Goal: Obtain resource: Download file/media

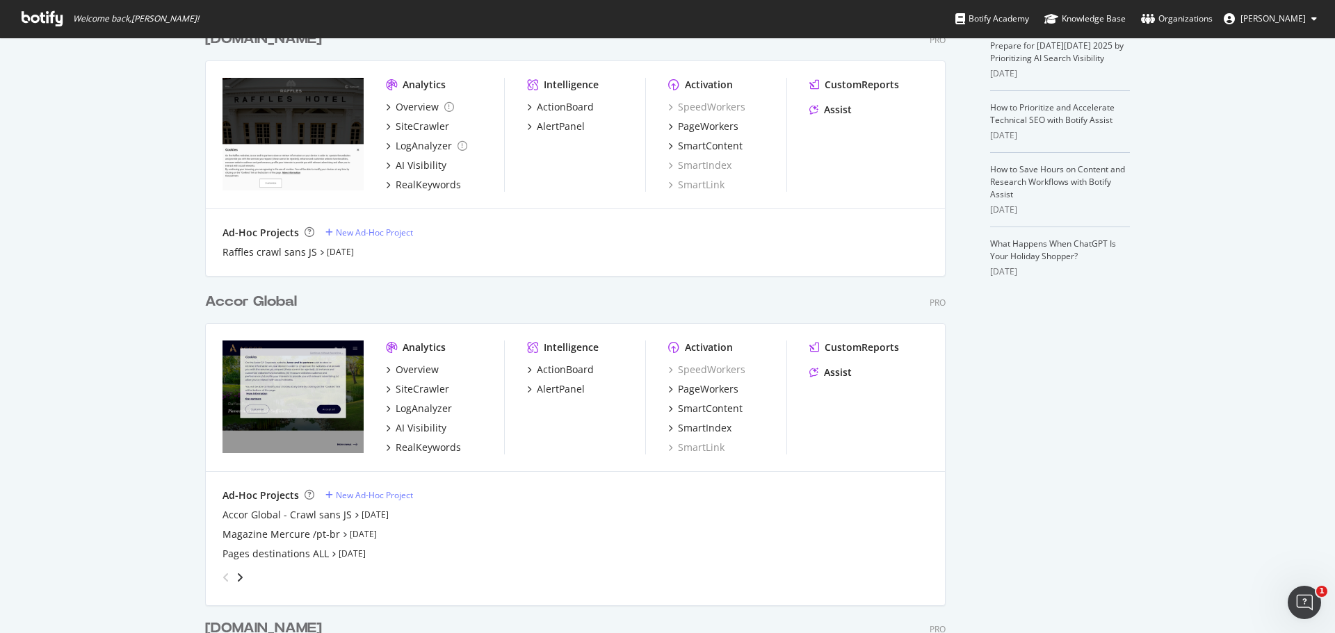
scroll to position [339, 0]
click at [406, 371] on div "Overview" at bounding box center [417, 369] width 43 height 14
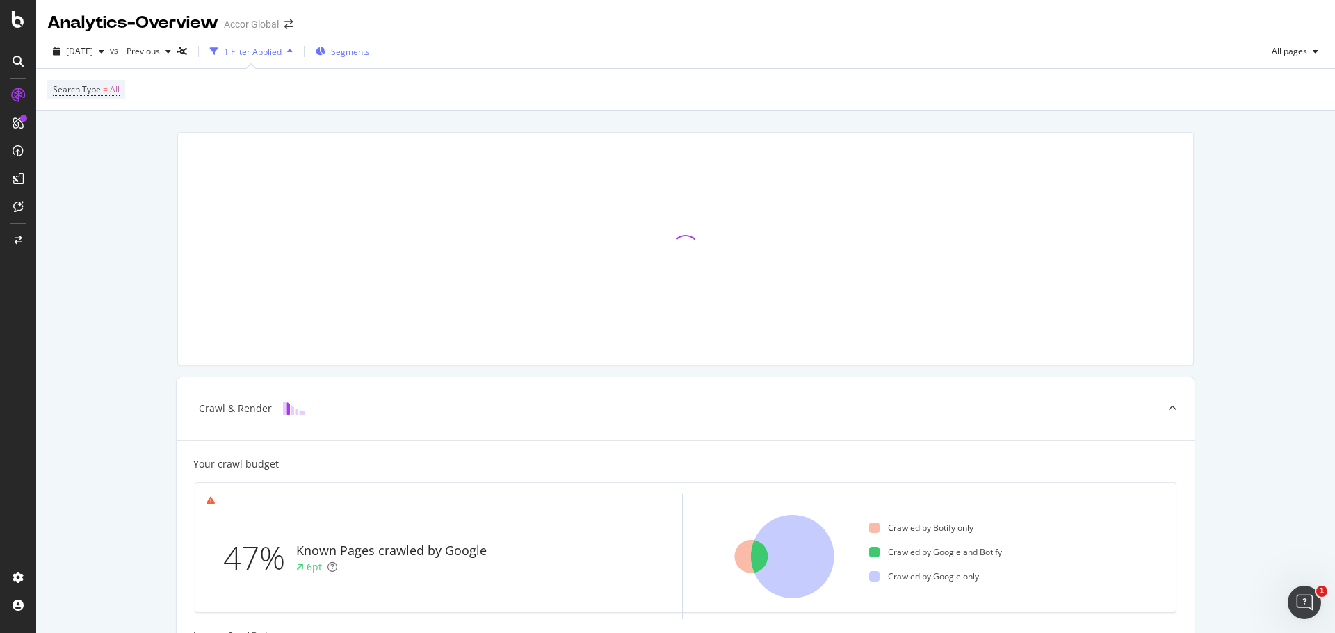
click at [362, 54] on span "Segments" at bounding box center [350, 52] width 39 height 12
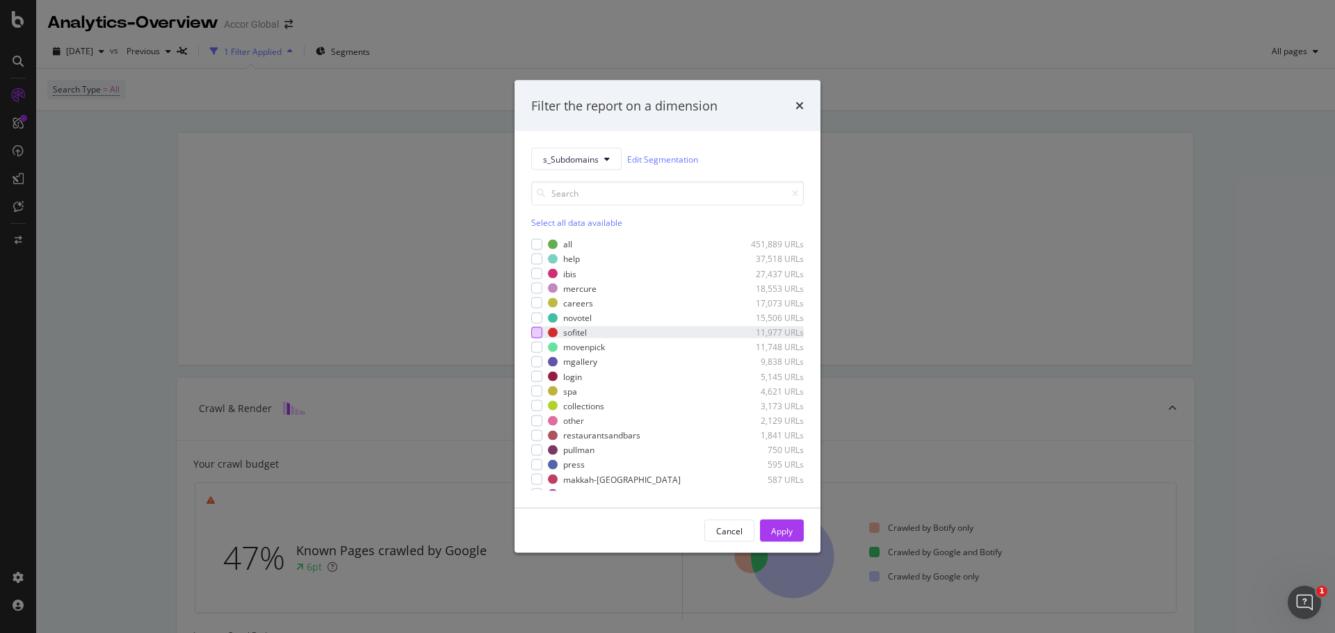
click at [538, 334] on div "modal" at bounding box center [536, 332] width 11 height 11
click at [782, 533] on div "Apply" at bounding box center [782, 531] width 22 height 12
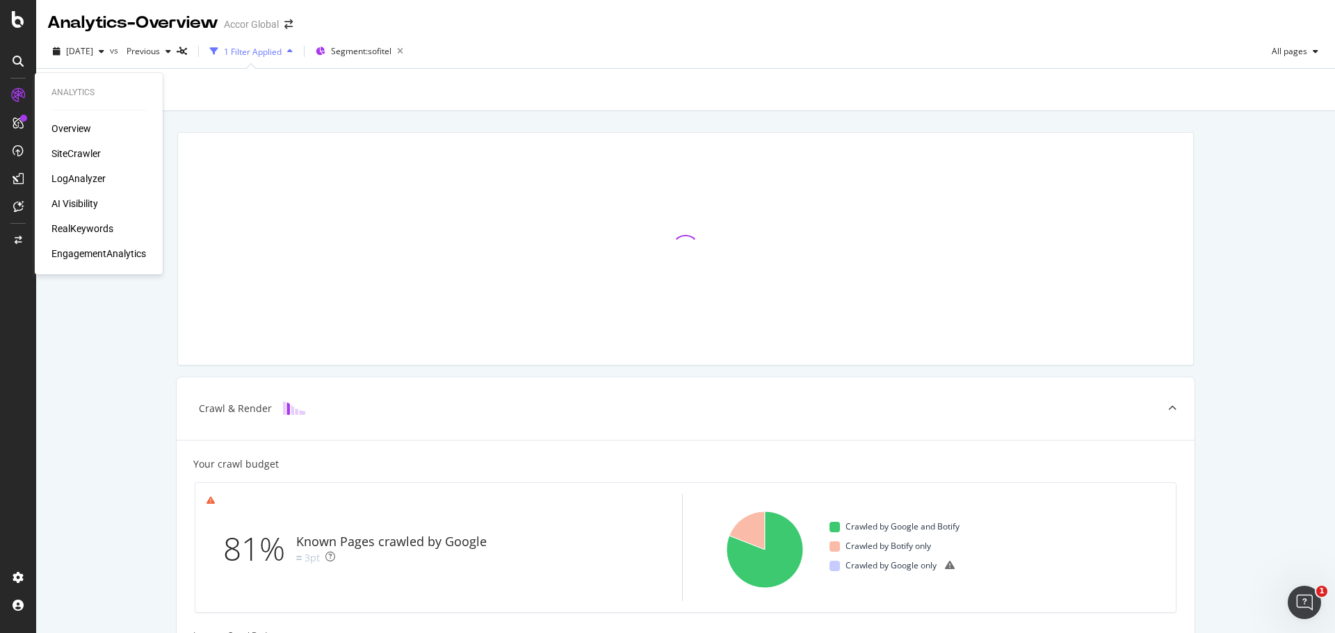
click at [63, 154] on div "SiteCrawler" at bounding box center [75, 154] width 49 height 14
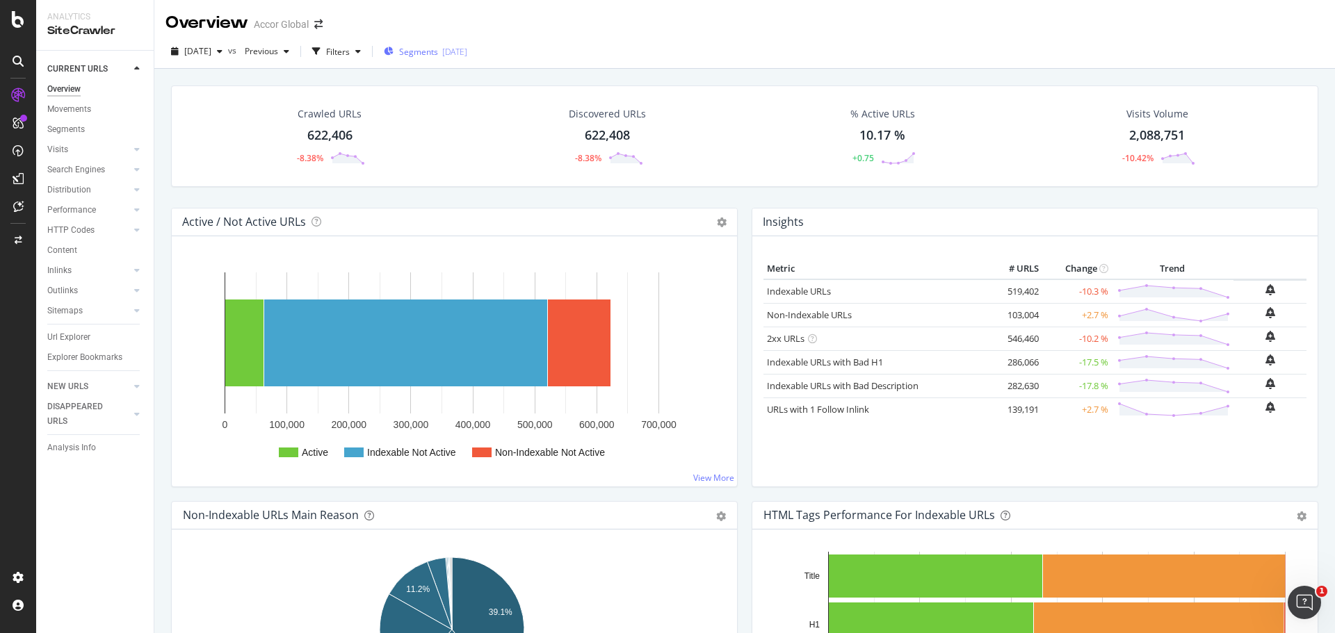
click at [447, 42] on div "Segments [DATE]" at bounding box center [425, 51] width 83 height 21
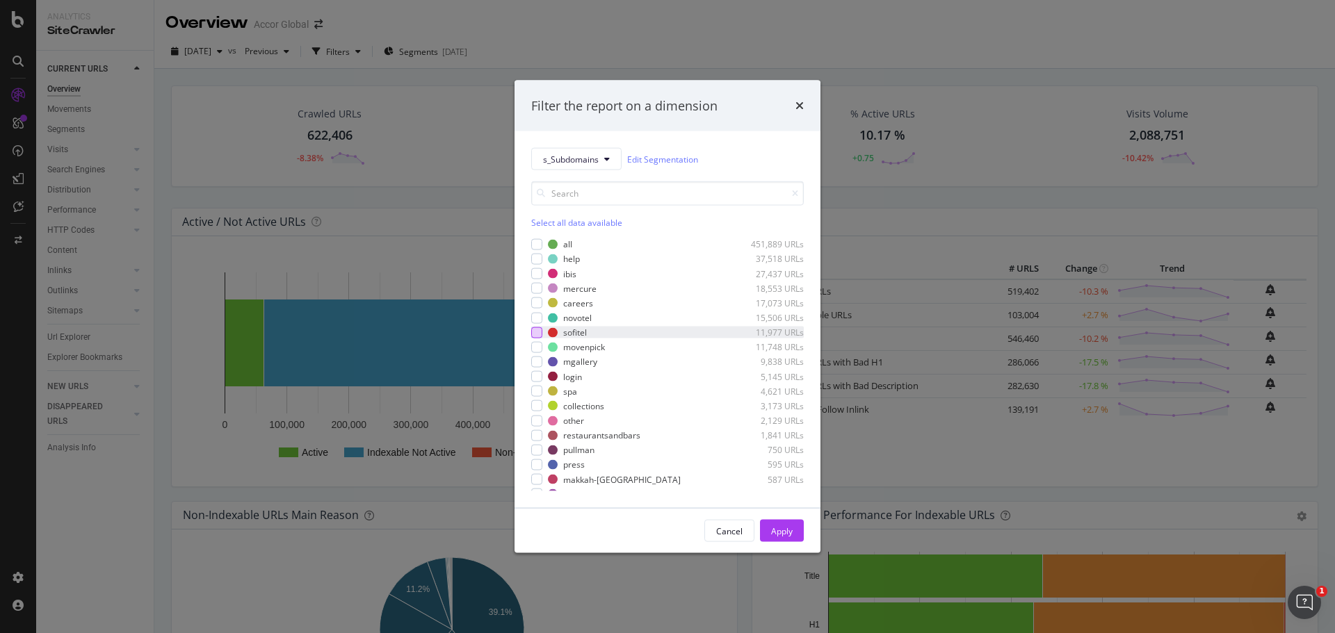
click at [539, 337] on div "modal" at bounding box center [536, 332] width 11 height 11
click at [769, 529] on button "Apply" at bounding box center [782, 531] width 44 height 22
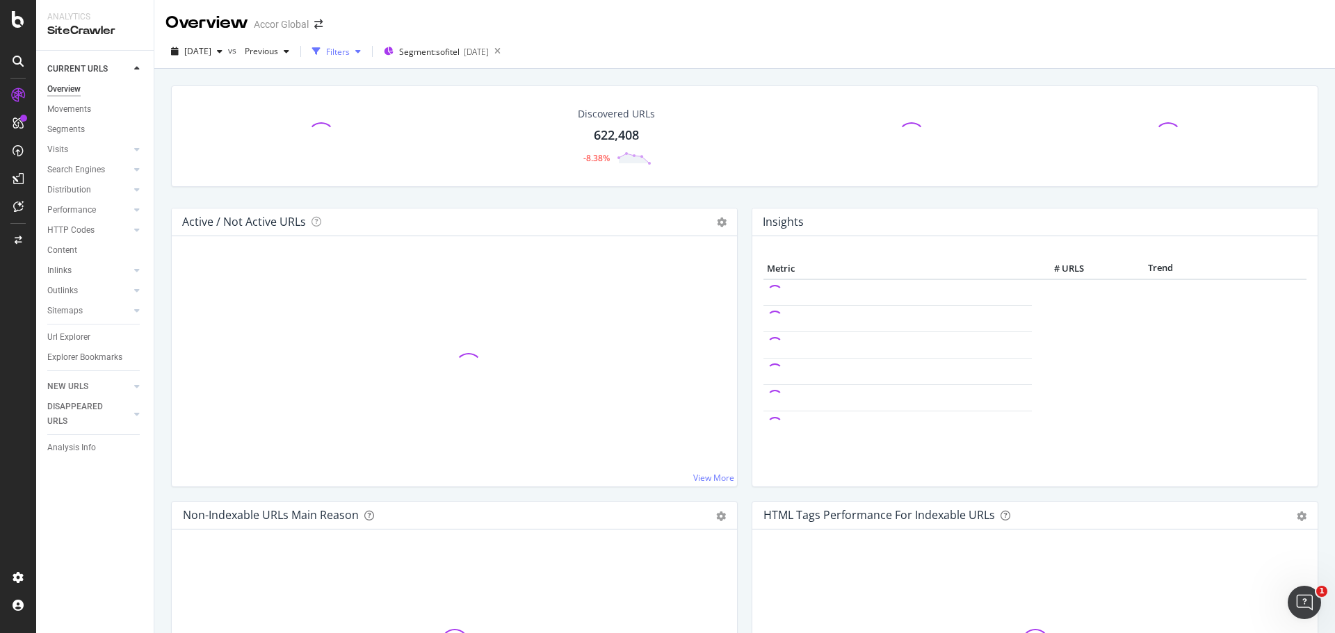
click at [350, 53] on div "Filters" at bounding box center [338, 52] width 24 height 12
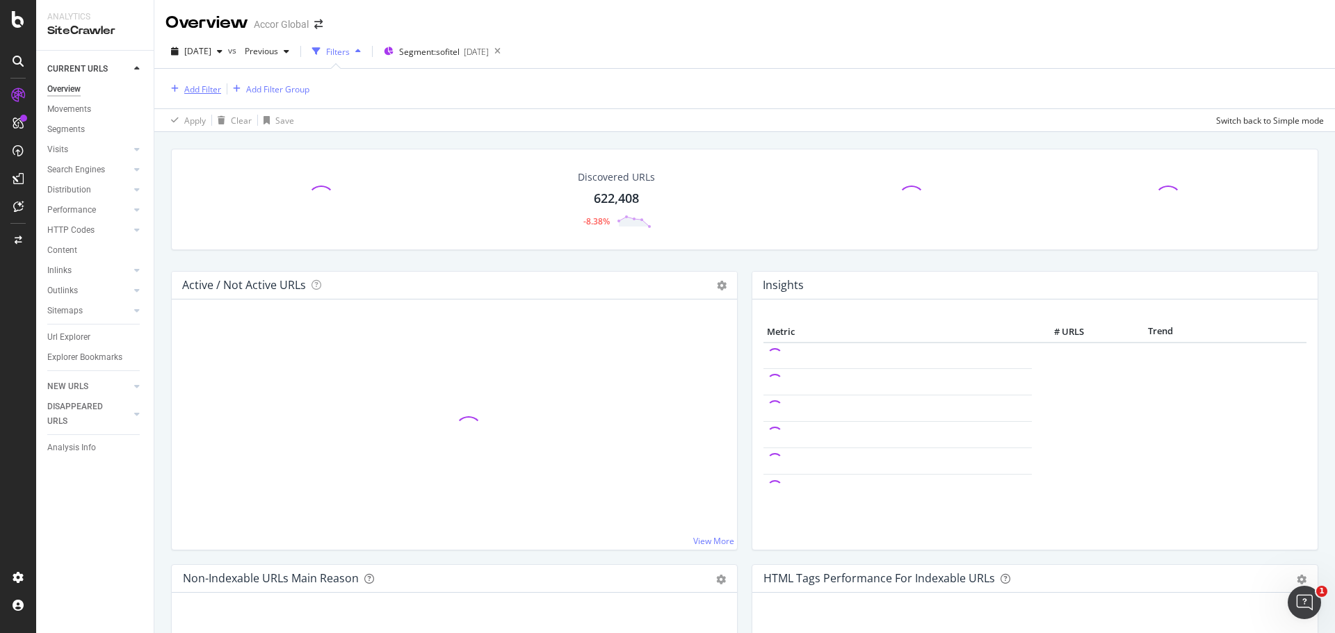
click at [203, 88] on div "Add Filter" at bounding box center [202, 89] width 37 height 12
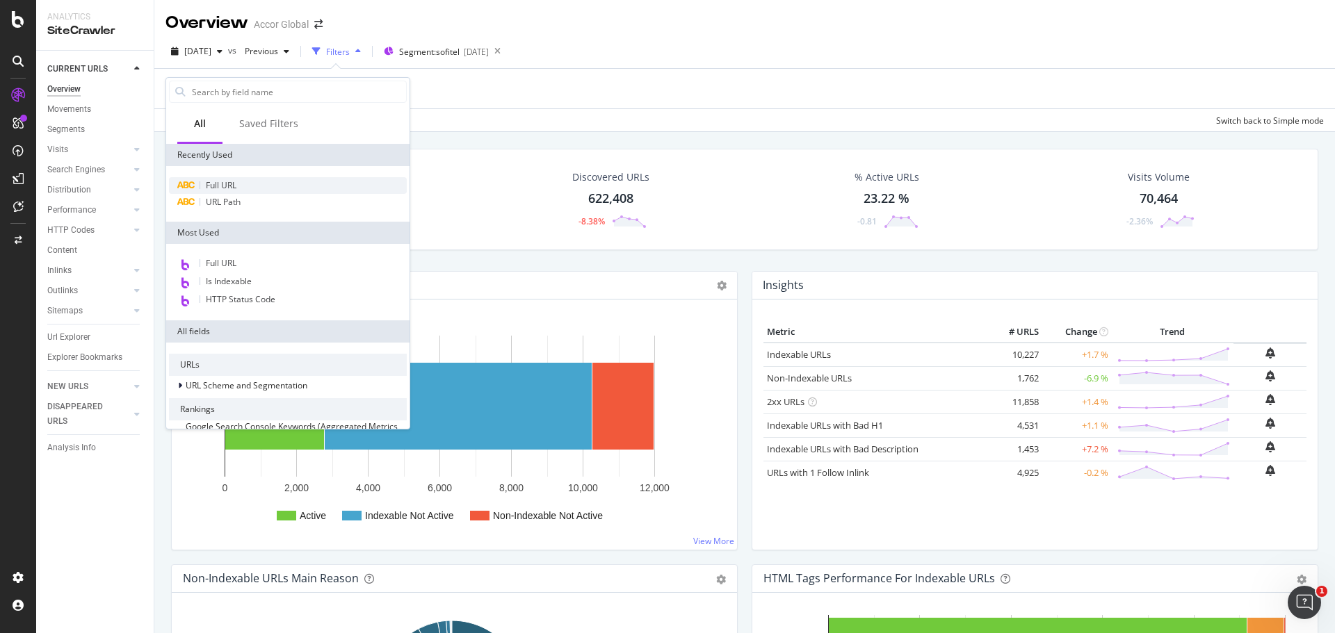
click at [225, 187] on span "Full URL" at bounding box center [221, 185] width 31 height 12
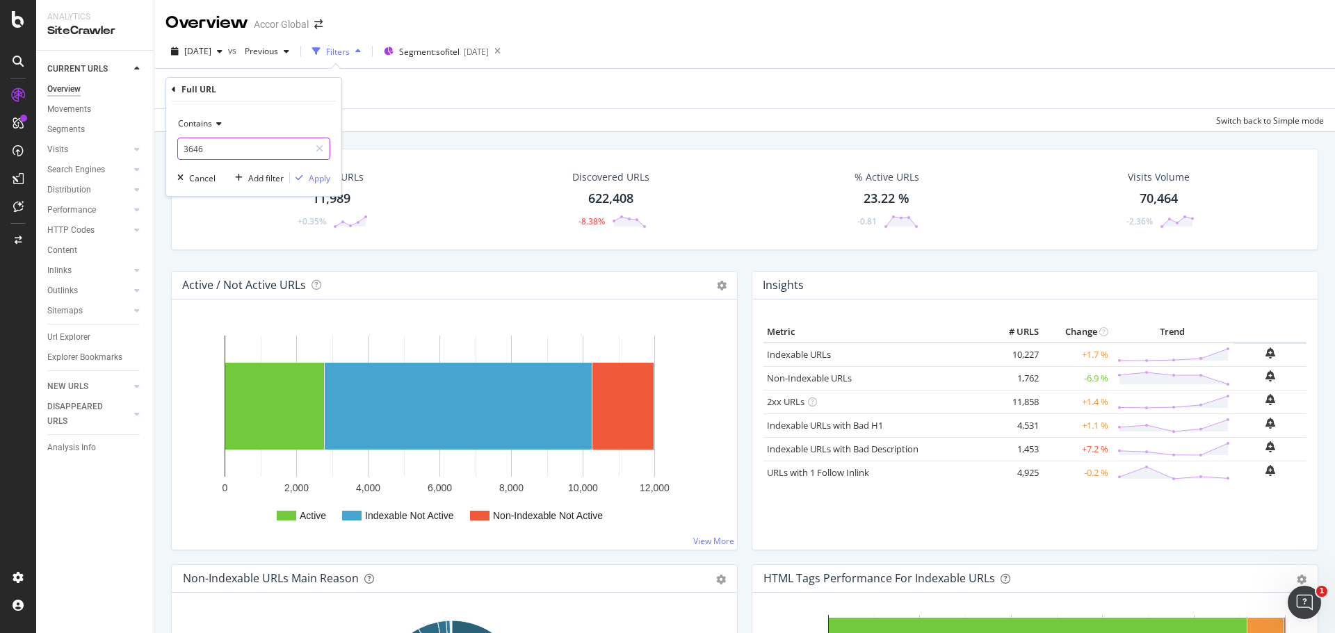
click at [211, 154] on input "3646" at bounding box center [243, 149] width 131 height 22
type input "/hotels/"
click at [311, 179] on div "Apply" at bounding box center [320, 178] width 22 height 12
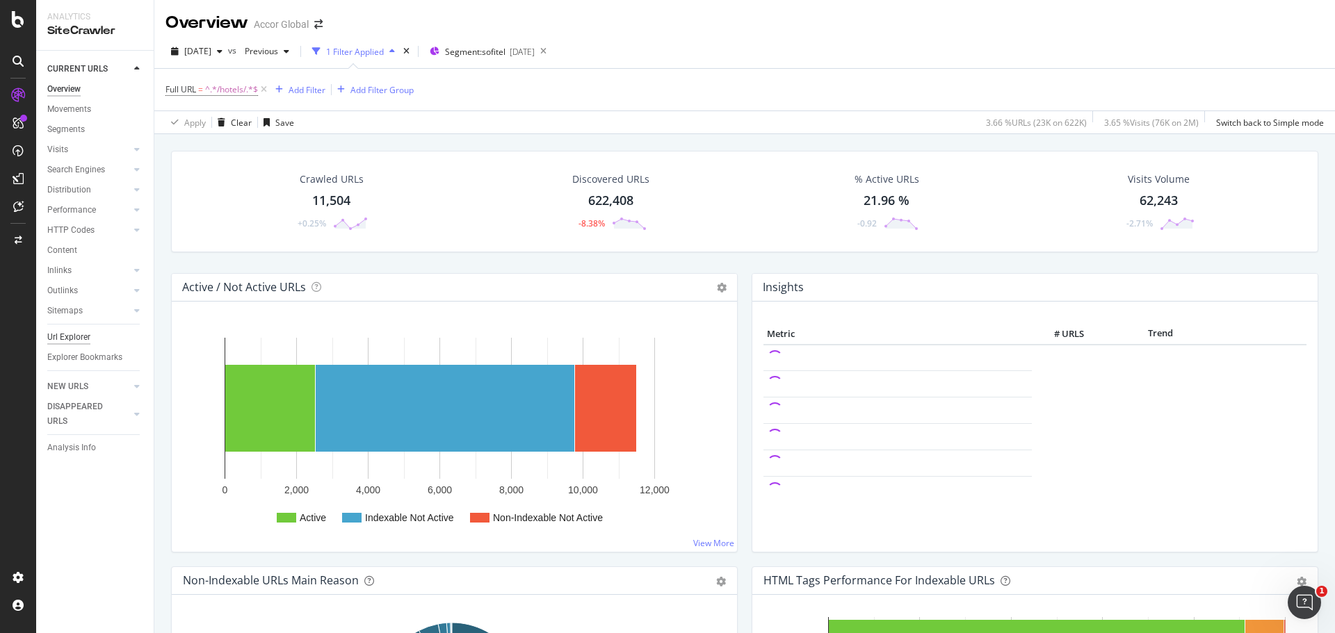
click at [63, 334] on div "Url Explorer" at bounding box center [68, 337] width 43 height 15
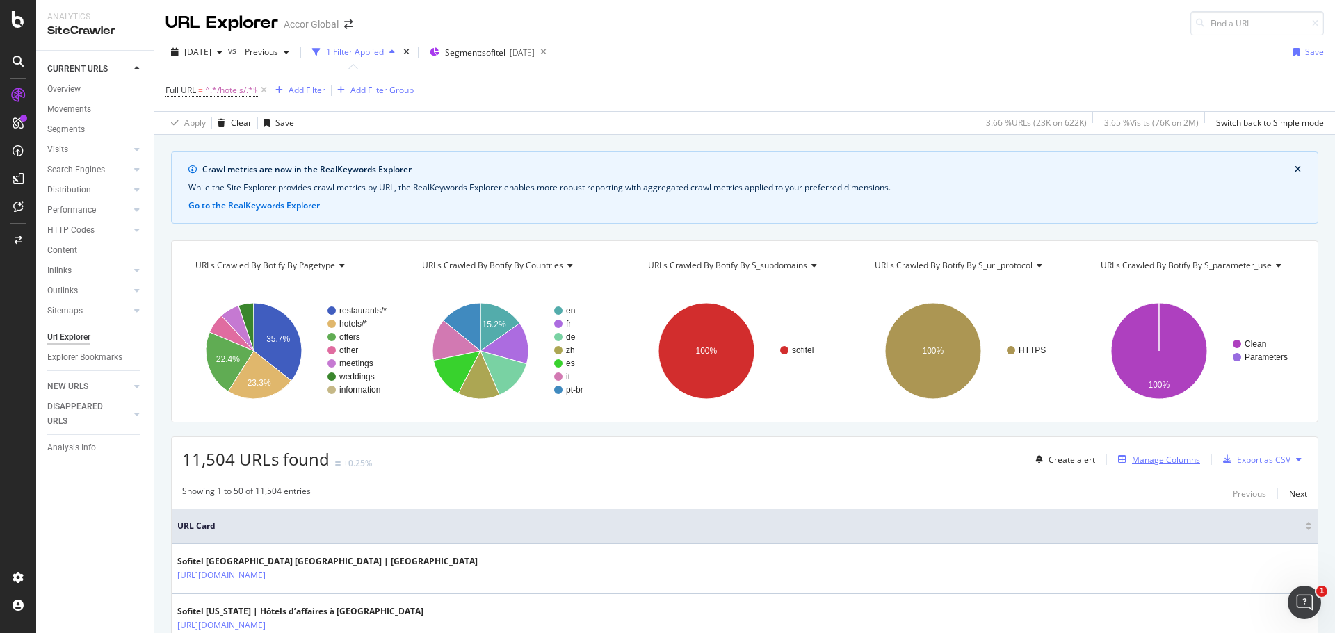
click at [1165, 455] on div "Manage Columns" at bounding box center [1166, 460] width 68 height 12
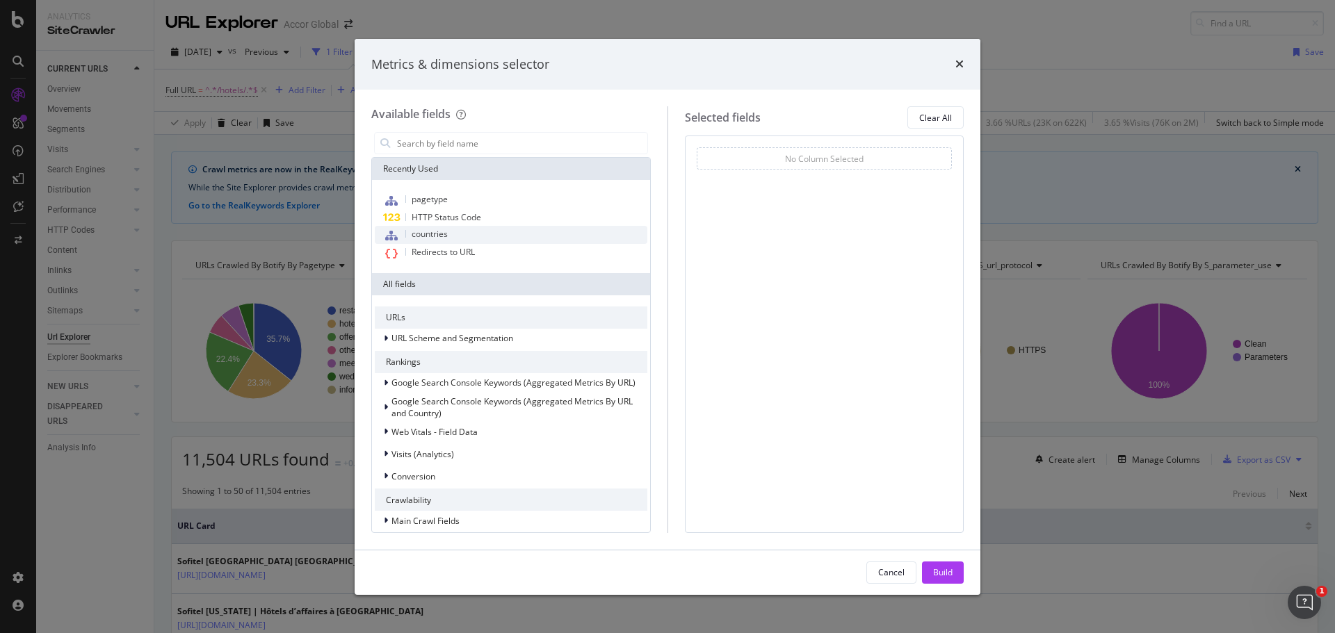
click at [436, 235] on span "countries" at bounding box center [430, 234] width 36 height 12
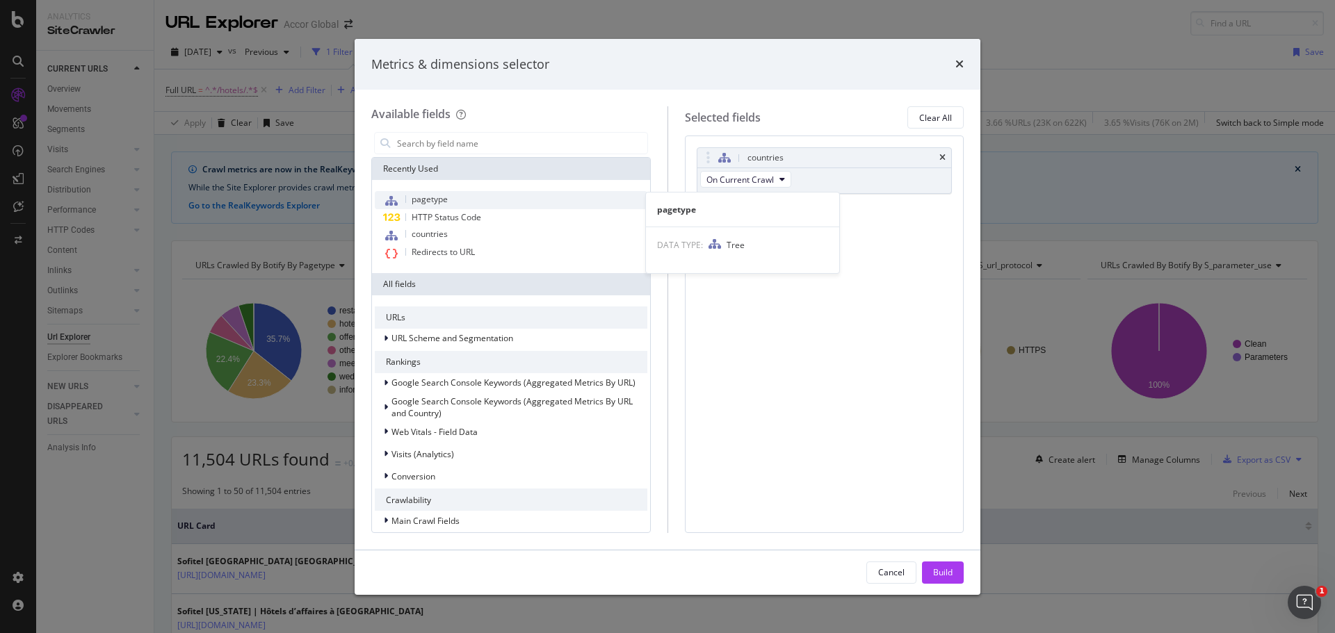
click at [441, 202] on span "pagetype" at bounding box center [430, 199] width 36 height 12
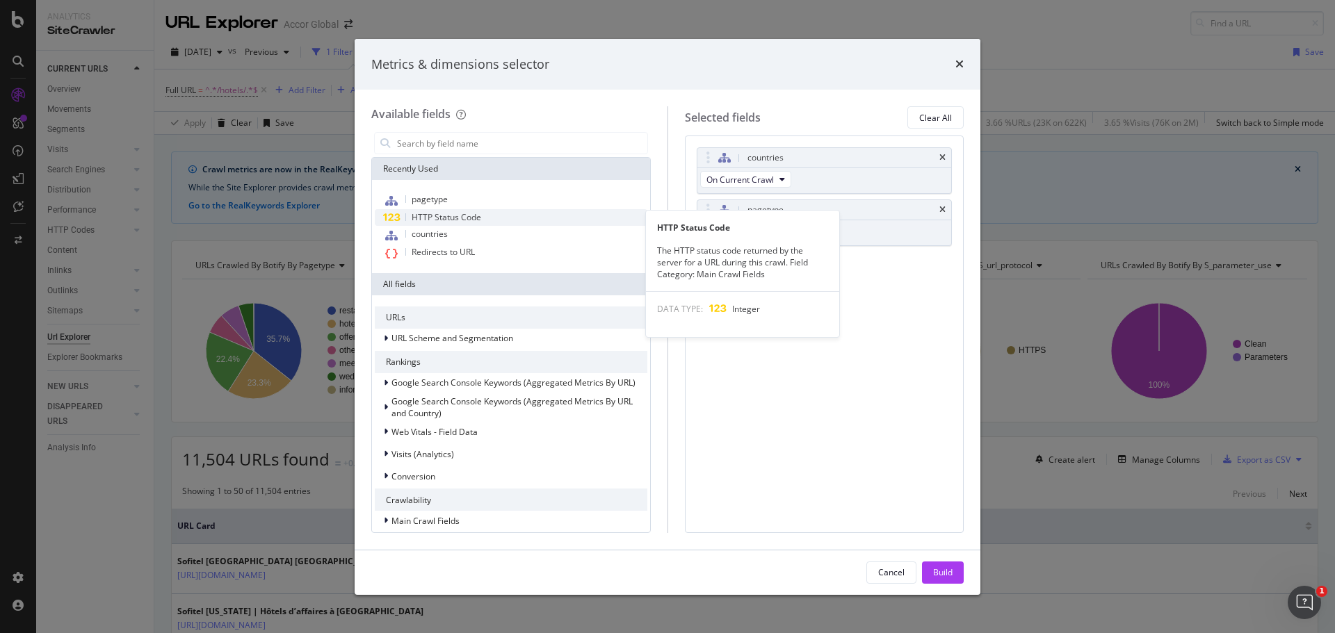
click at [454, 219] on span "HTTP Status Code" at bounding box center [447, 217] width 70 height 12
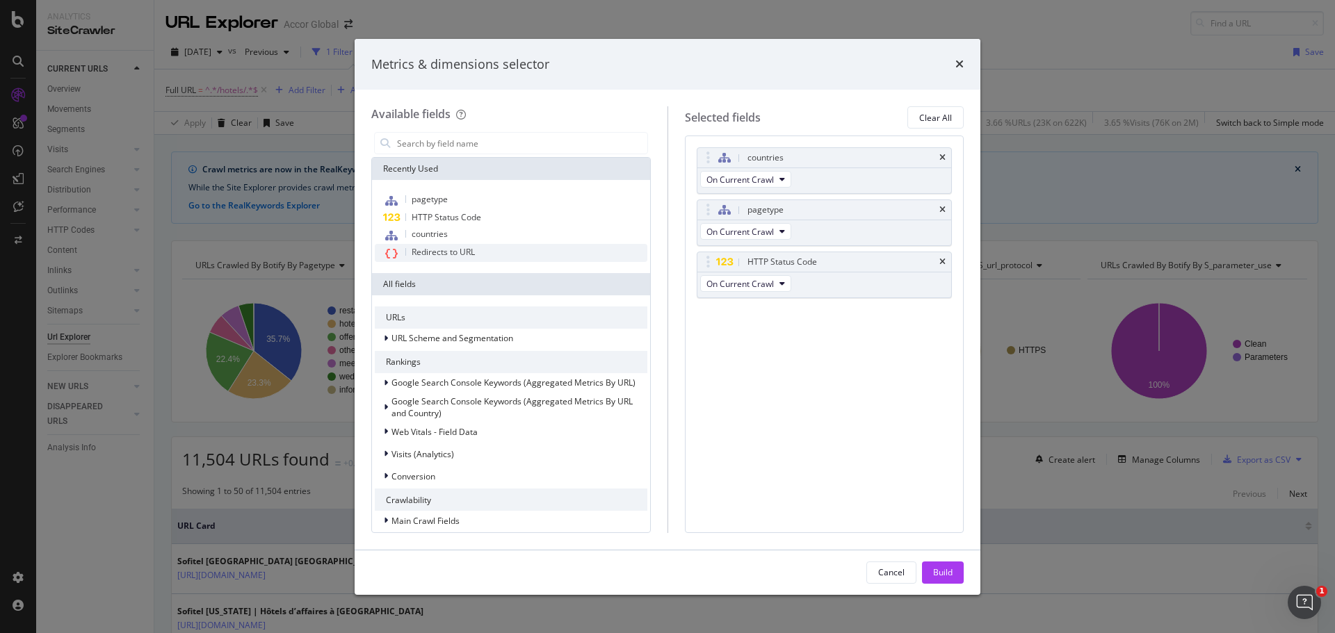
click at [458, 252] on span "Redirects to URL" at bounding box center [443, 252] width 63 height 12
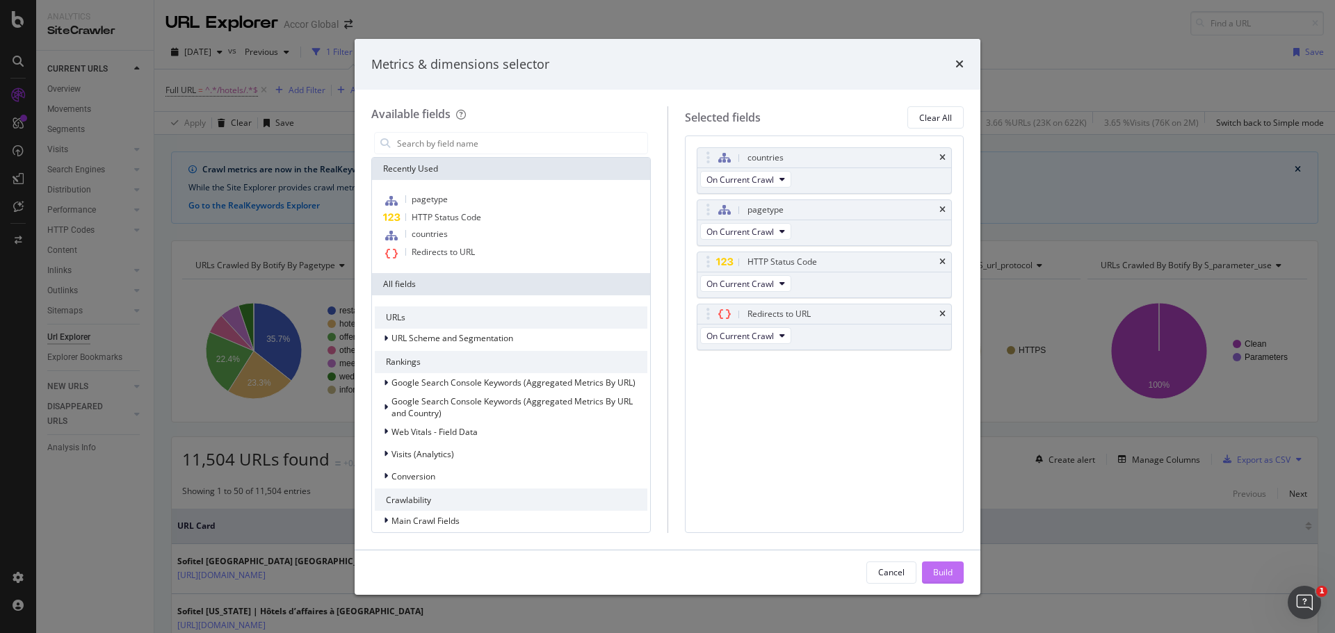
click at [939, 576] on div "Build" at bounding box center [942, 573] width 19 height 12
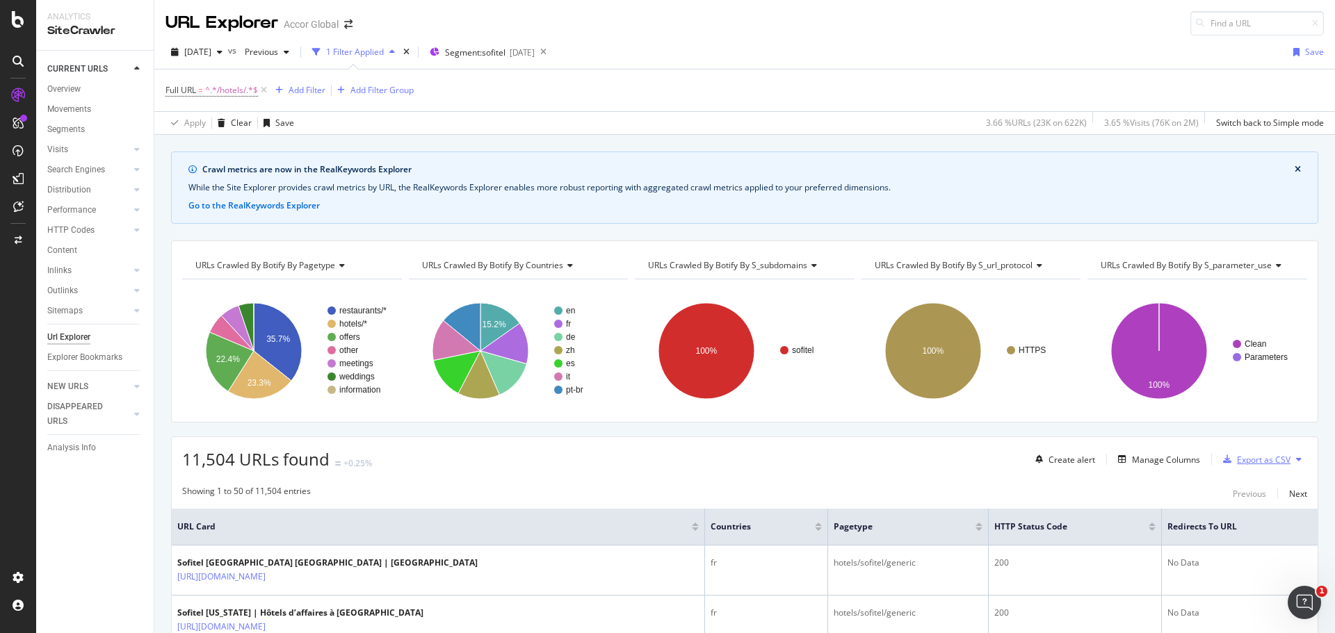
click at [1250, 461] on div "Export as CSV" at bounding box center [1264, 460] width 54 height 12
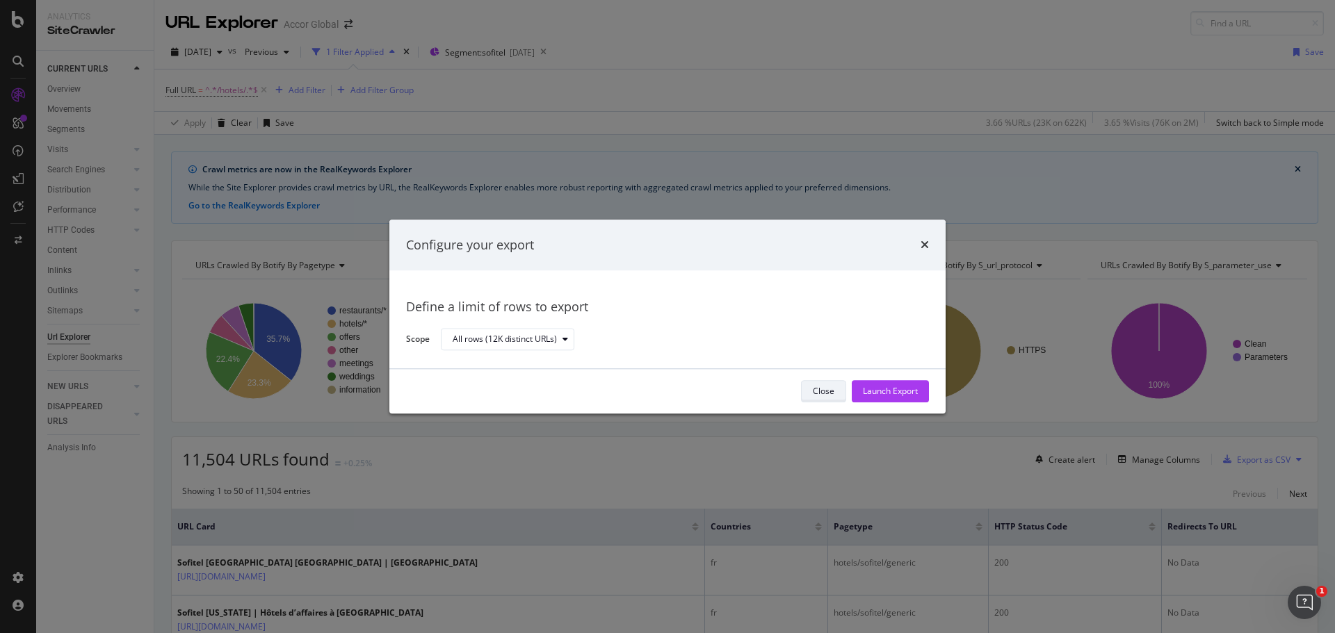
click at [818, 393] on div "Close" at bounding box center [824, 392] width 22 height 12
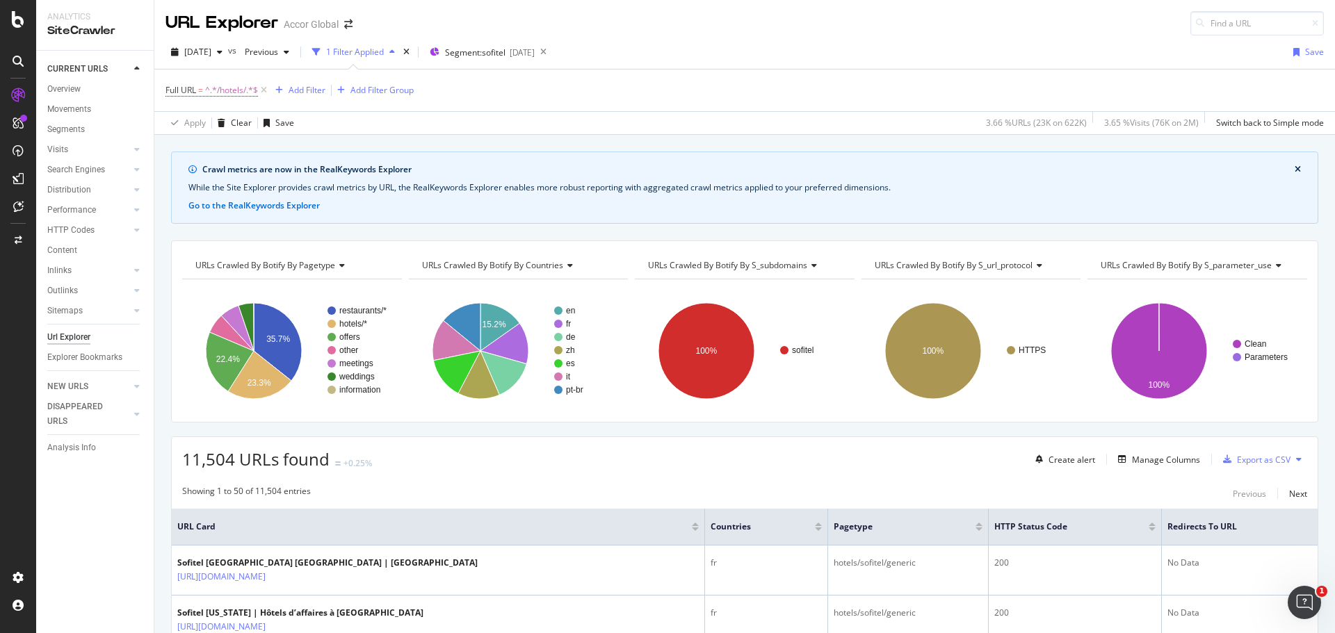
click at [1296, 456] on icon at bounding box center [1299, 459] width 6 height 8
click at [1248, 459] on div "Export as CSV" at bounding box center [1264, 460] width 54 height 12
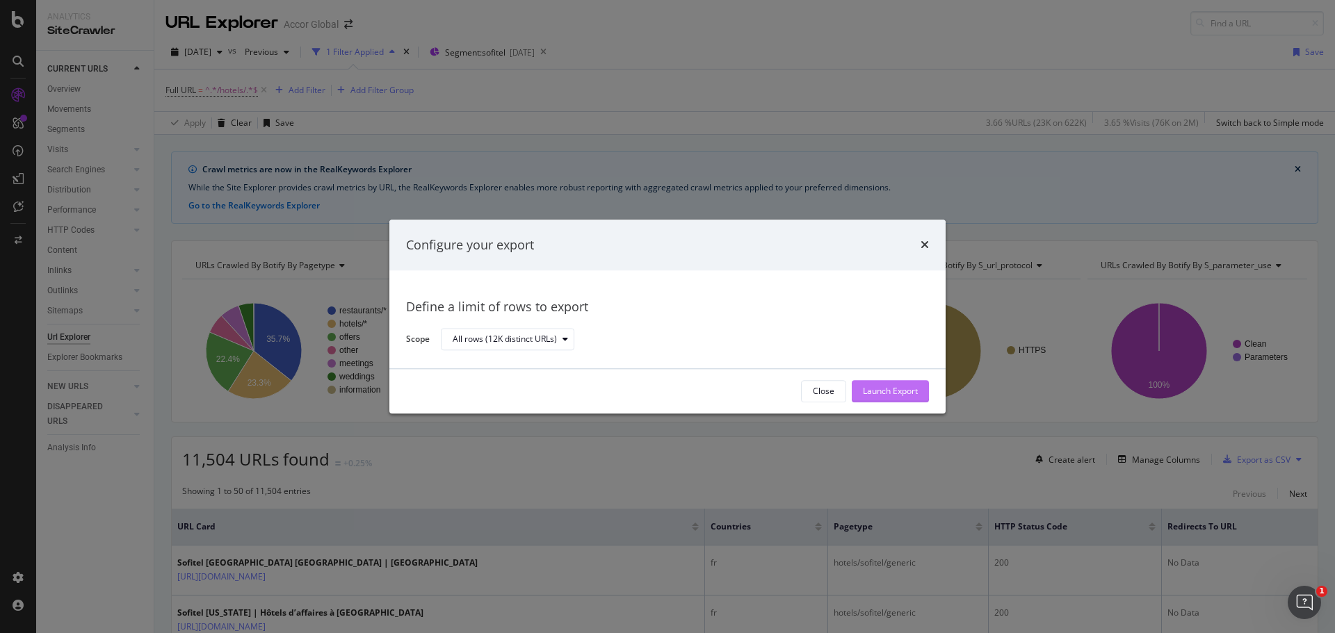
click at [873, 389] on div "Launch Export" at bounding box center [890, 392] width 55 height 12
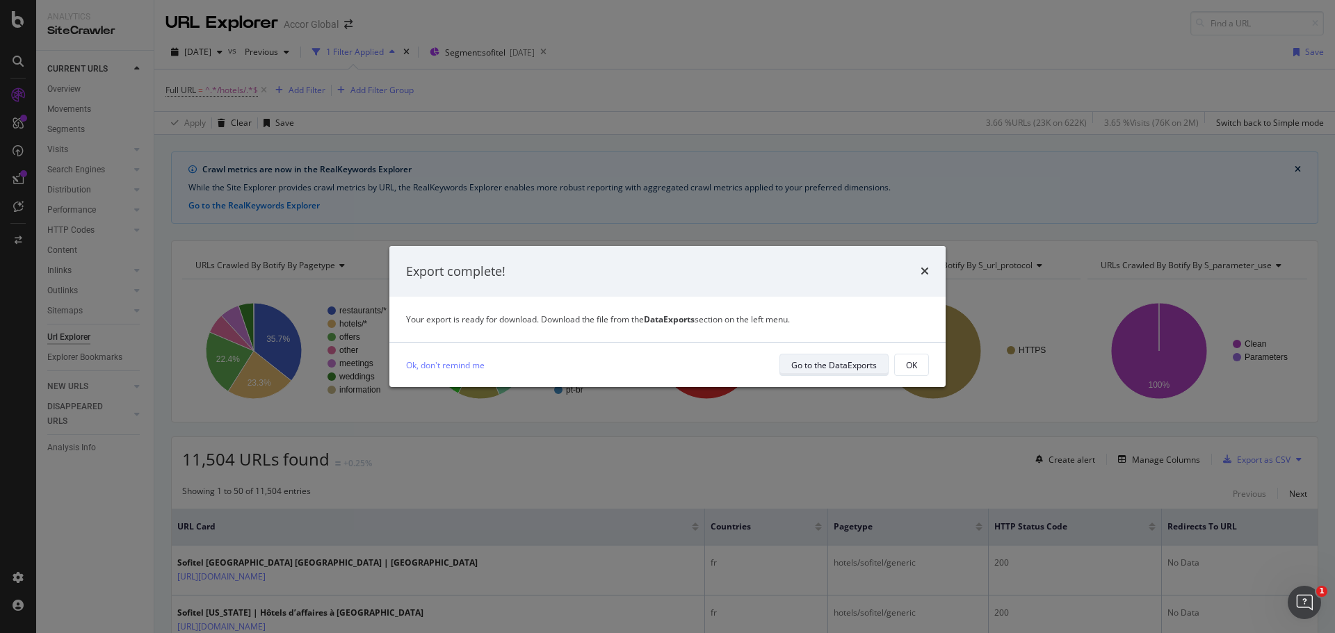
click at [811, 356] on div "Go to the DataExports" at bounding box center [834, 364] width 86 height 19
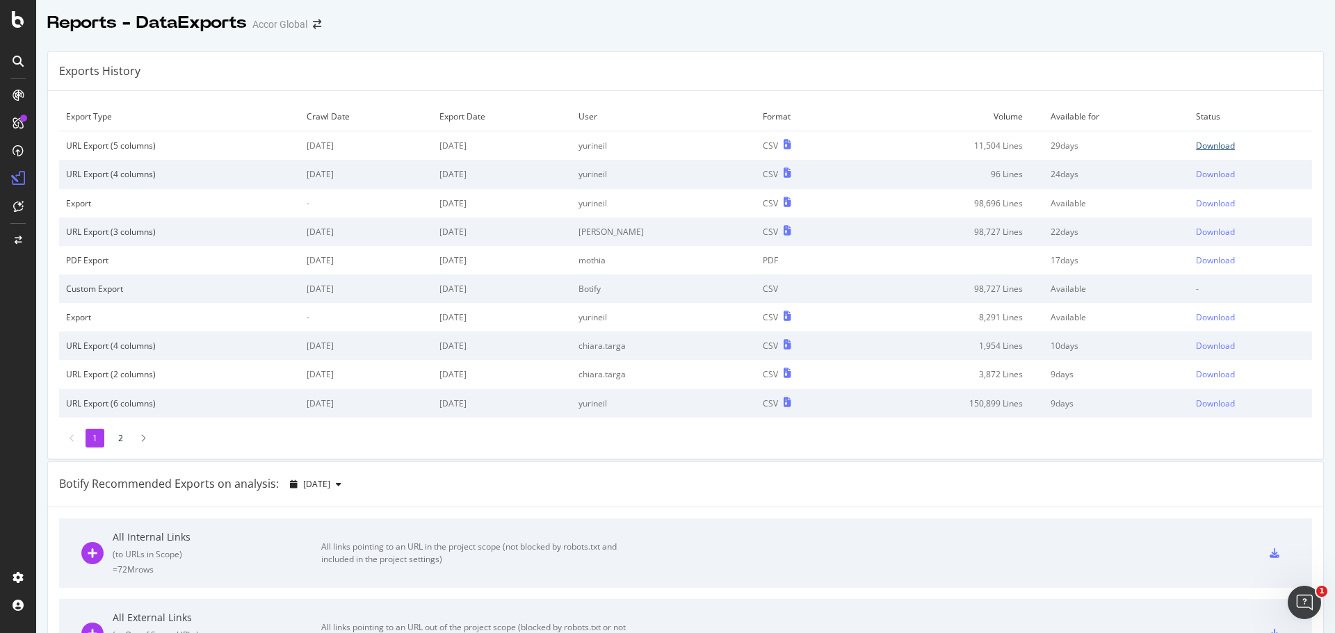
click at [1197, 147] on div "Download" at bounding box center [1215, 146] width 39 height 12
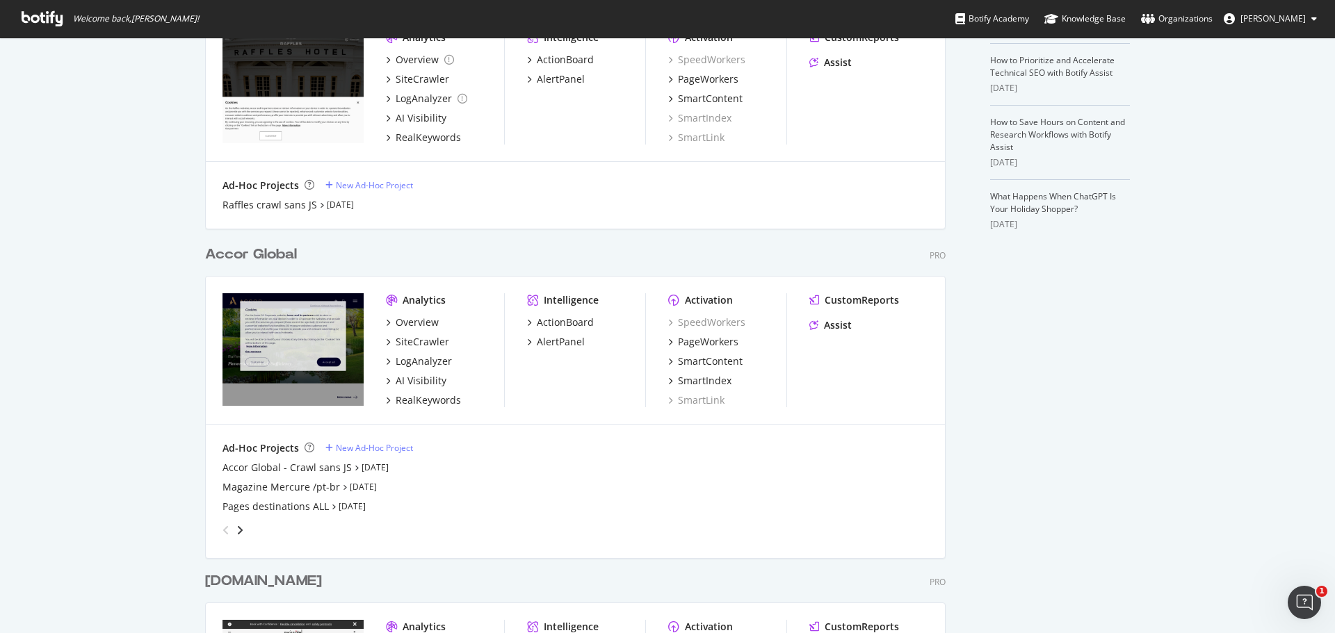
scroll to position [386, 0]
click at [411, 338] on div "SiteCrawler" at bounding box center [423, 341] width 54 height 14
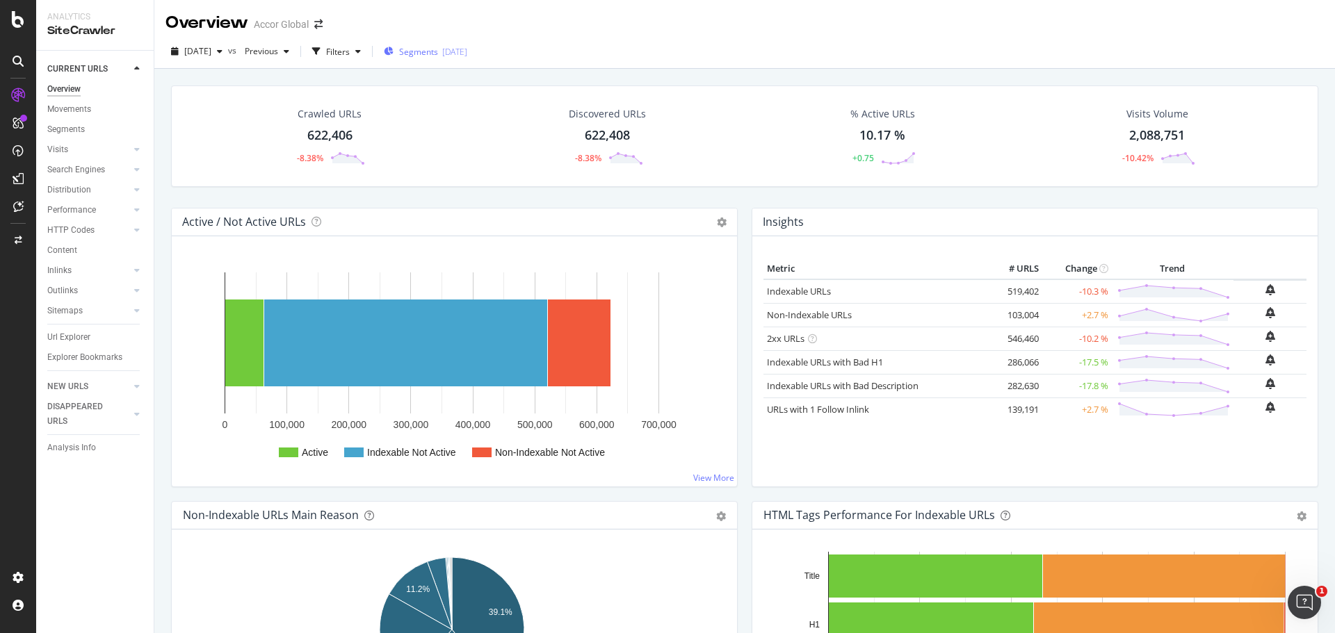
click at [439, 44] on div "Segments [DATE]" at bounding box center [425, 51] width 83 height 21
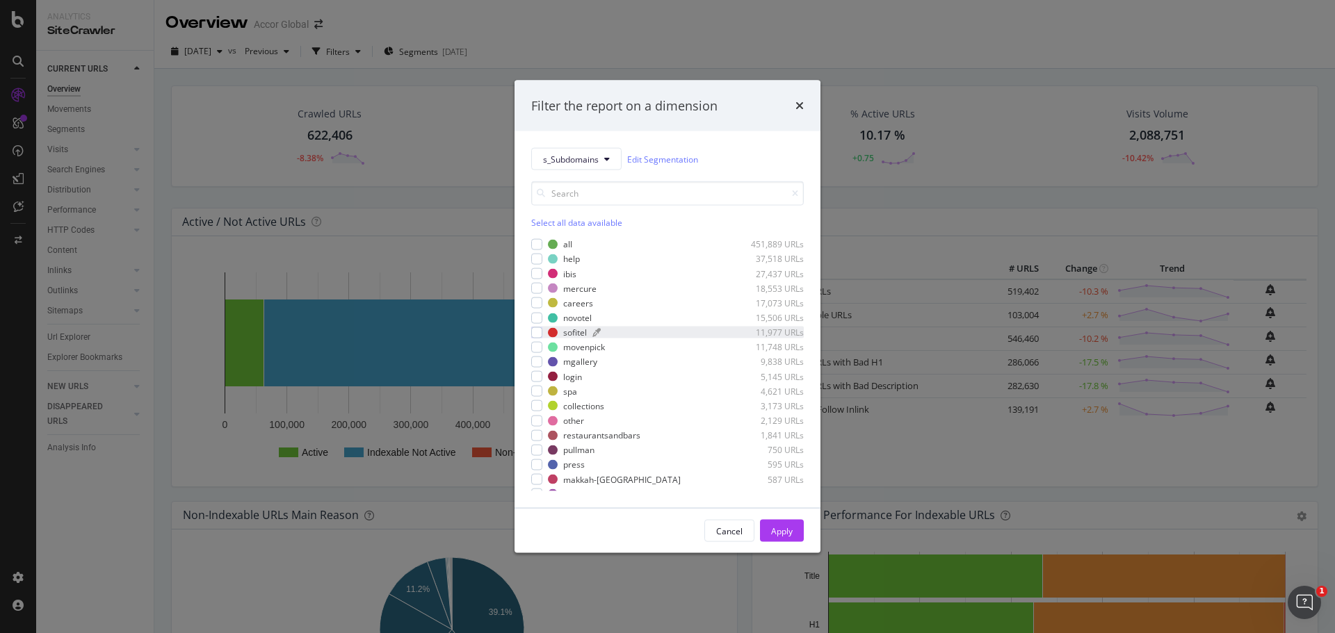
click at [580, 332] on div "sofitel" at bounding box center [575, 333] width 24 height 12
click at [782, 534] on div "Apply" at bounding box center [782, 531] width 22 height 12
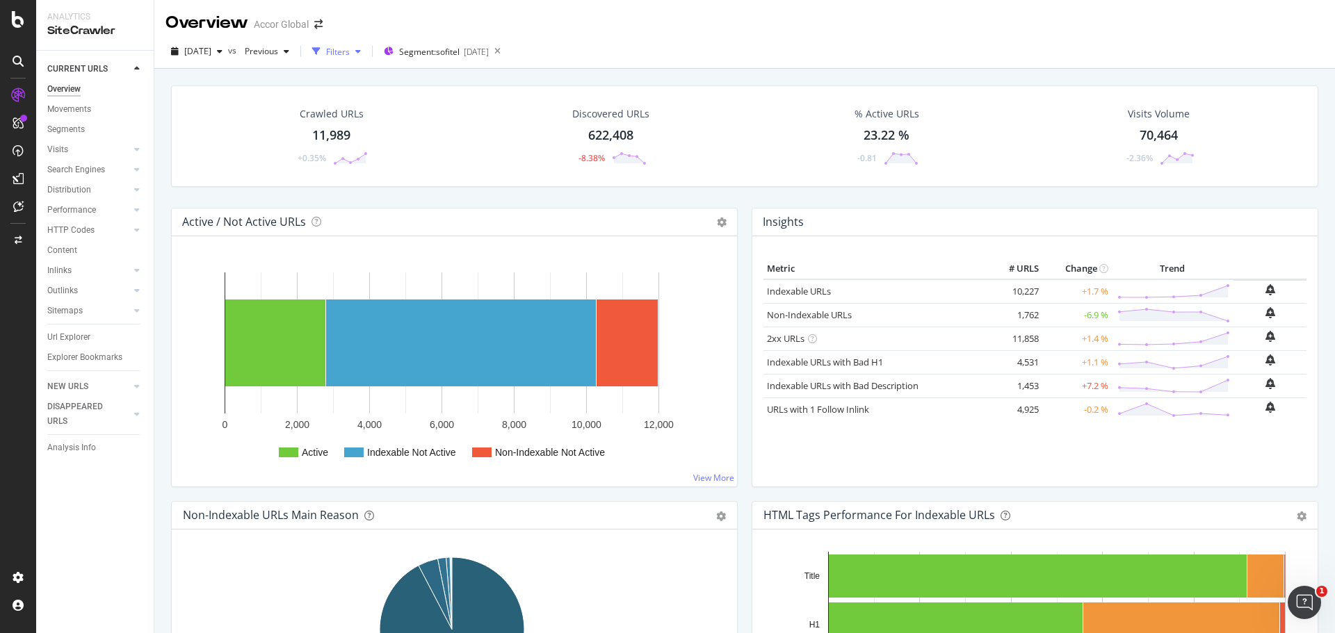
click at [350, 52] on div "Filters" at bounding box center [338, 52] width 24 height 12
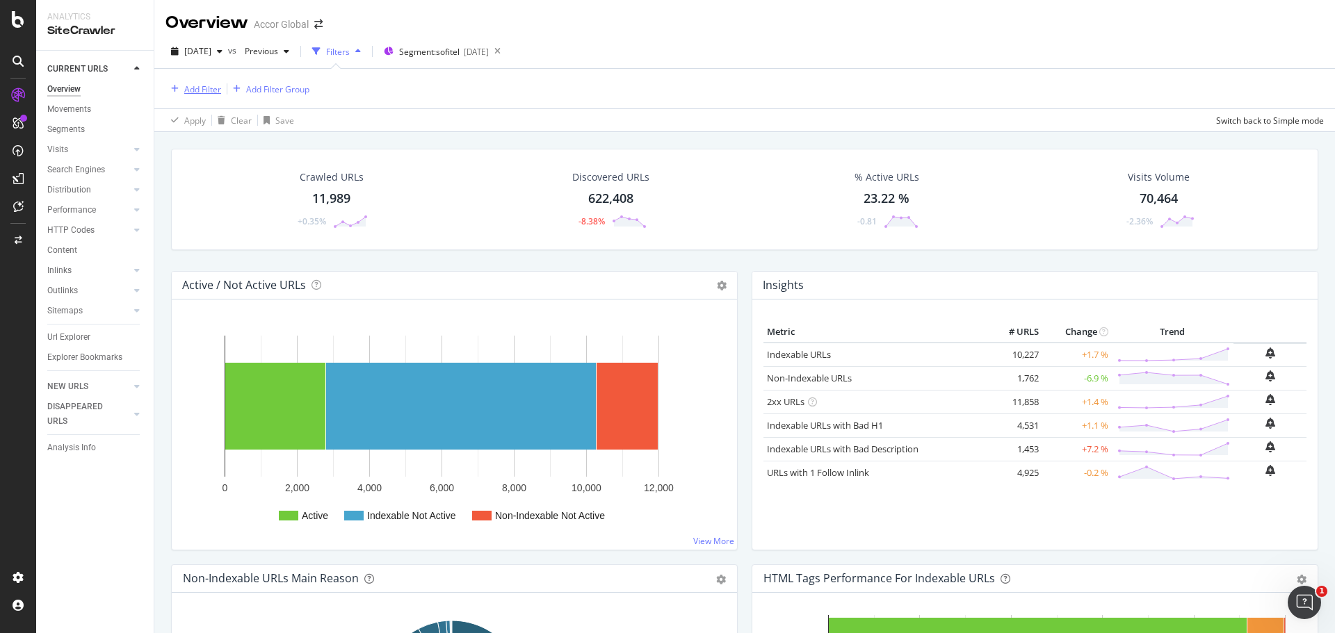
click at [204, 89] on div "Add Filter" at bounding box center [202, 89] width 37 height 12
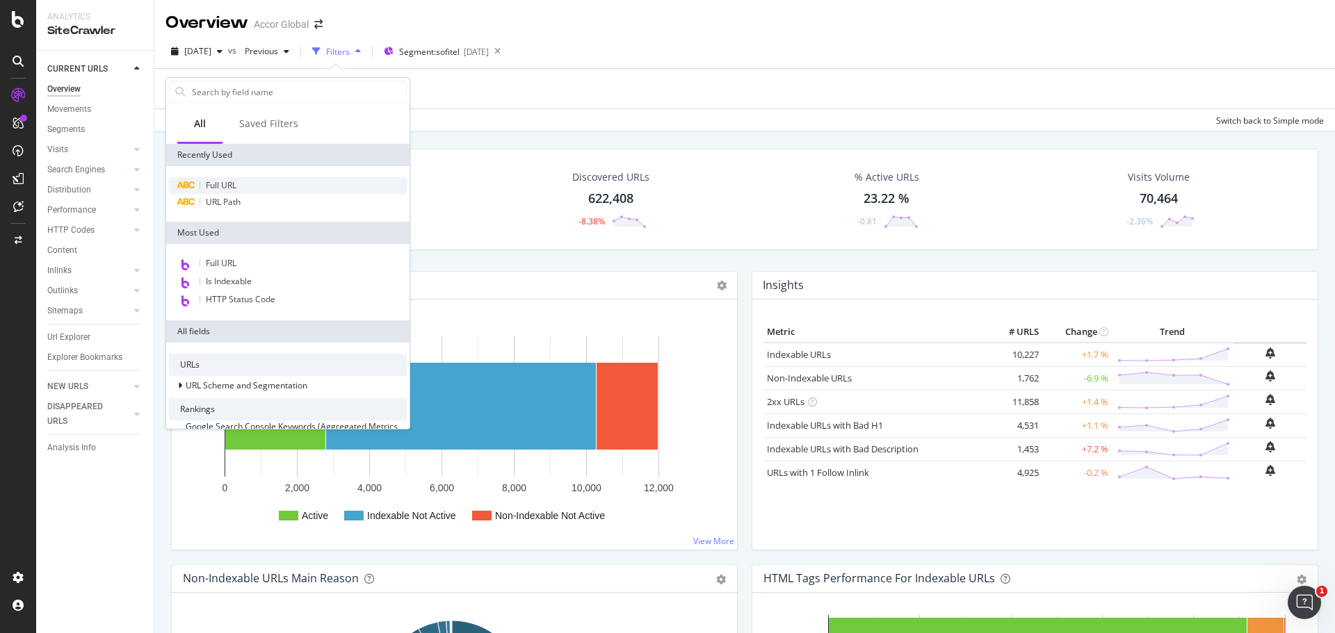
click at [233, 188] on span "Full URL" at bounding box center [221, 185] width 31 height 12
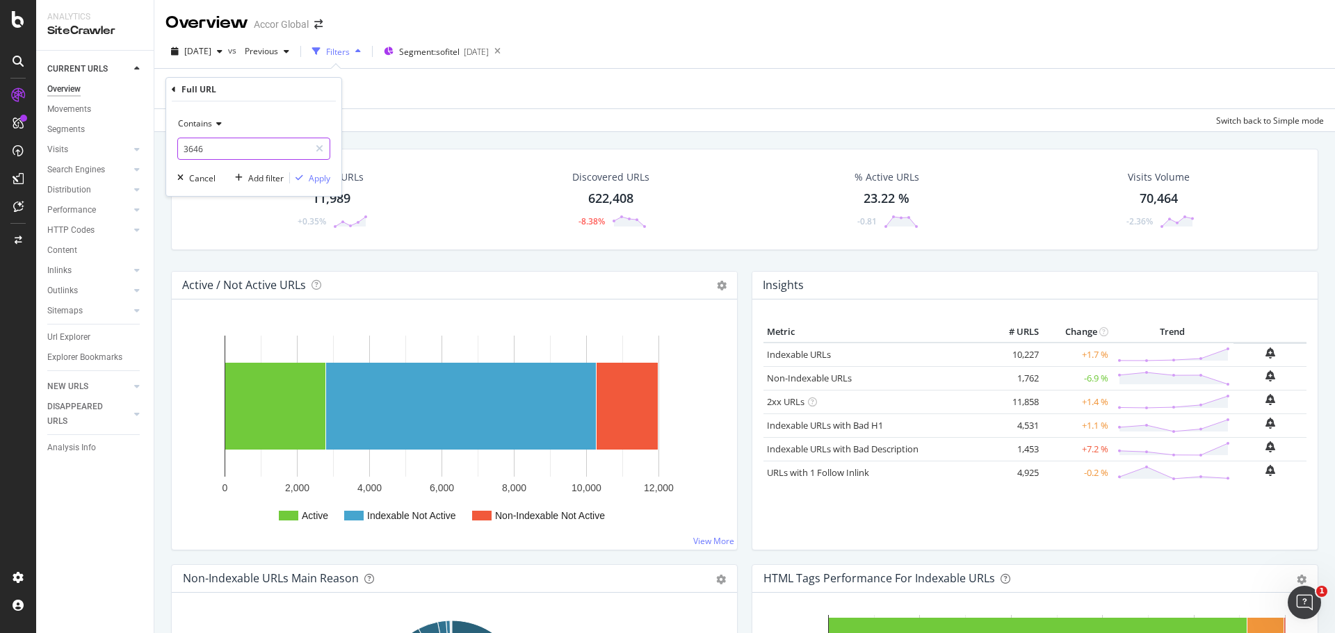
click at [220, 155] on input "3646" at bounding box center [243, 149] width 131 height 22
type input "/hotels/"
click at [320, 184] on div "Apply" at bounding box center [310, 178] width 40 height 13
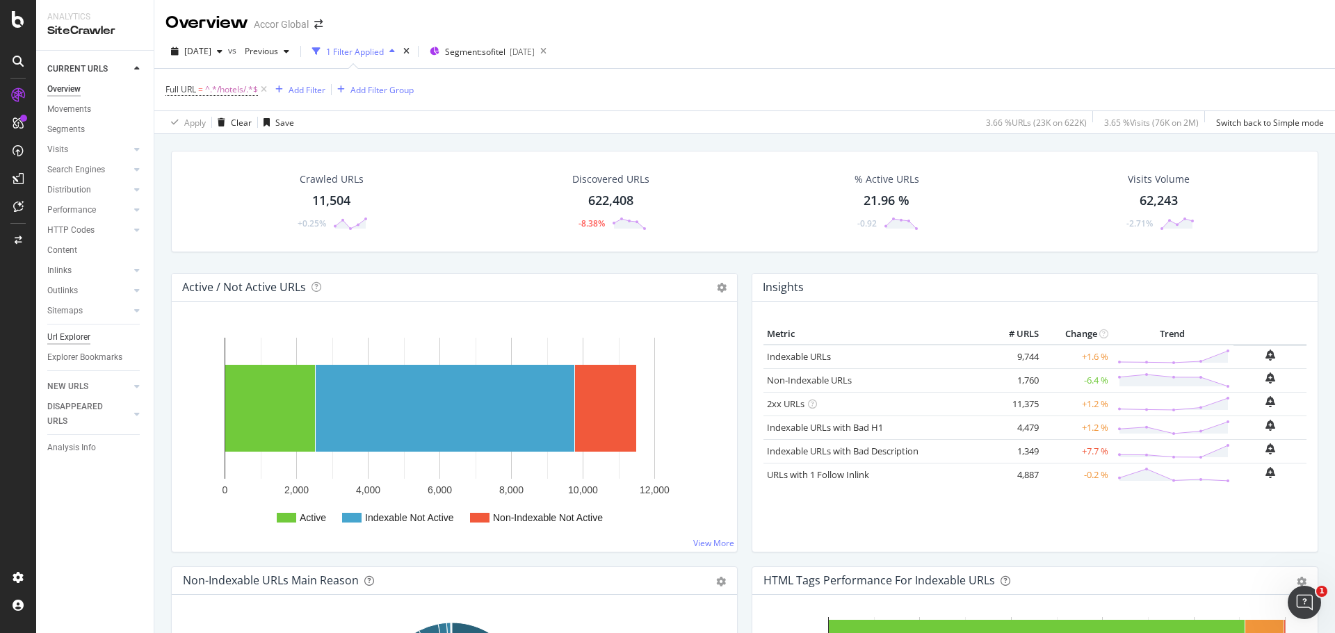
click at [72, 339] on div "Url Explorer" at bounding box center [68, 337] width 43 height 15
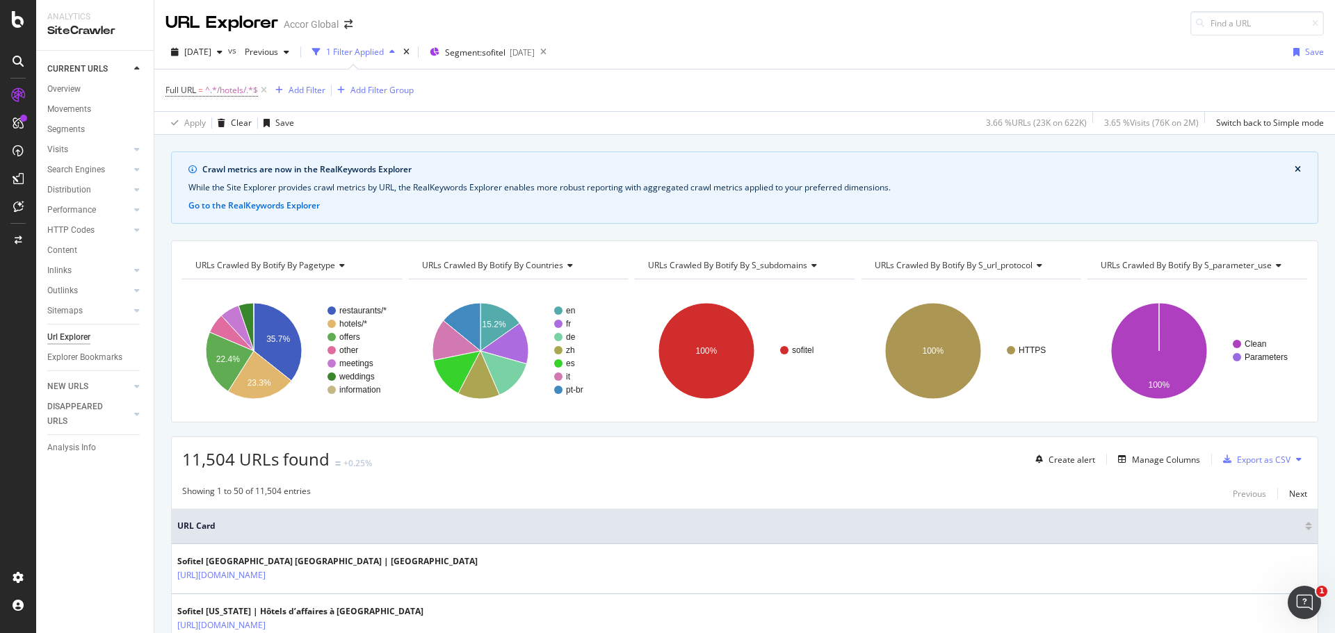
scroll to position [51, 0]
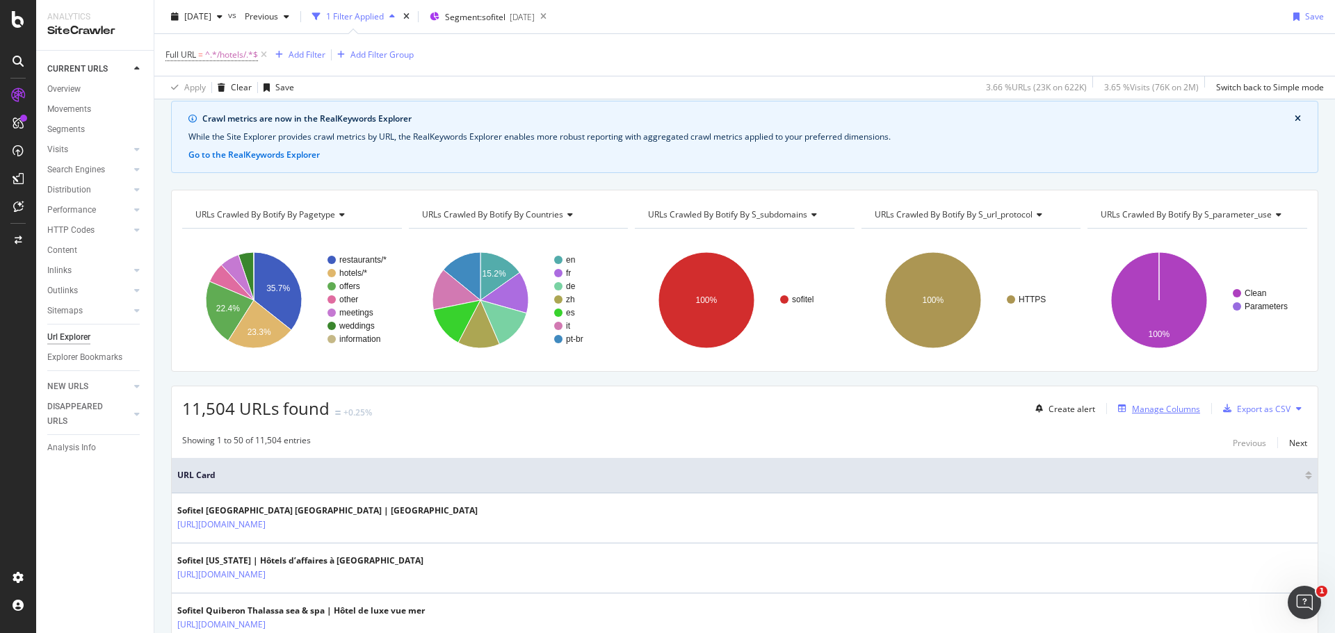
click at [1133, 410] on div "Manage Columns" at bounding box center [1166, 409] width 68 height 12
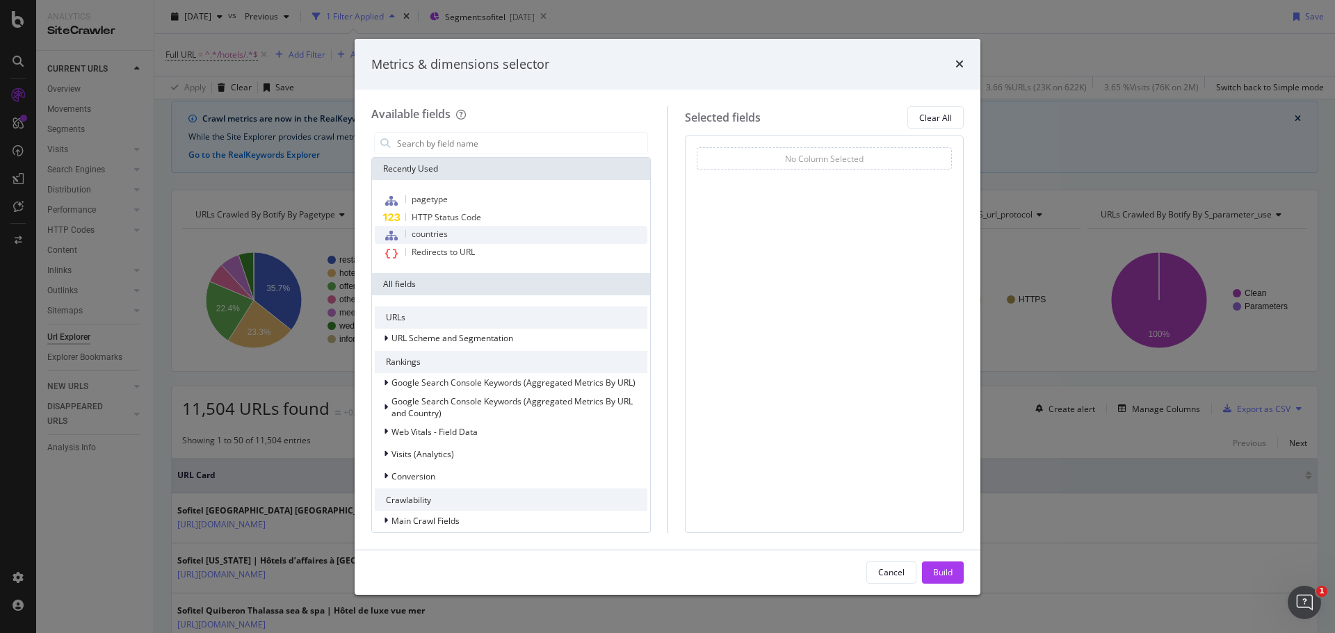
click at [455, 234] on div "countries" at bounding box center [511, 235] width 273 height 18
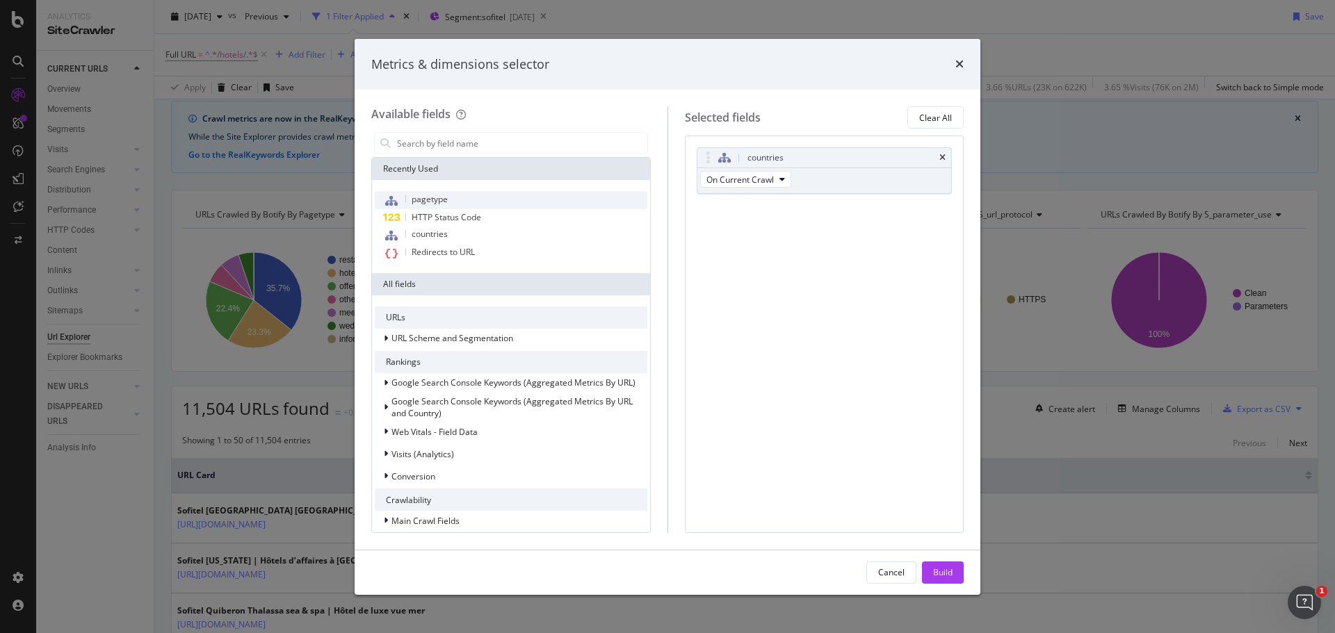
click at [436, 201] on span "pagetype" at bounding box center [430, 199] width 36 height 12
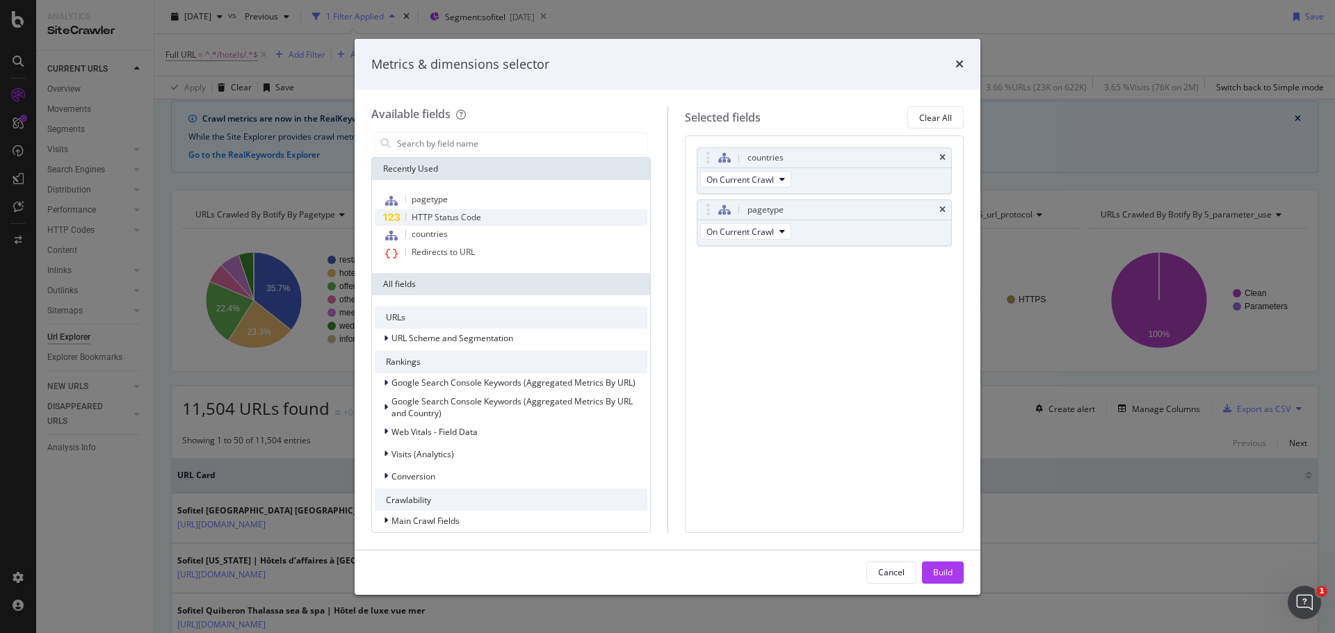
click at [444, 217] on span "HTTP Status Code" at bounding box center [447, 217] width 70 height 12
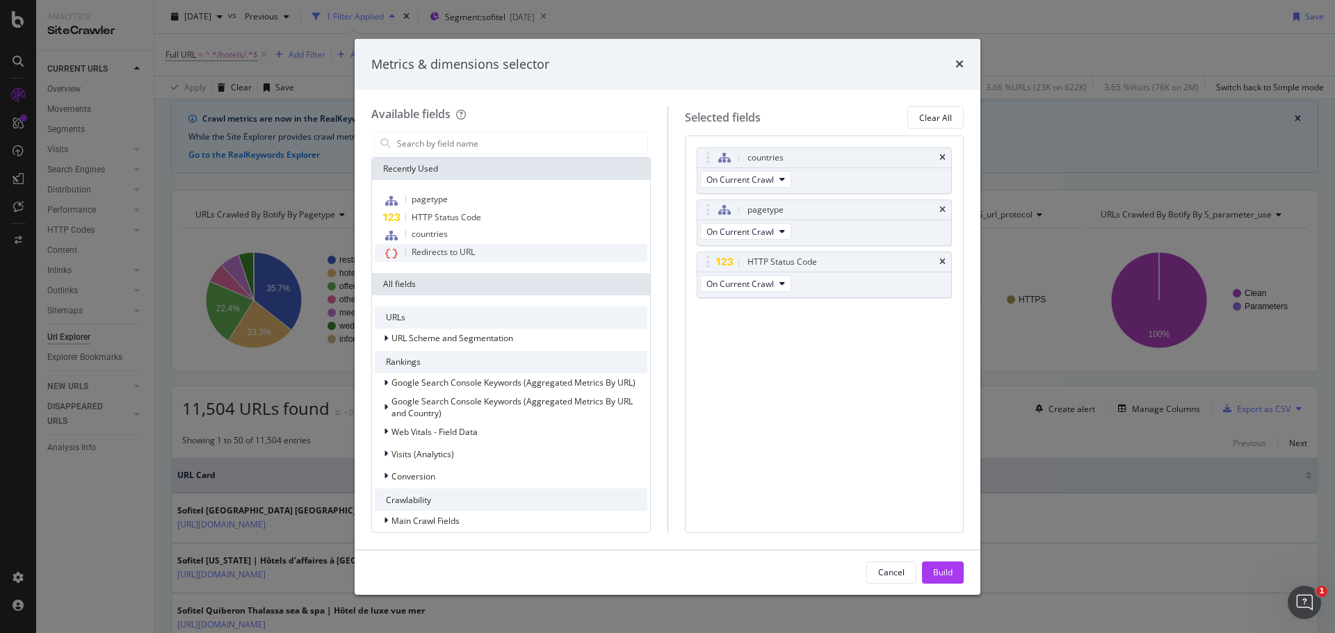
click at [448, 249] on span "Redirects to URL" at bounding box center [443, 252] width 63 height 12
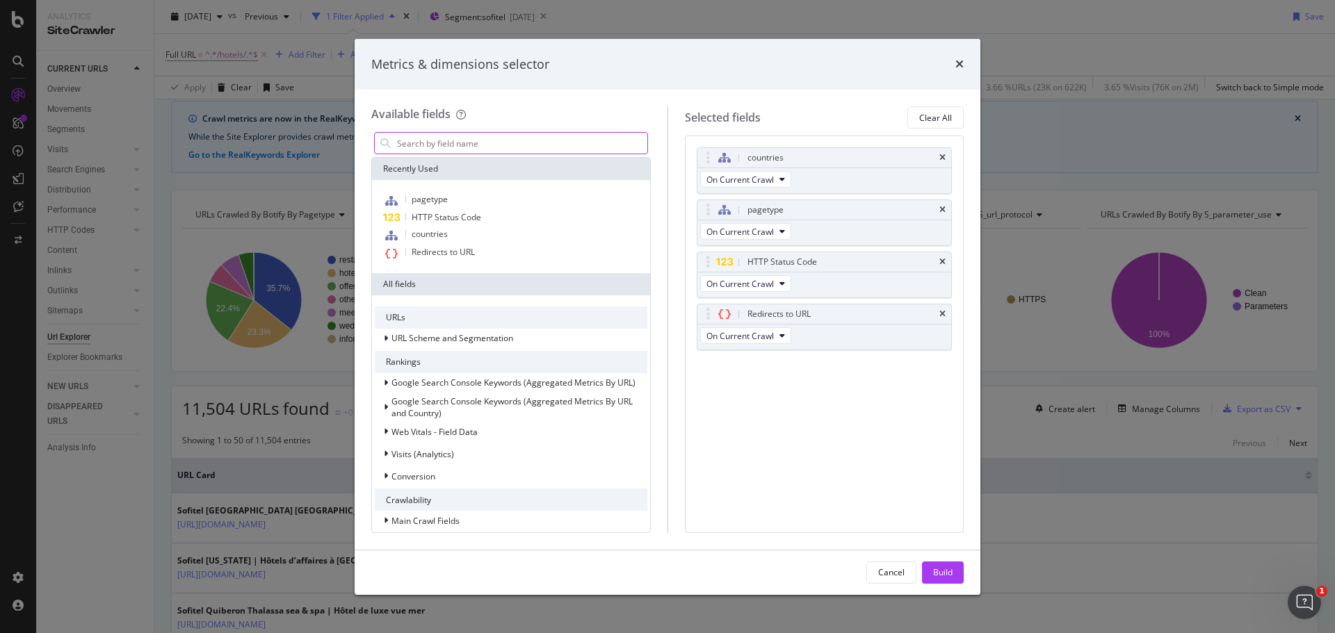
click at [427, 147] on input "modal" at bounding box center [522, 143] width 252 height 21
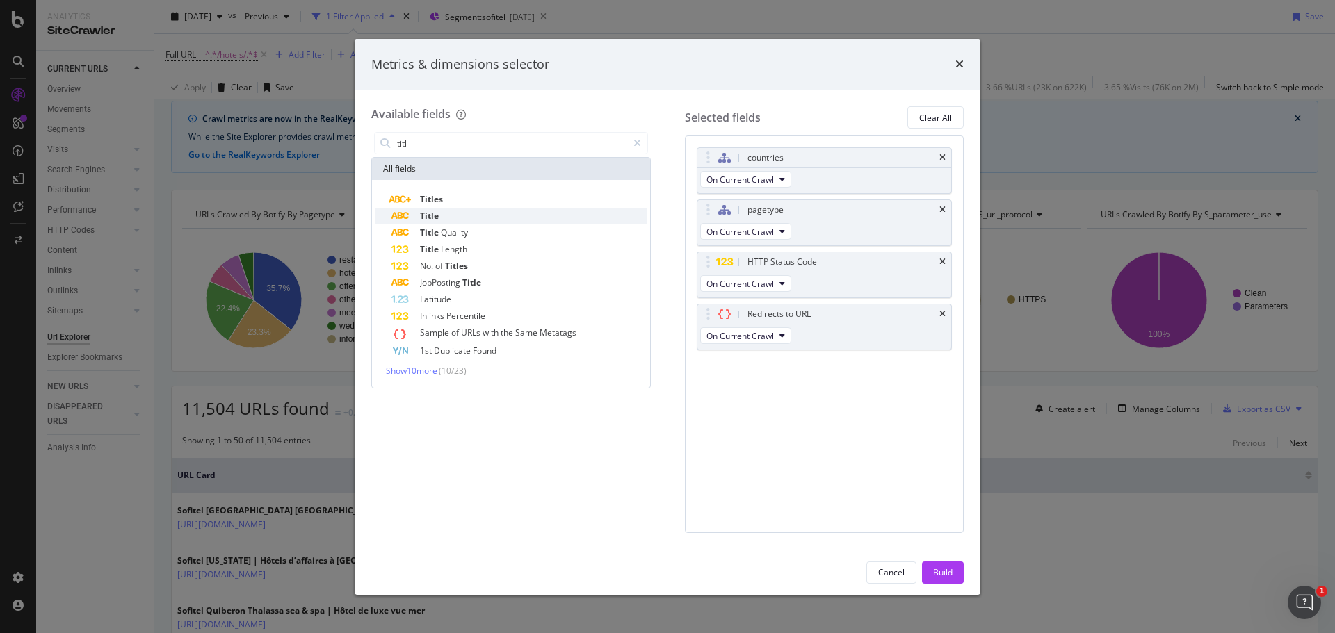
click at [425, 211] on span "Title" at bounding box center [429, 216] width 19 height 12
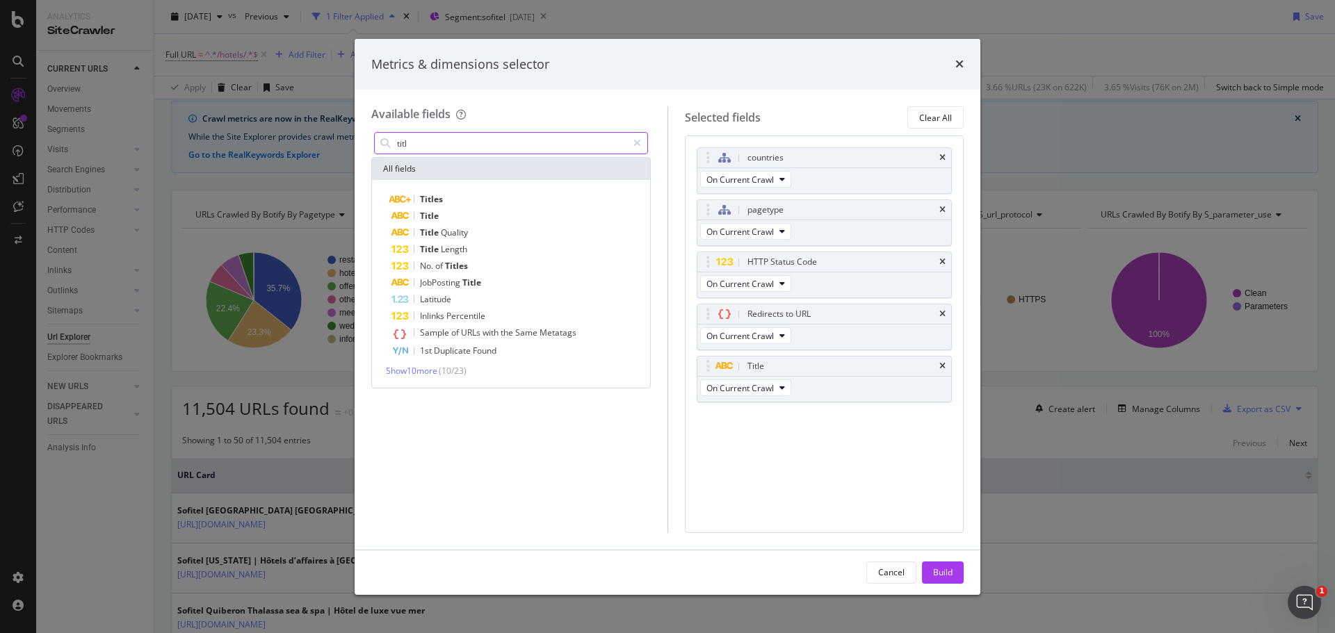
click at [400, 144] on input "titl" at bounding box center [512, 143] width 232 height 21
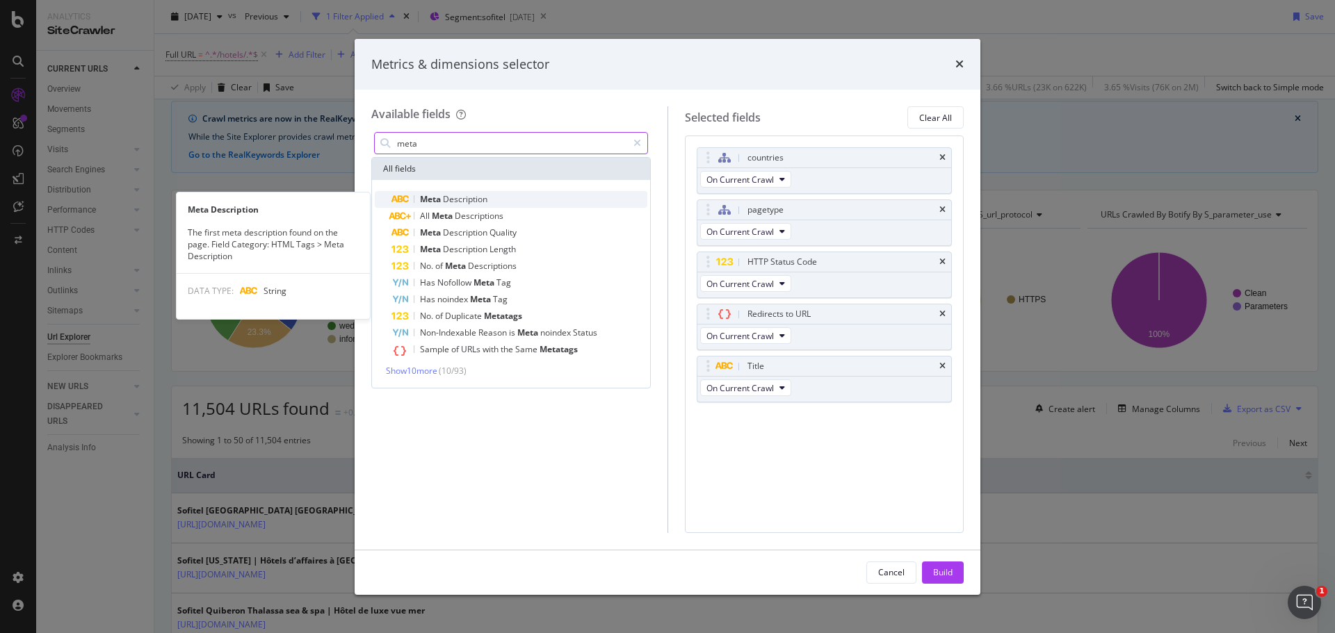
type input "meta"
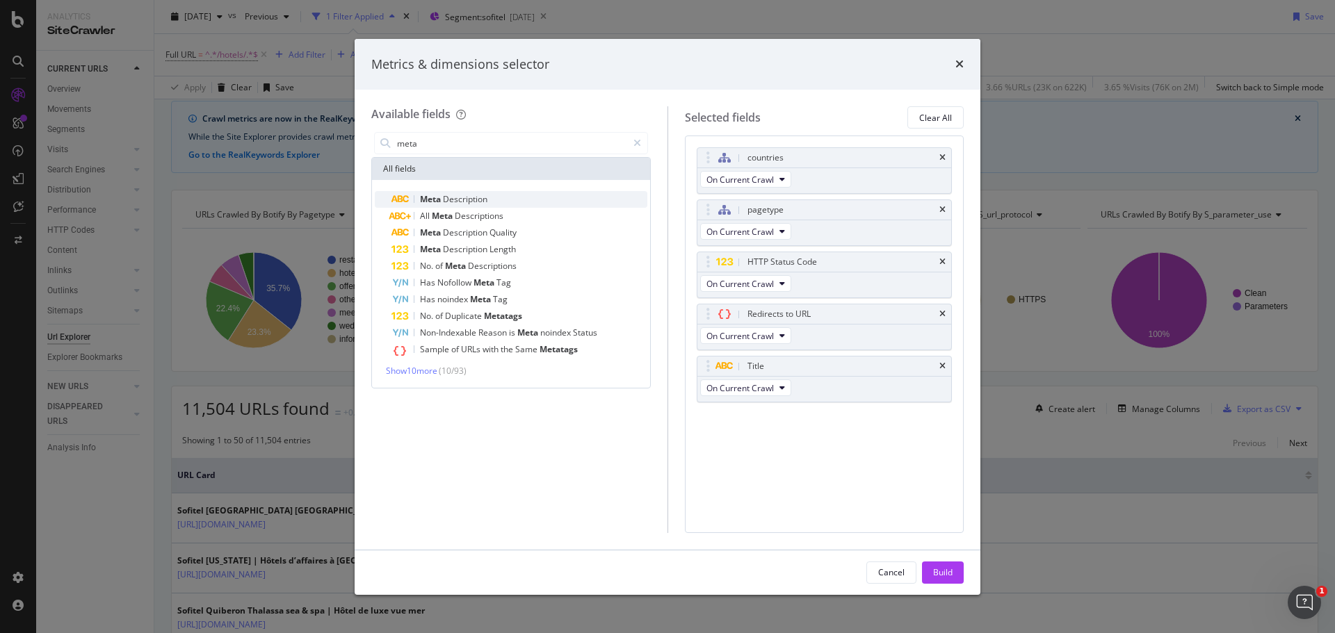
click at [434, 202] on span "Meta" at bounding box center [431, 199] width 23 height 12
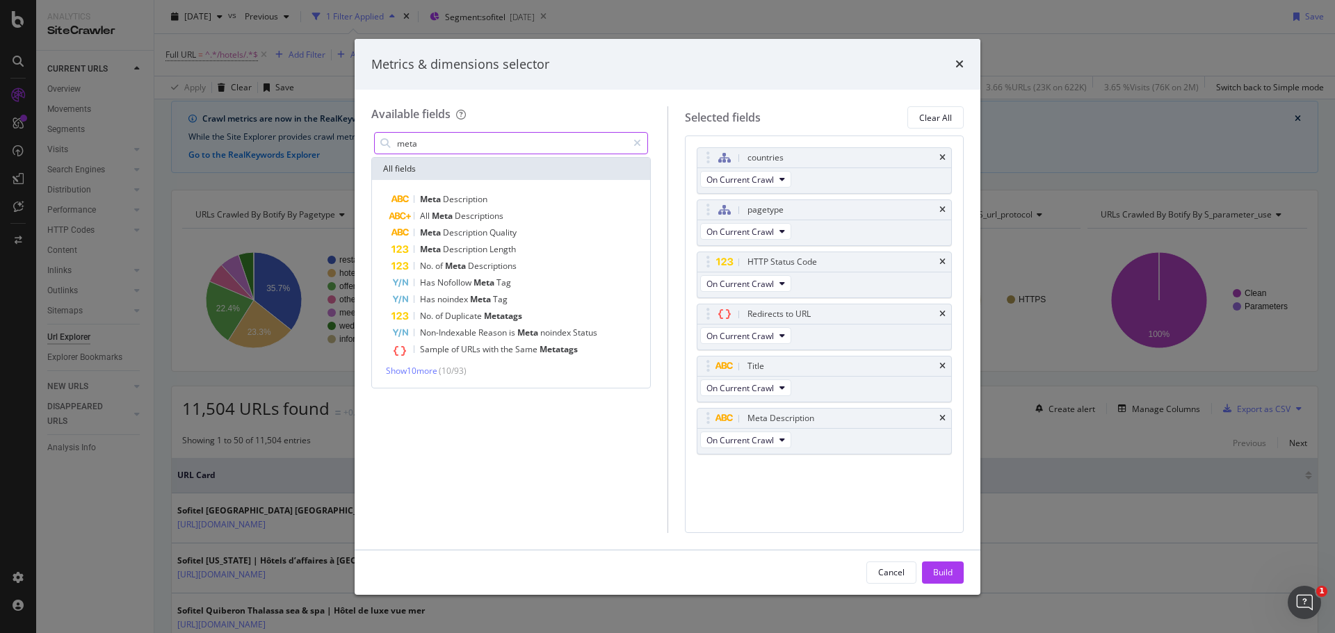
click at [410, 145] on input "meta" at bounding box center [512, 143] width 232 height 21
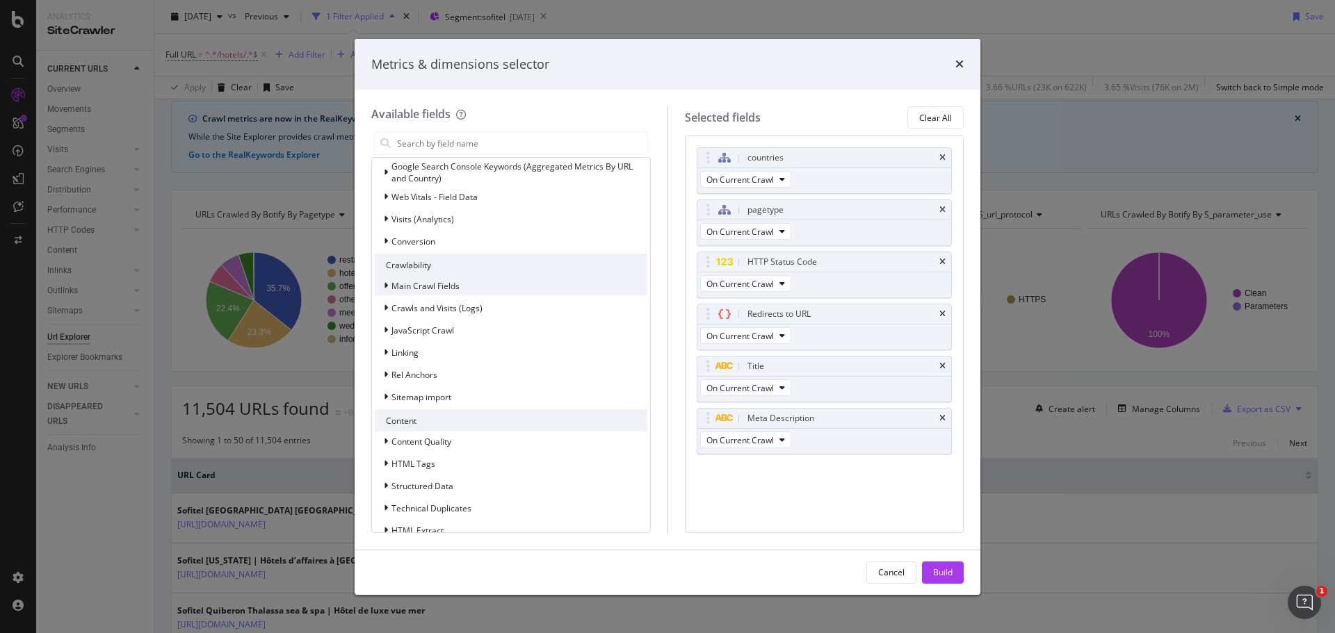
scroll to position [236, 0]
click at [416, 346] on span "Linking" at bounding box center [404, 352] width 27 height 12
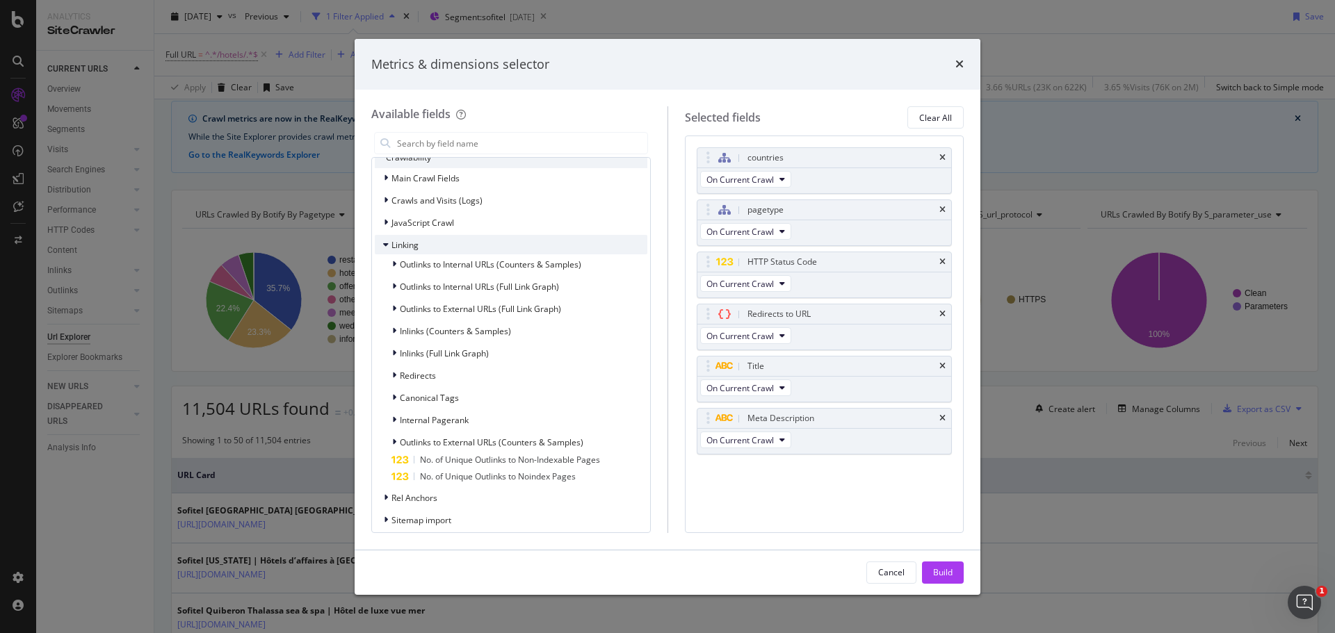
scroll to position [344, 0]
click at [462, 414] on span "Internal Pagerank" at bounding box center [434, 419] width 69 height 12
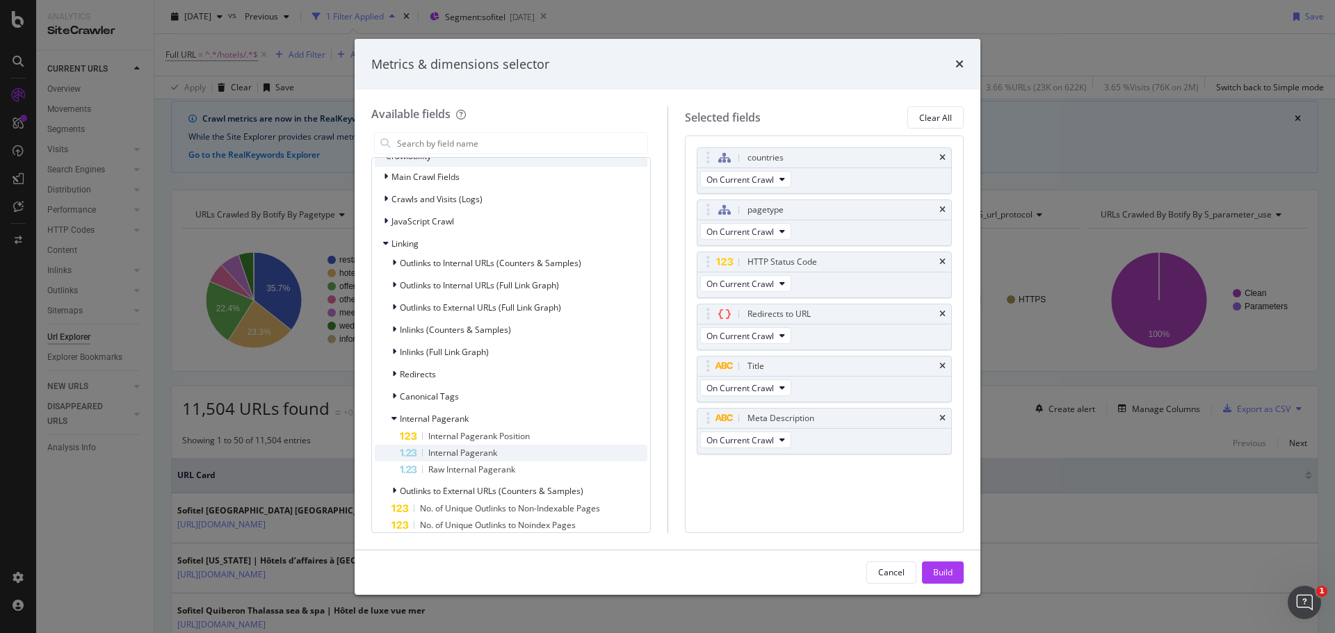
click at [477, 455] on span "Internal Pagerank" at bounding box center [462, 453] width 69 height 12
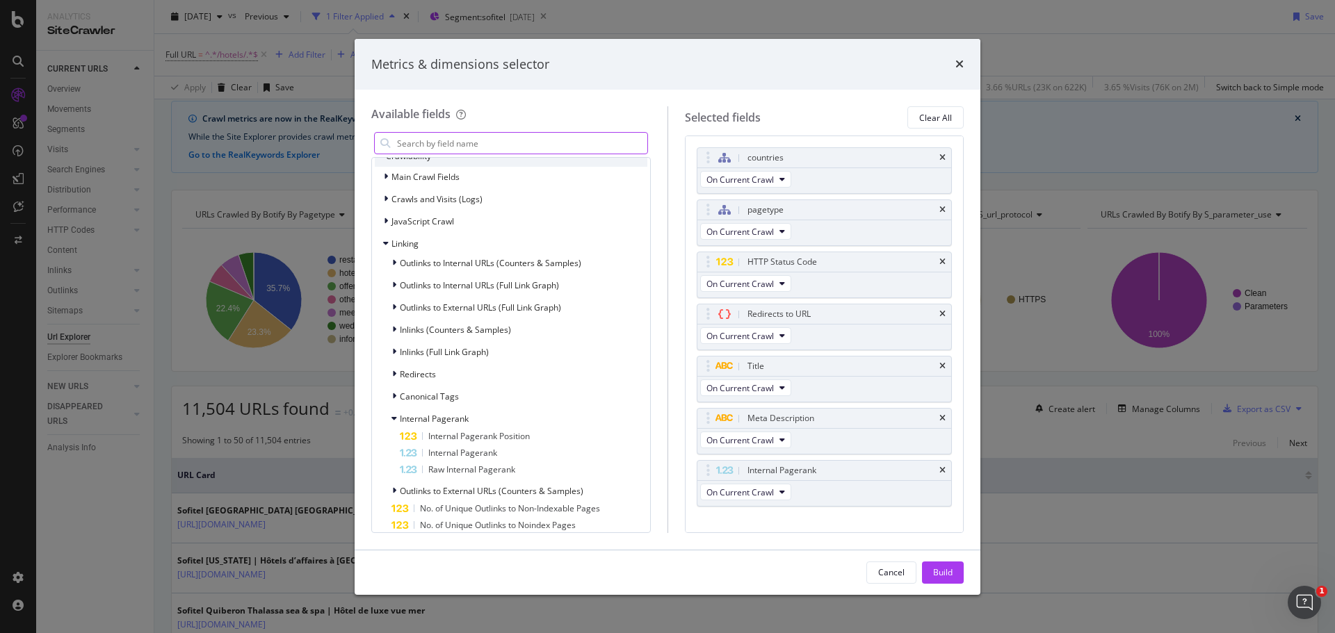
click at [503, 143] on input "modal" at bounding box center [522, 143] width 252 height 21
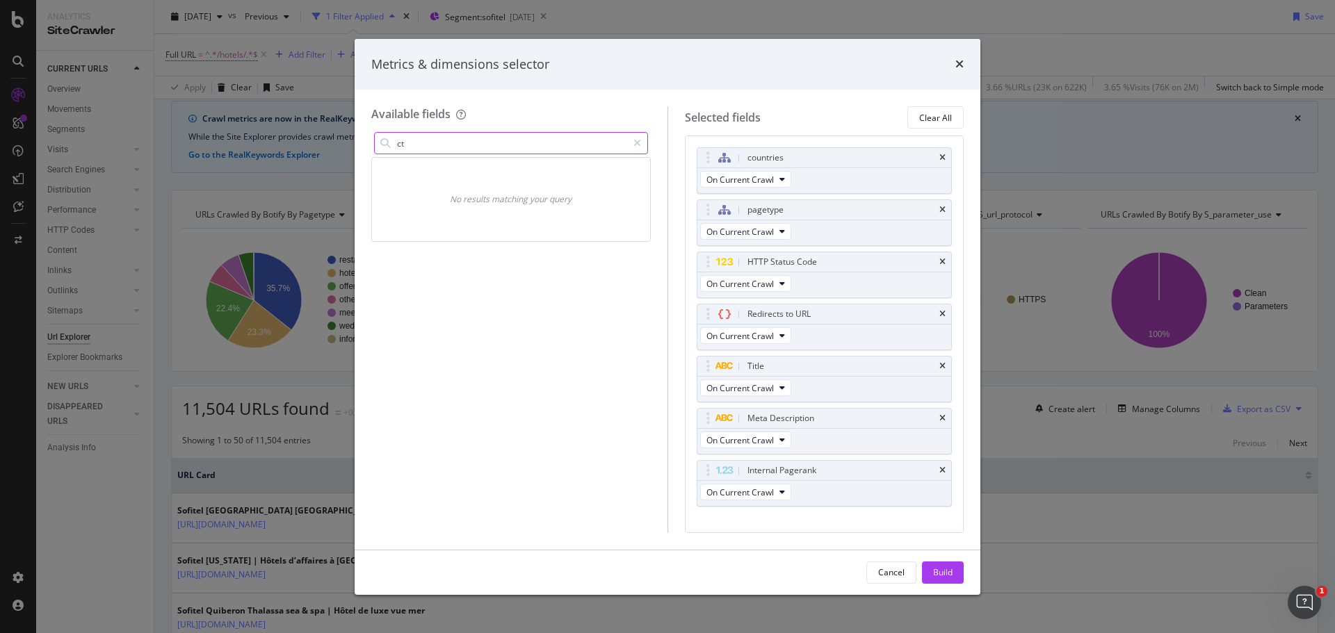
type input "c"
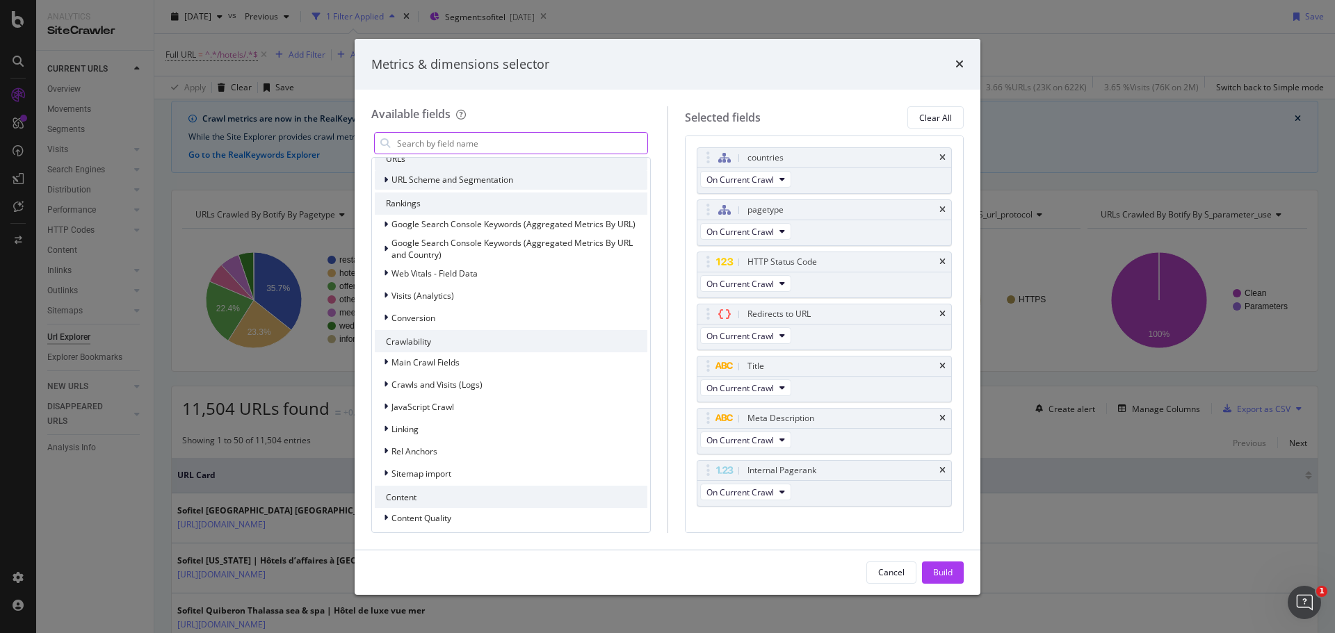
scroll to position [160, 0]
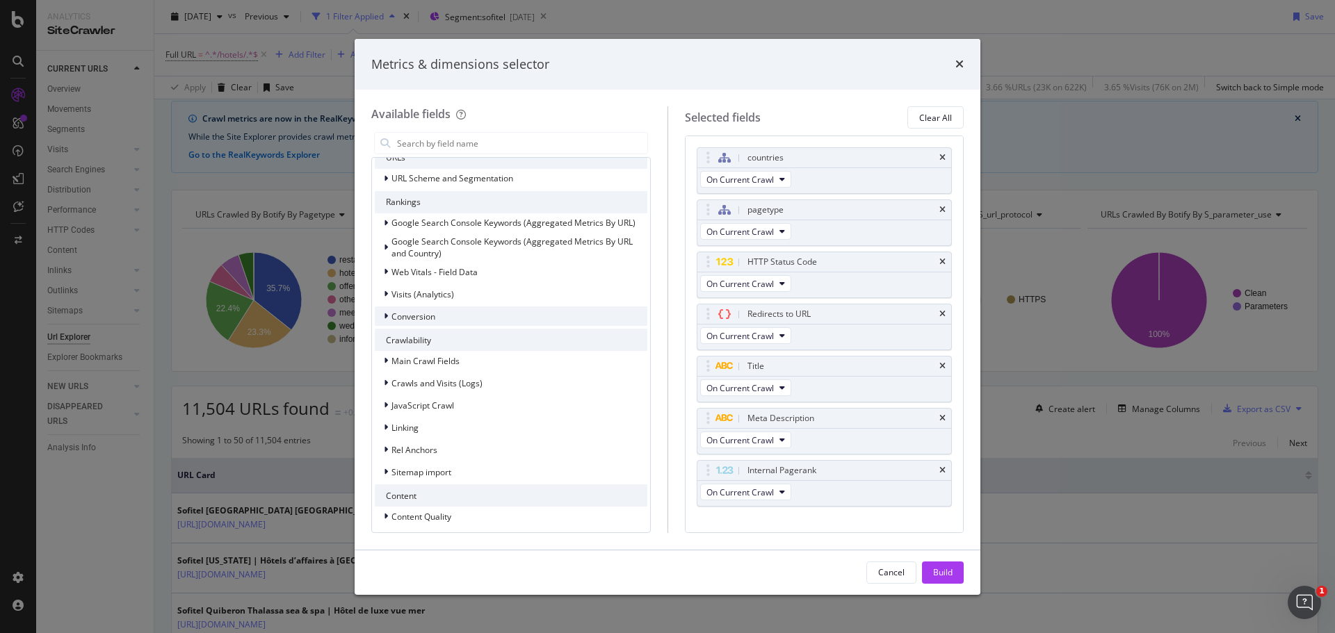
click at [398, 309] on div "Conversion" at bounding box center [405, 316] width 60 height 14
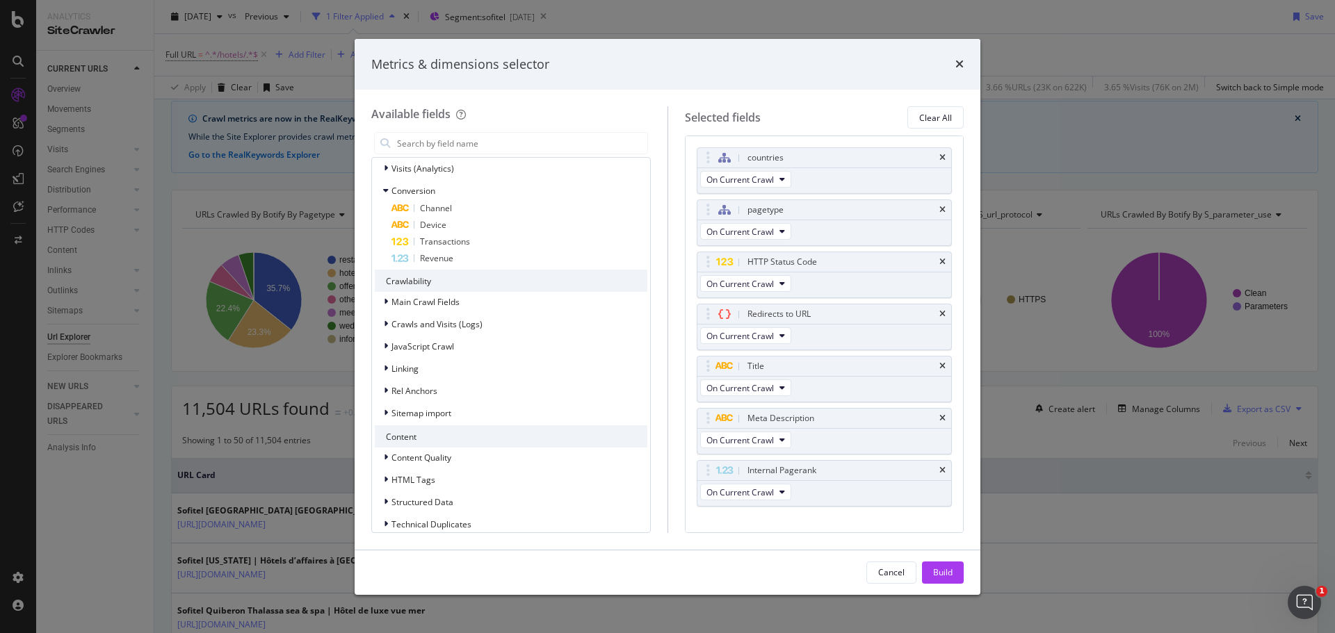
scroll to position [341, 0]
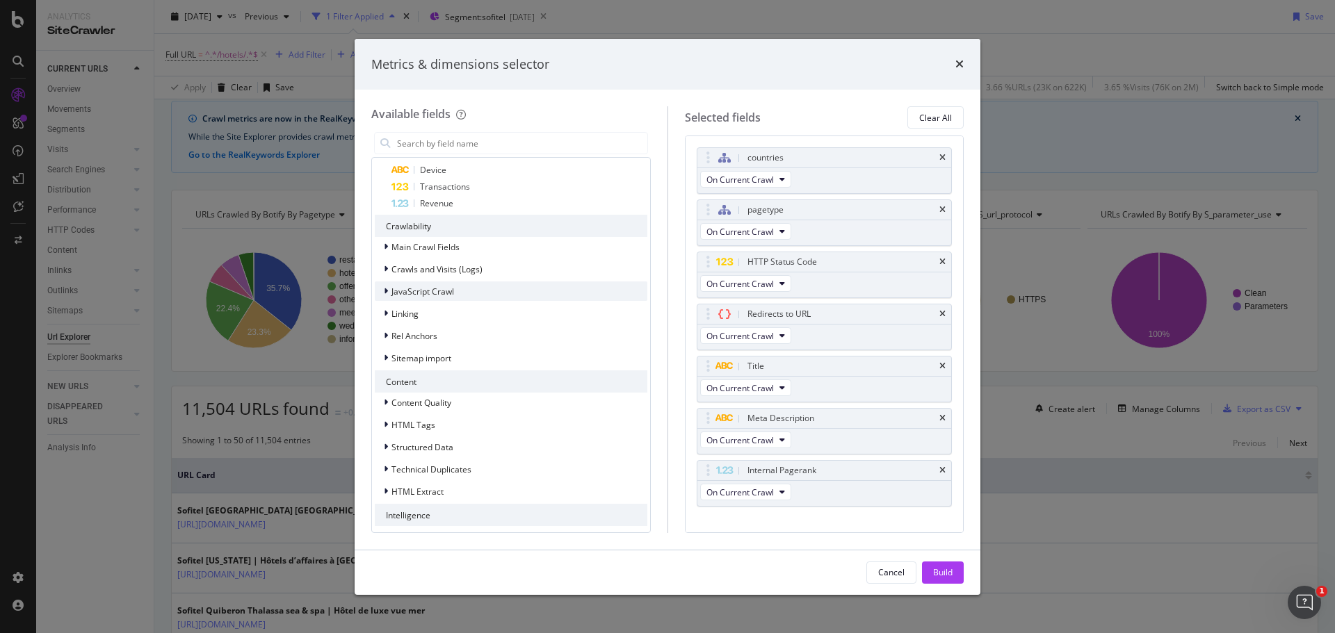
click at [406, 291] on span "JavaScript Crawl" at bounding box center [422, 292] width 63 height 12
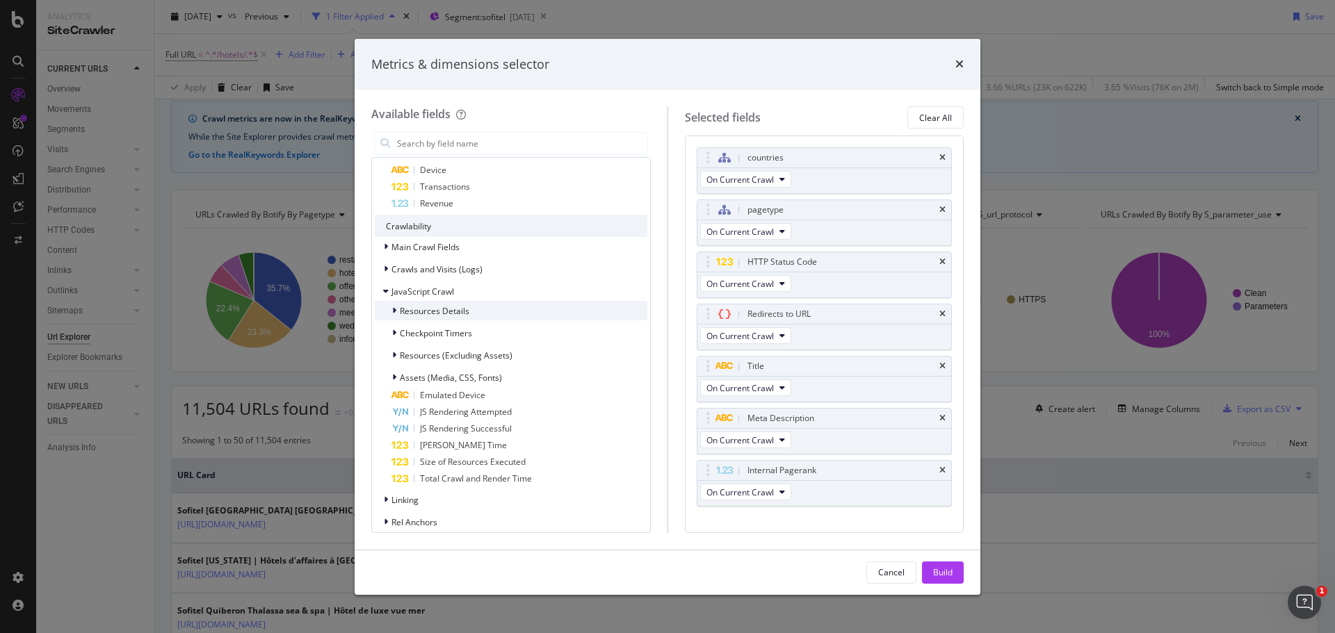
click at [420, 314] on span "Resources Details" at bounding box center [435, 311] width 70 height 12
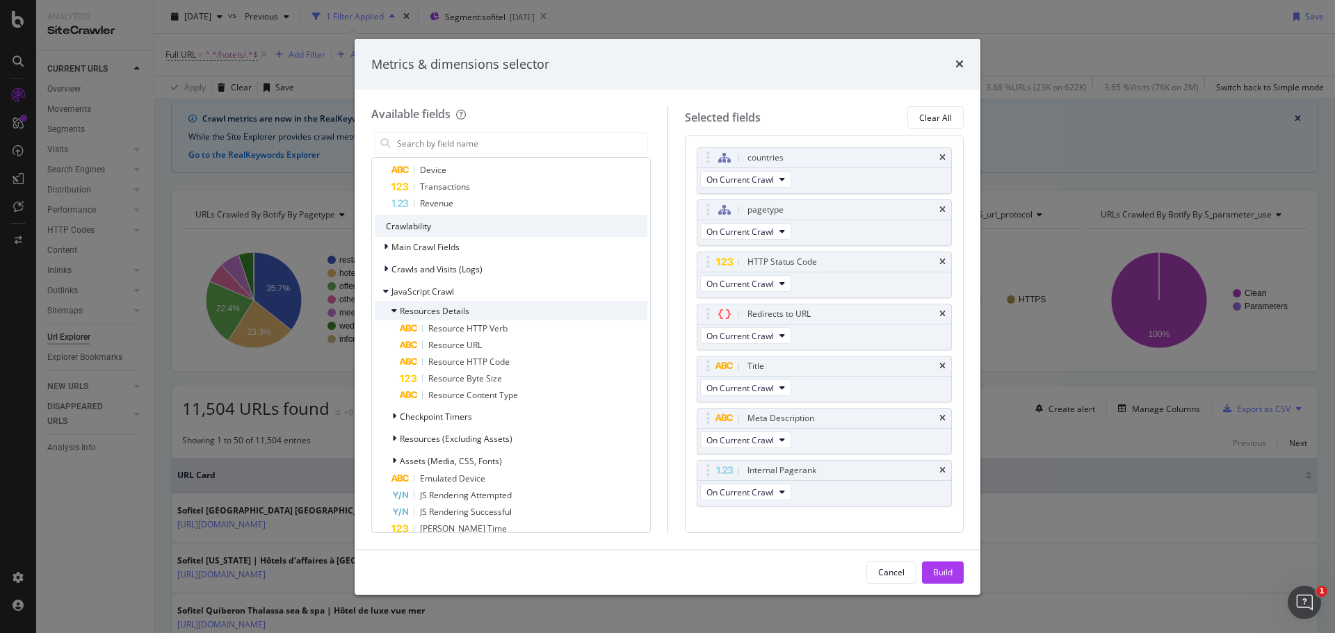
click at [420, 314] on span "Resources Details" at bounding box center [435, 311] width 70 height 12
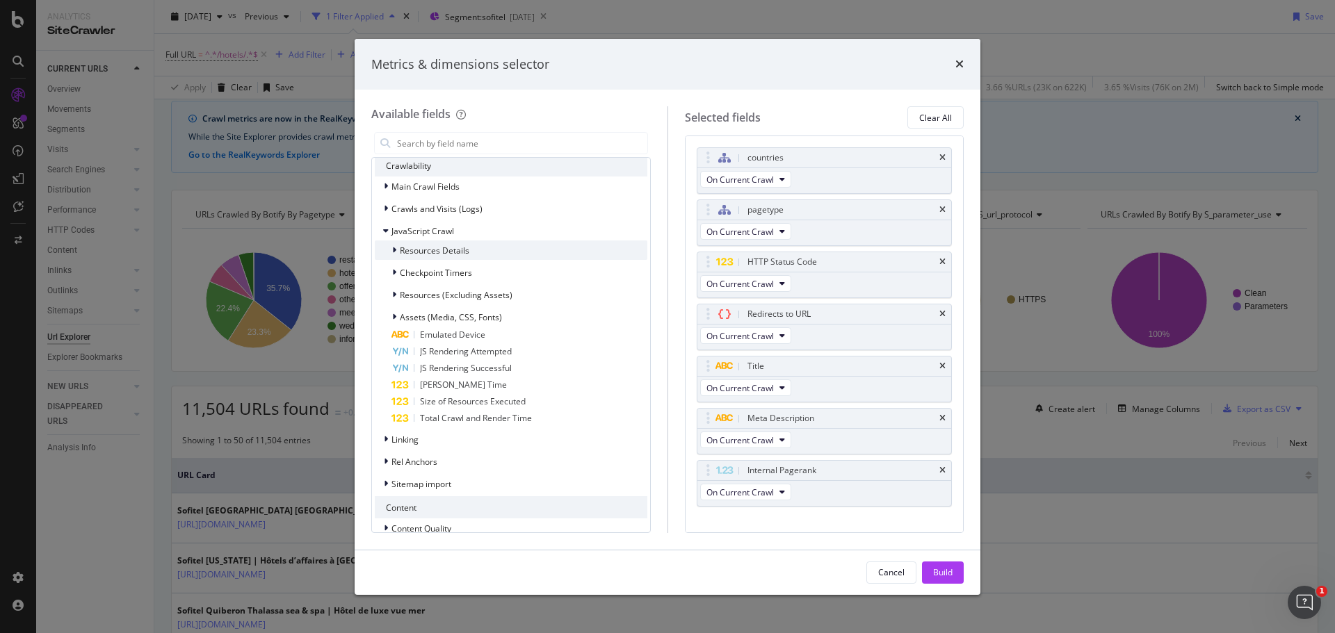
scroll to position [402, 0]
click at [430, 269] on span "Checkpoint Timers" at bounding box center [436, 272] width 72 height 12
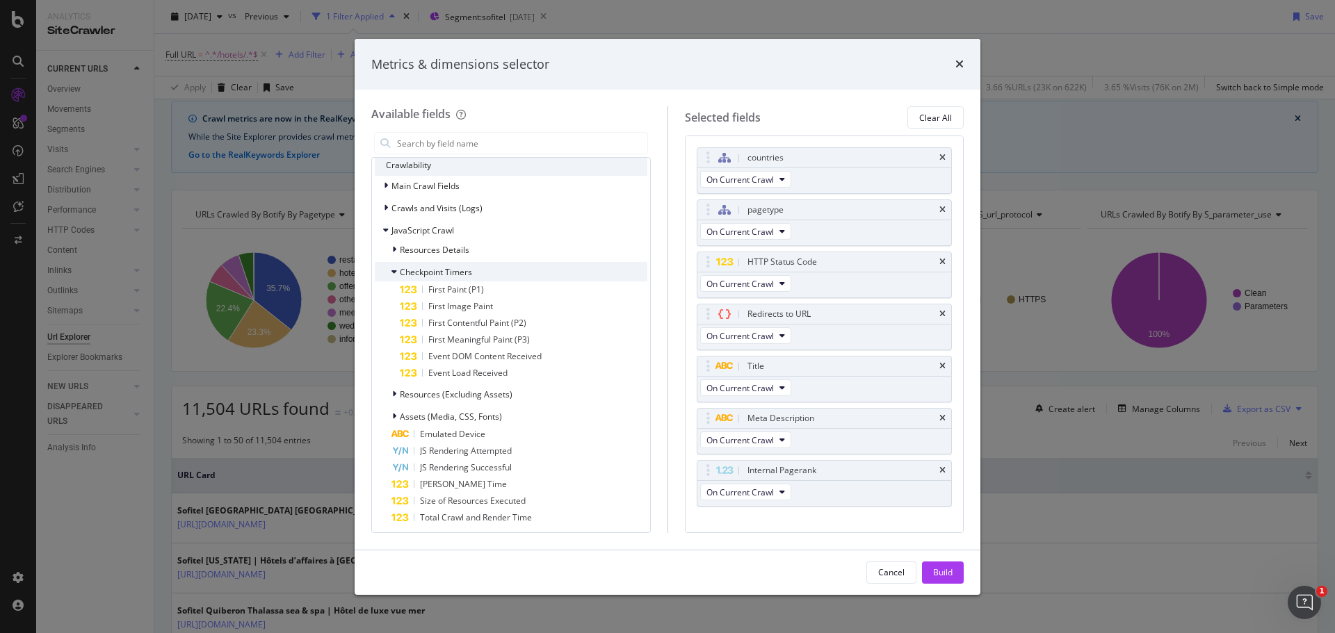
click at [430, 269] on span "Checkpoint Timers" at bounding box center [436, 272] width 72 height 12
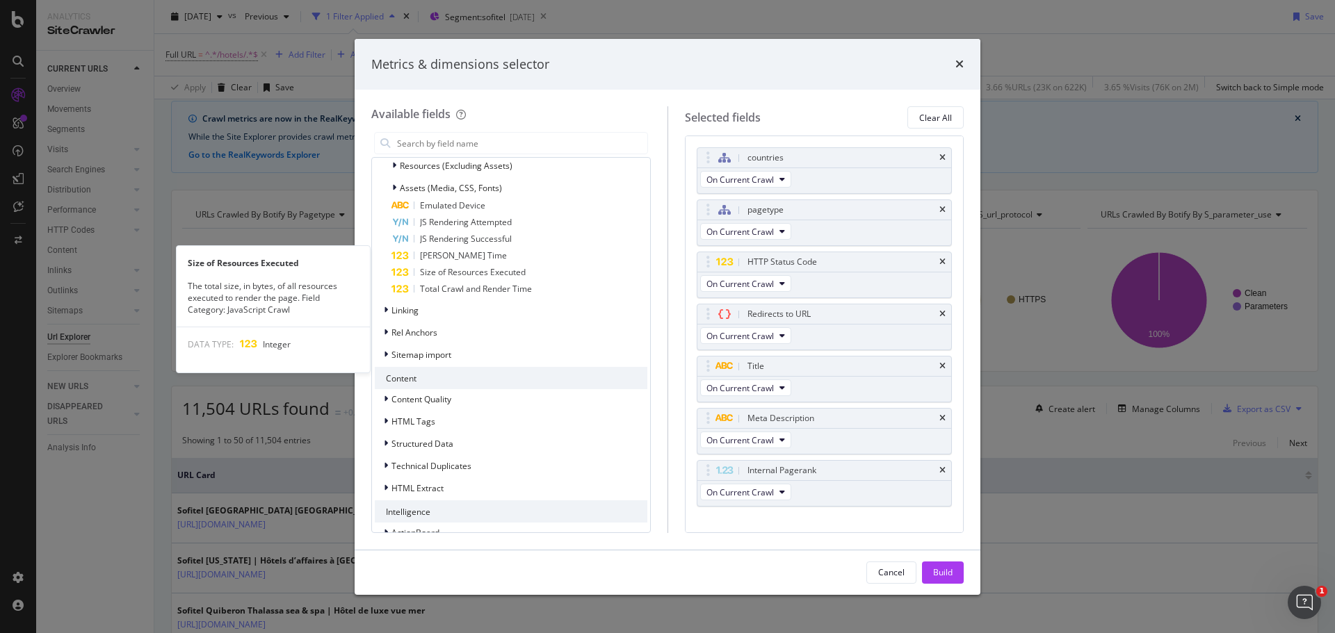
scroll to position [551, 0]
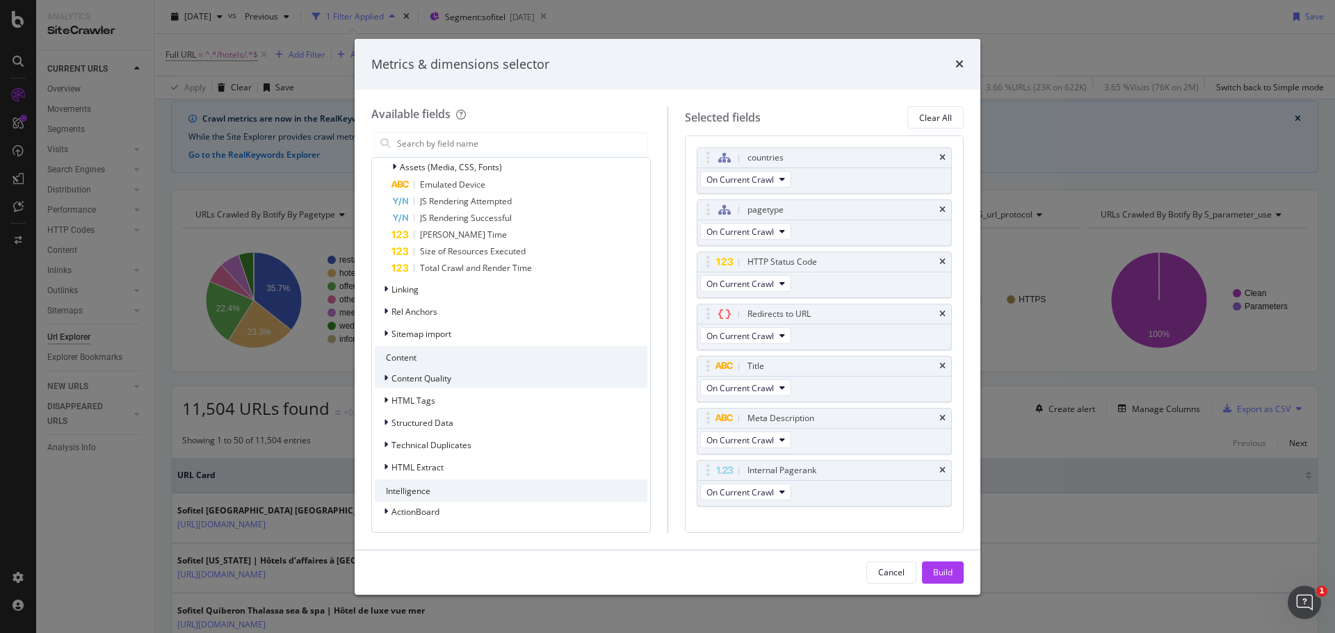
click at [428, 382] on span "Content Quality" at bounding box center [421, 379] width 60 height 12
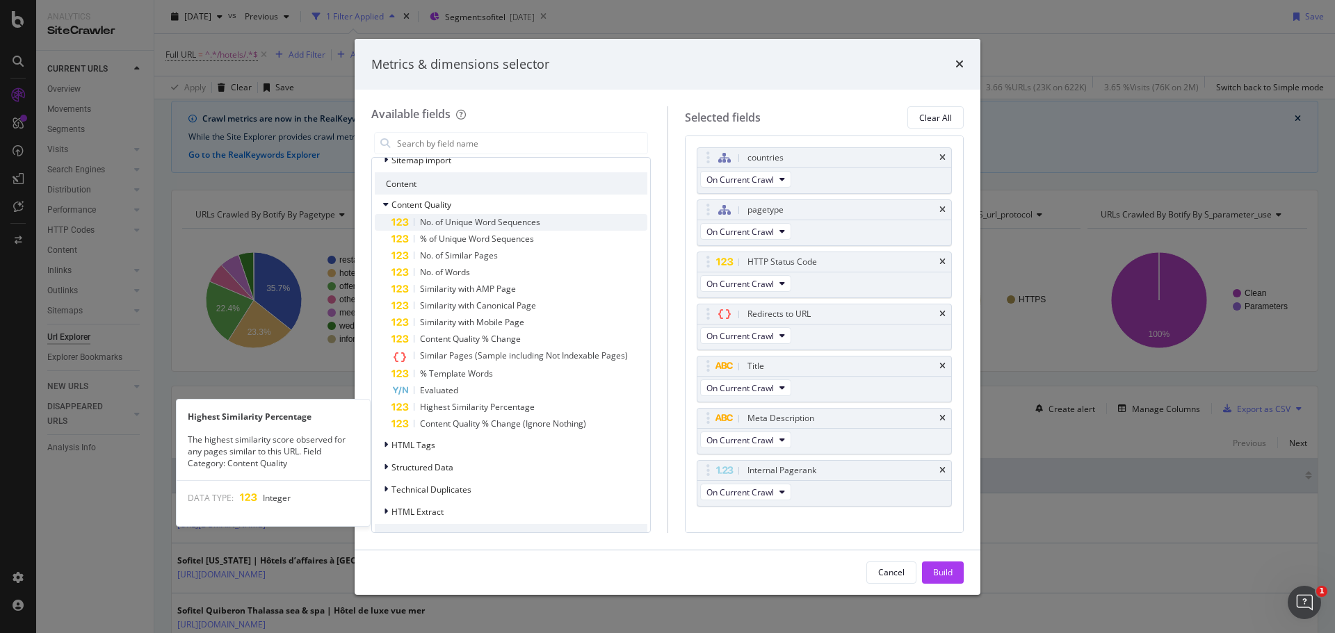
scroll to position [726, 0]
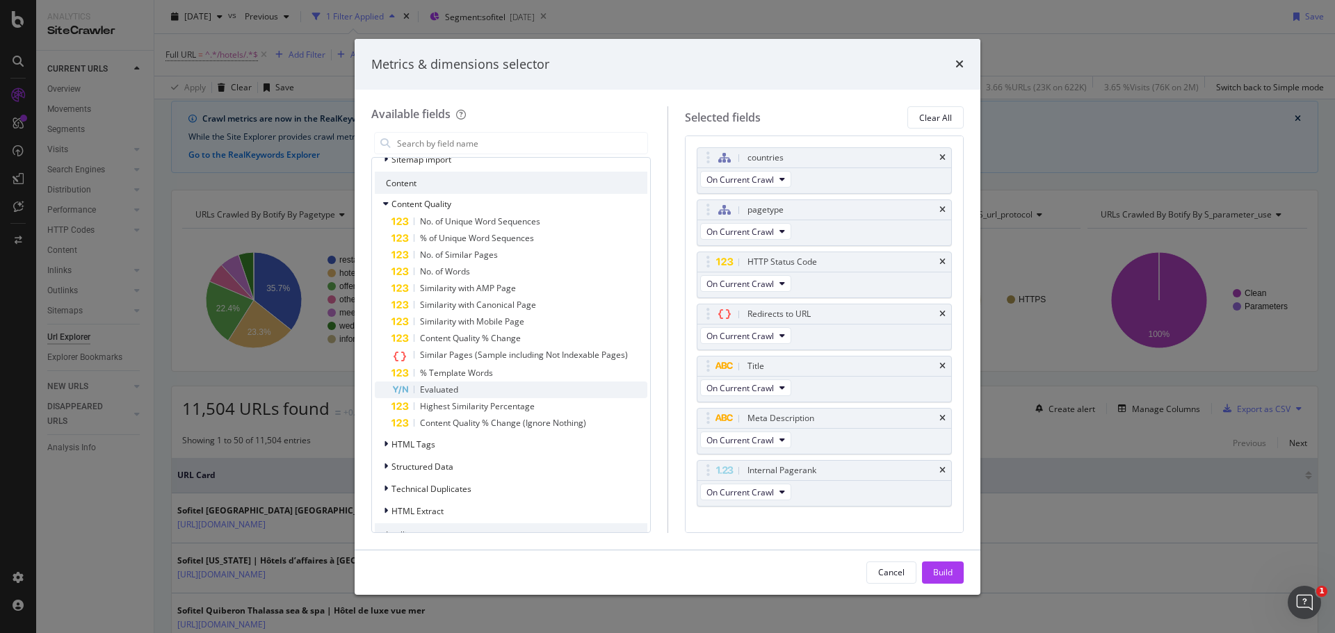
click at [538, 394] on div "Evaluated" at bounding box center [519, 390] width 256 height 17
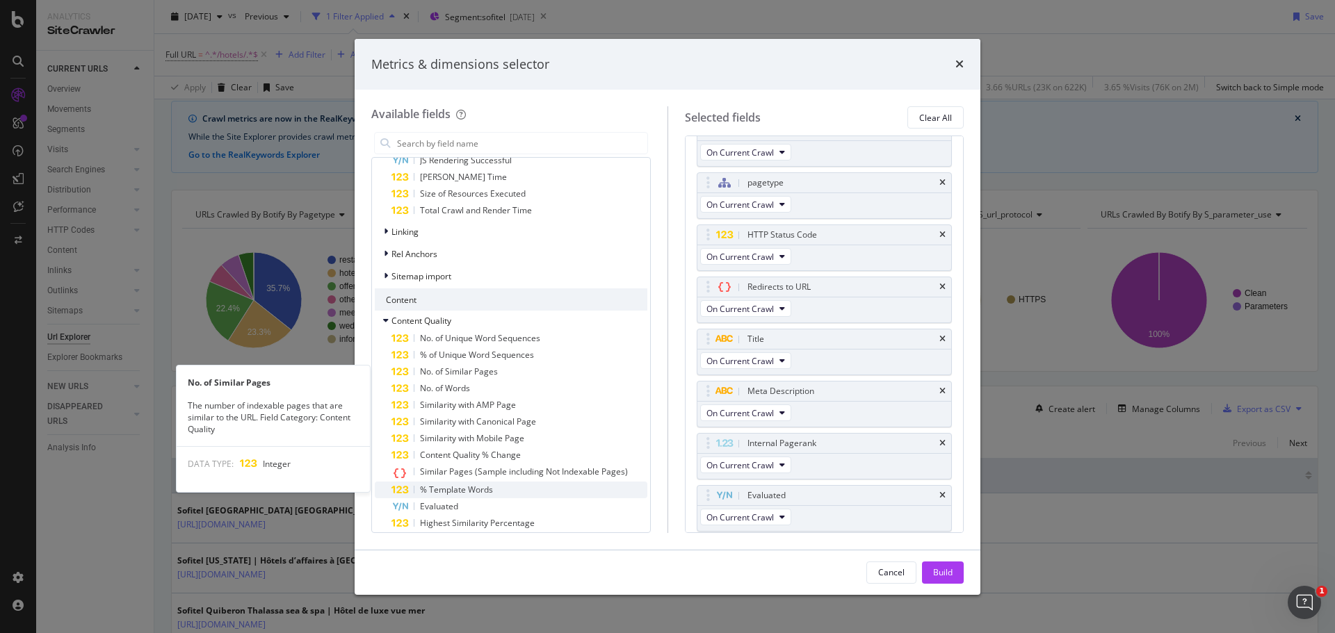
scroll to position [608, 0]
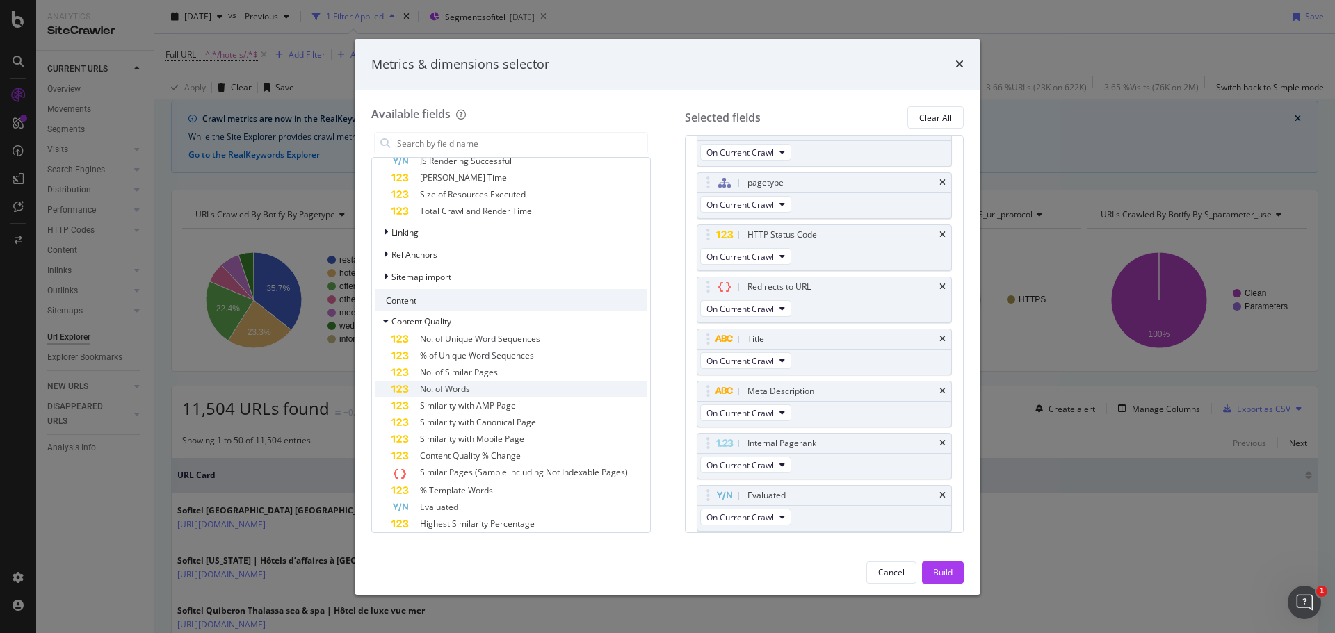
click at [505, 383] on div "No. of Words" at bounding box center [519, 389] width 256 height 17
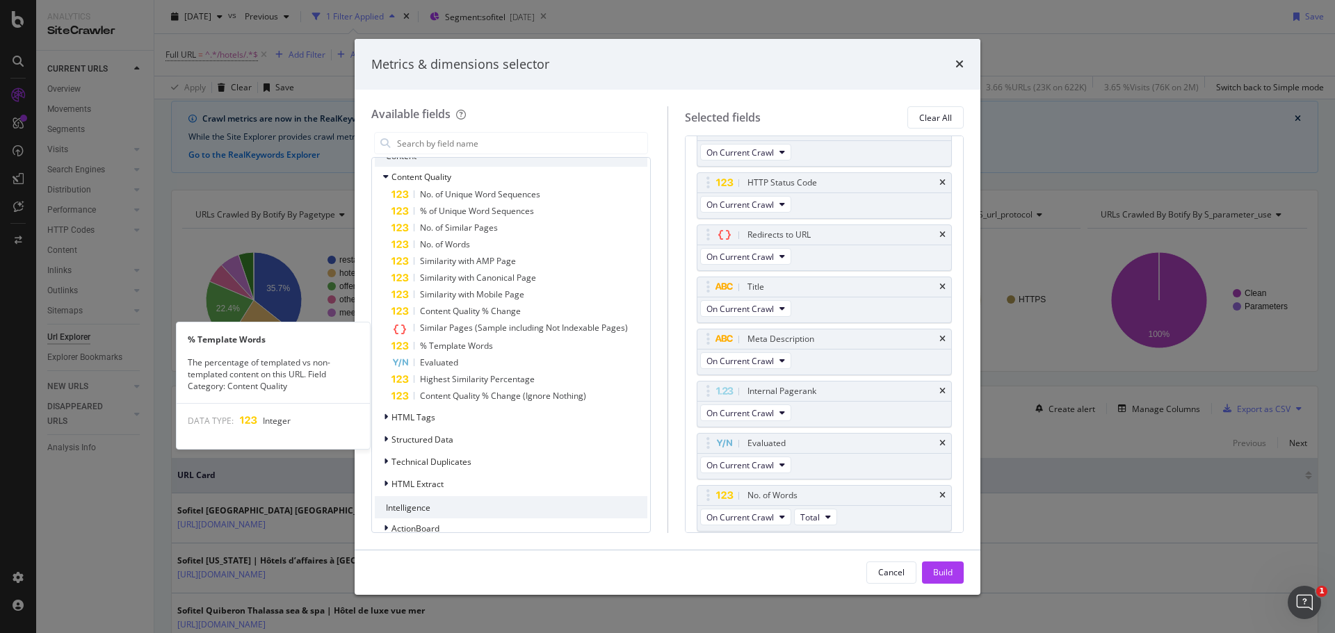
scroll to position [770, 0]
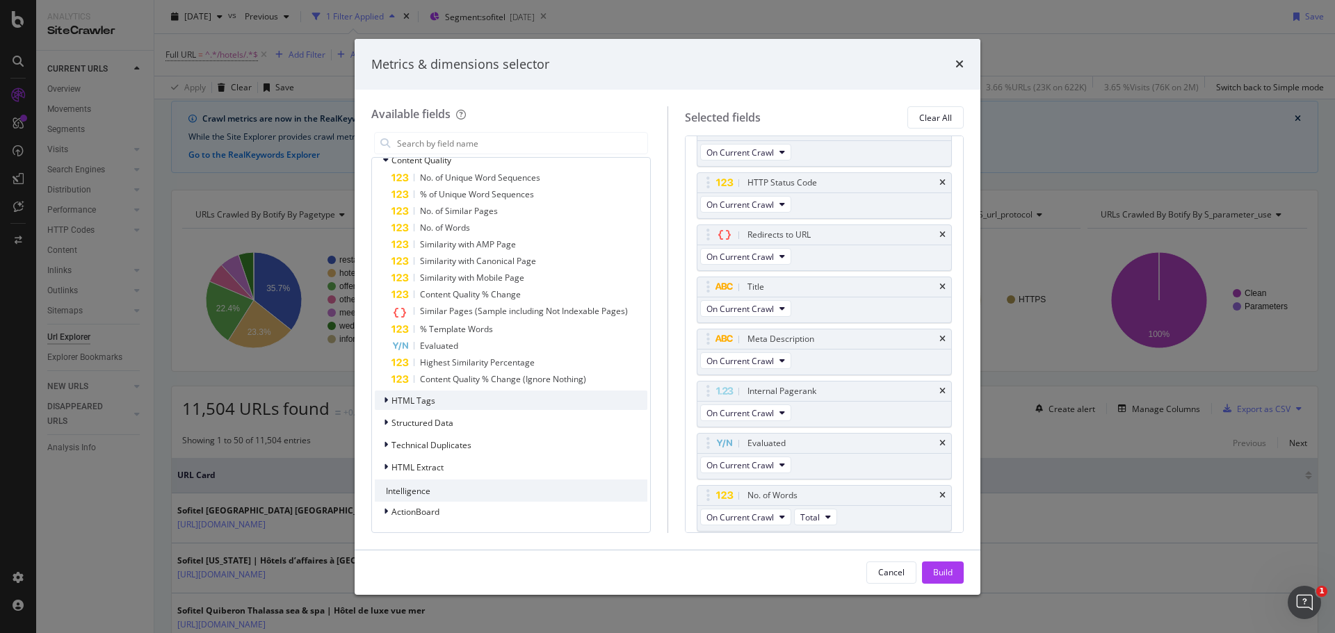
click at [432, 397] on span "HTML Tags" at bounding box center [413, 401] width 44 height 12
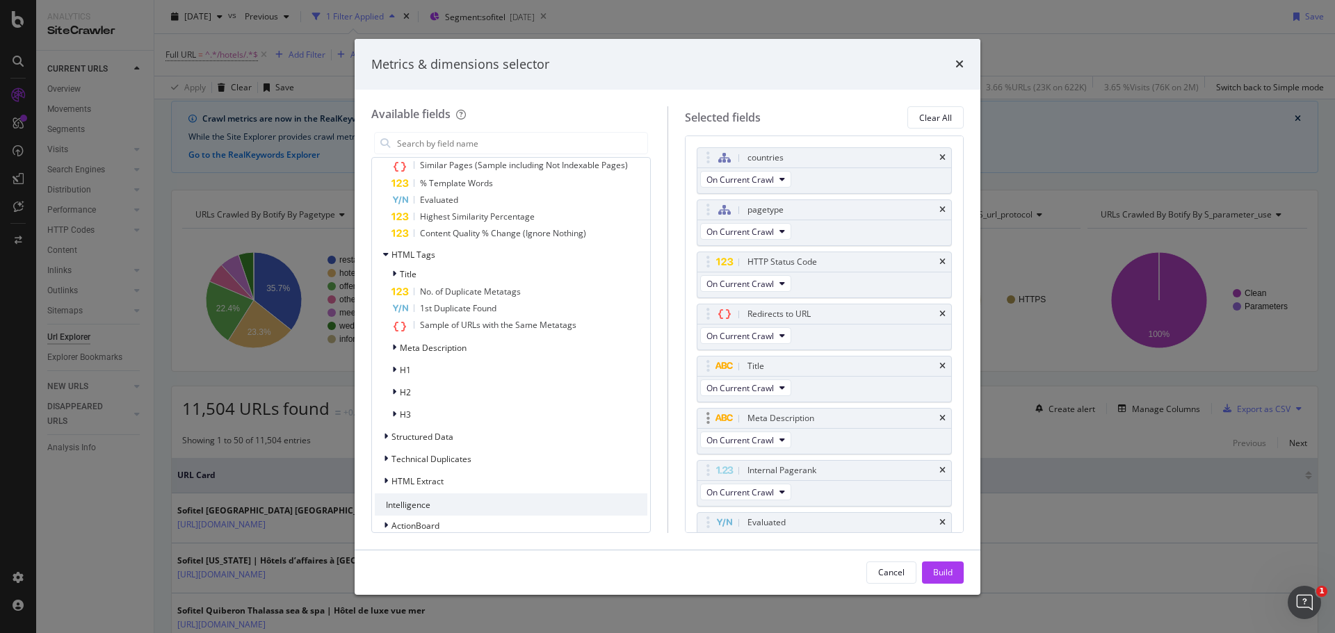
scroll to position [125, 0]
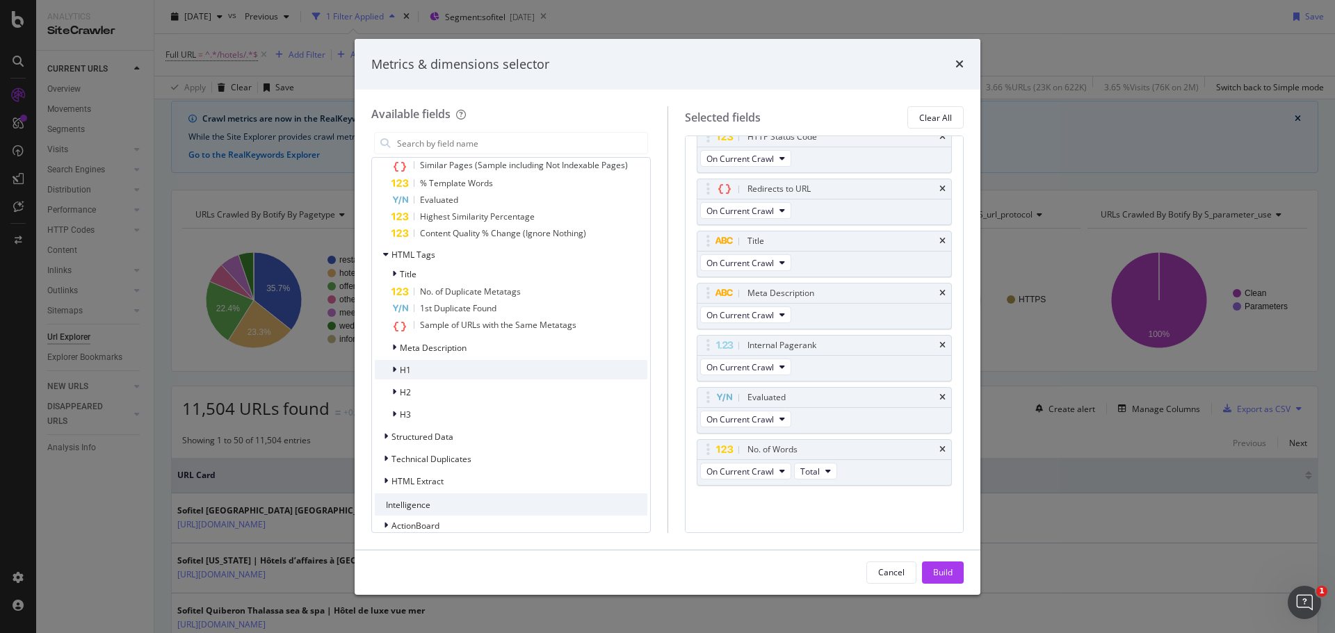
click at [405, 366] on span "H1" at bounding box center [405, 370] width 11 height 12
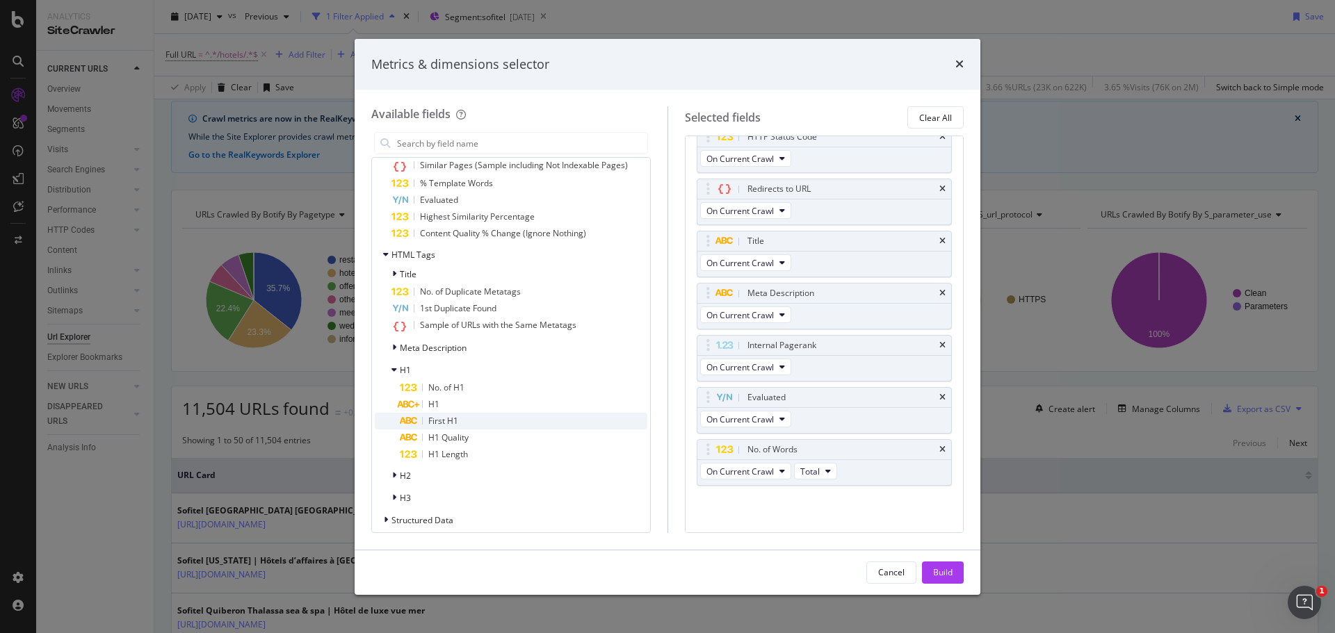
click at [471, 421] on div "First H1" at bounding box center [524, 421] width 248 height 17
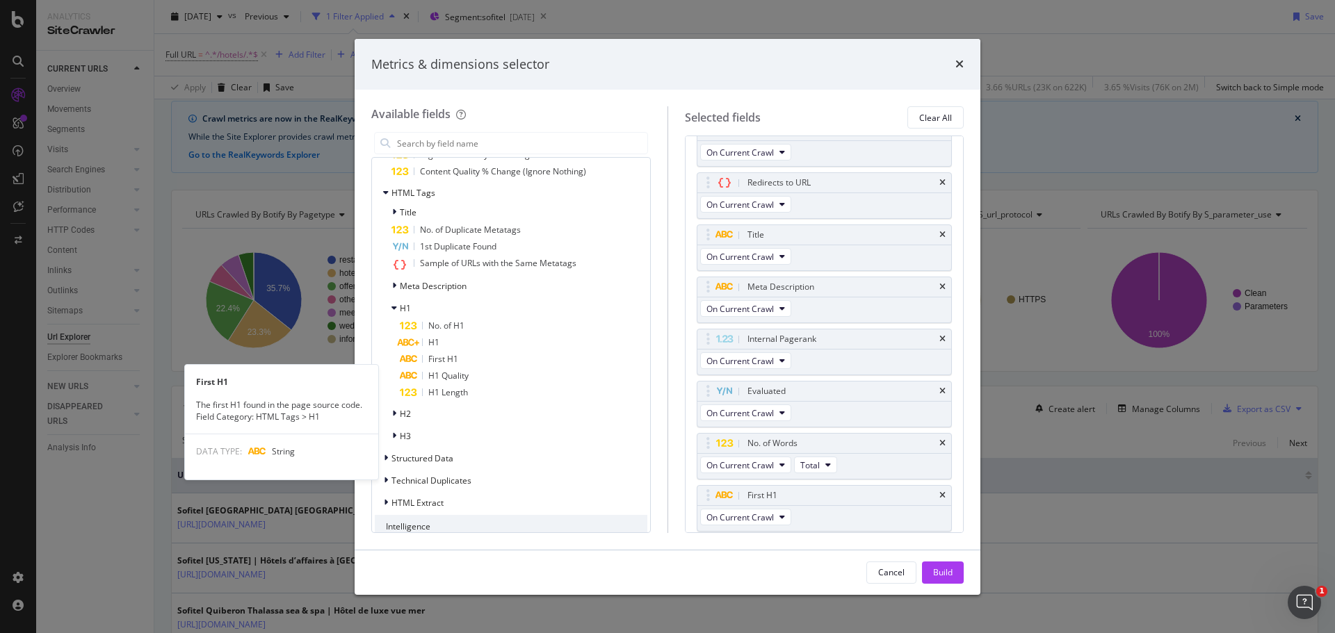
scroll to position [1013, 0]
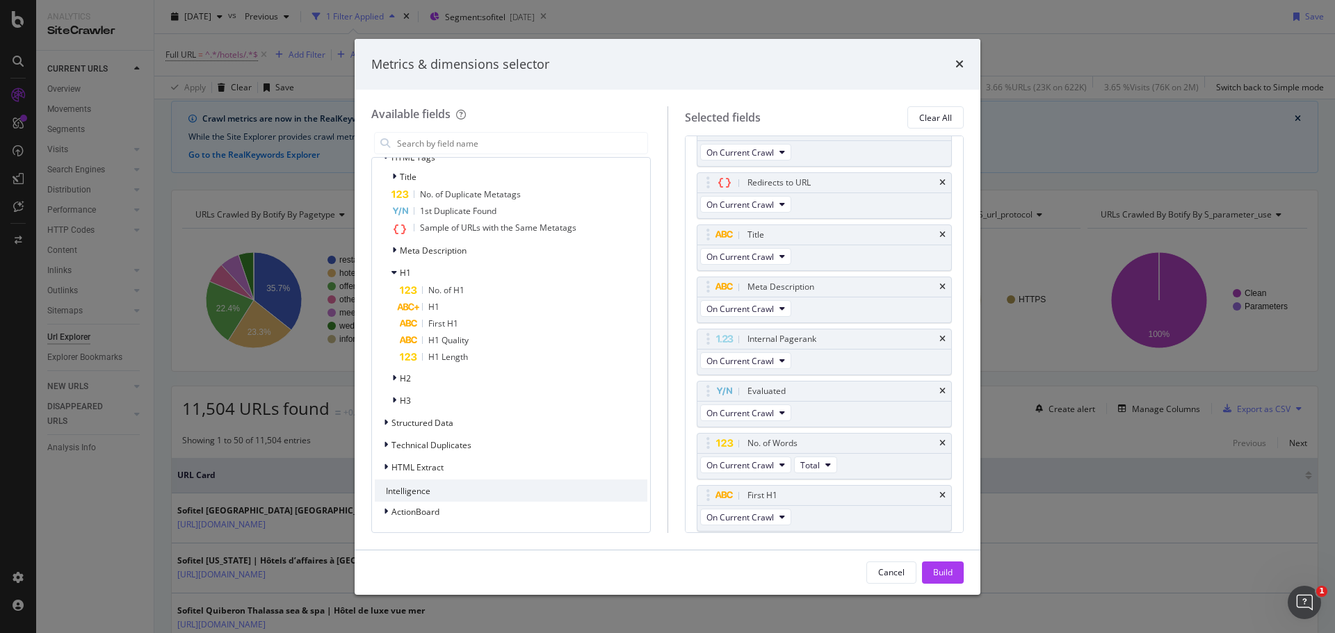
click at [471, 421] on div "Structured Data" at bounding box center [511, 422] width 273 height 19
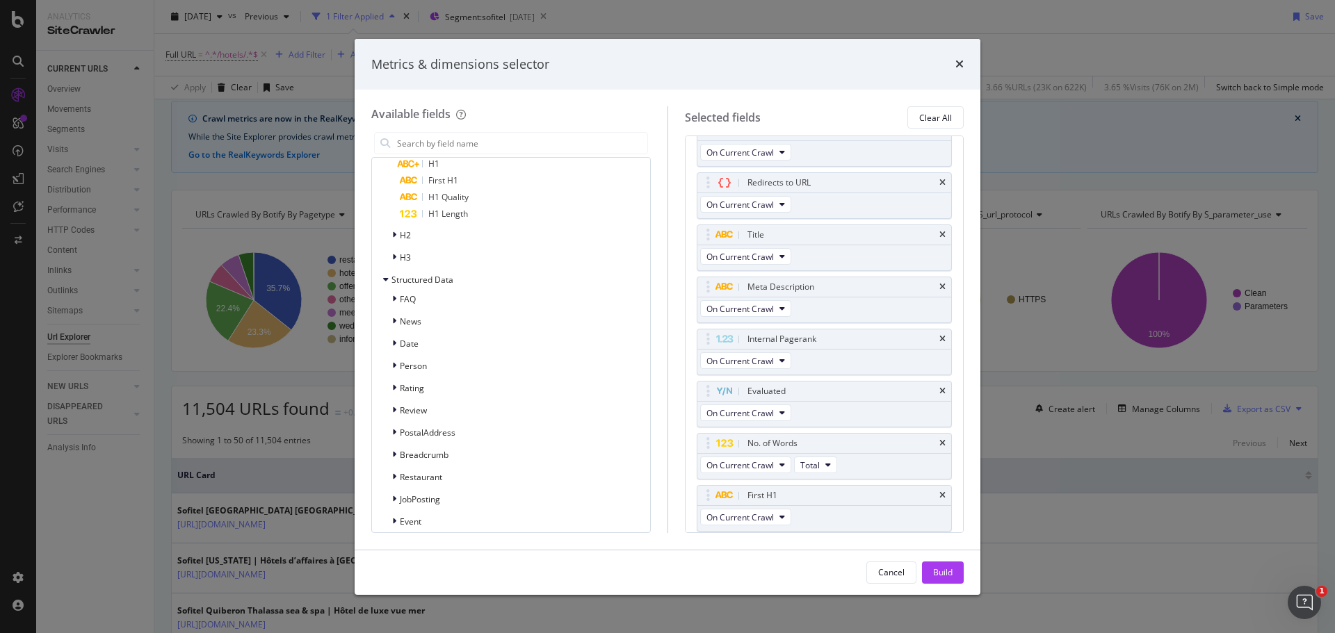
scroll to position [1160, 0]
click at [406, 294] on span "FAQ" at bounding box center [408, 295] width 16 height 12
click at [485, 311] on span "No. of Questions" at bounding box center [460, 313] width 64 height 12
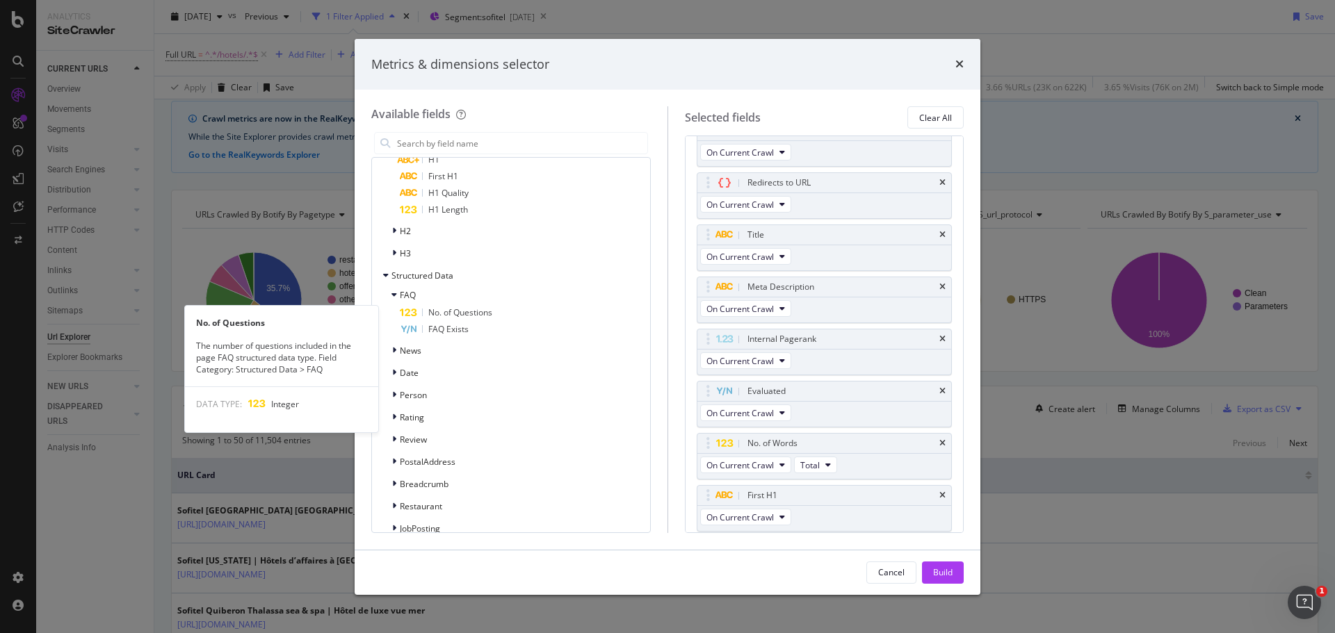
scroll to position [184, 0]
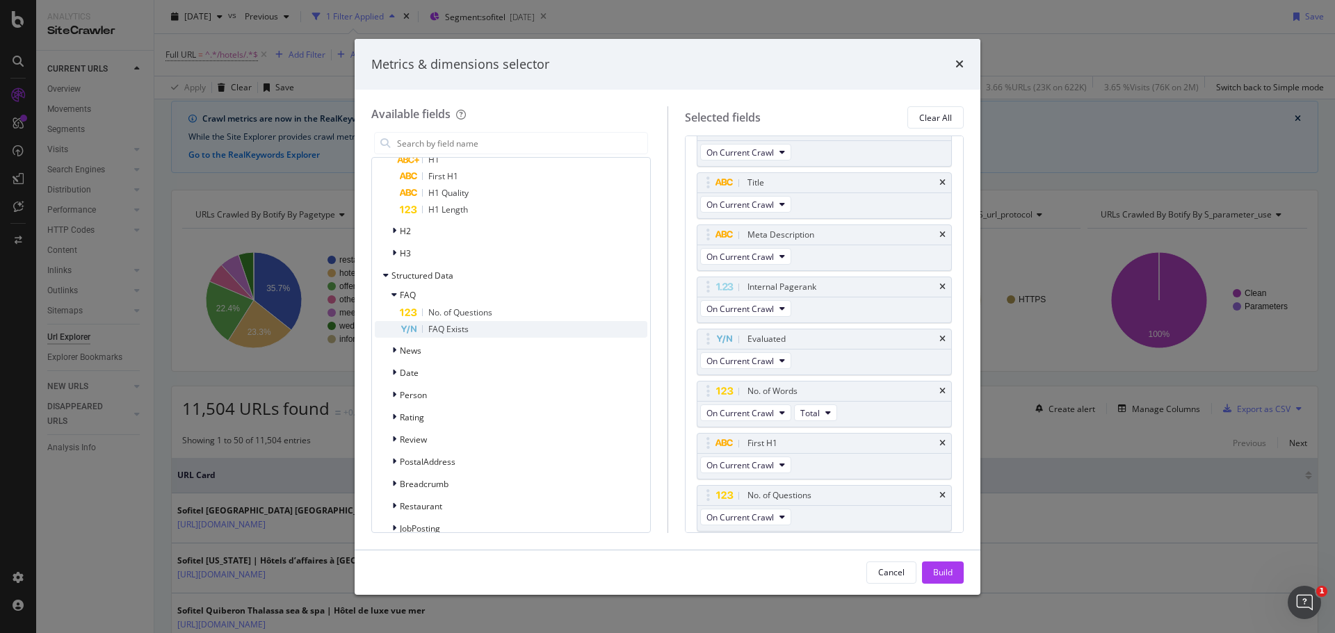
click at [455, 327] on span "FAQ Exists" at bounding box center [448, 329] width 40 height 12
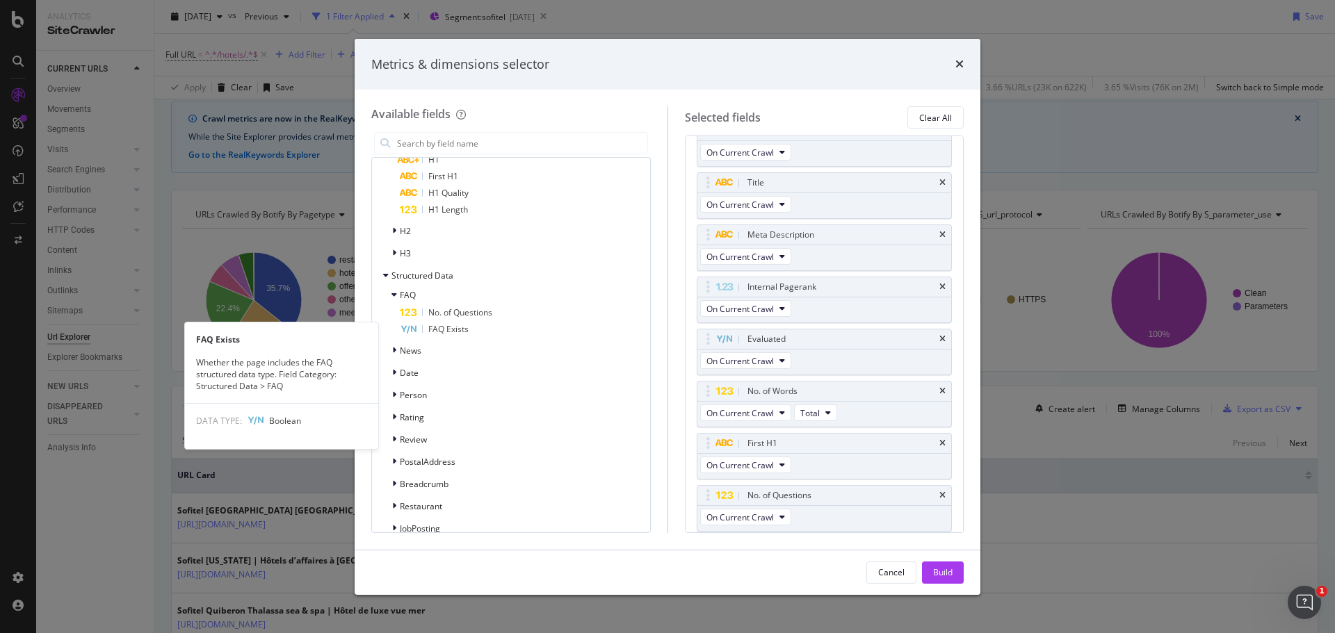
scroll to position [236, 0]
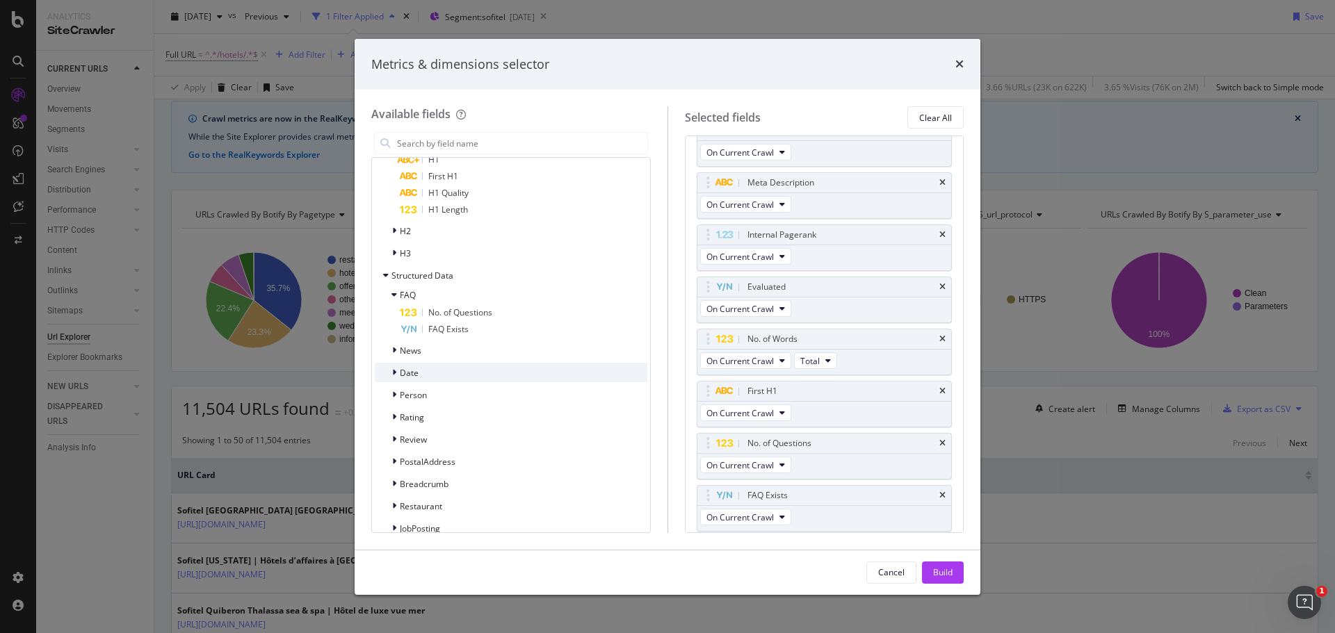
click at [423, 375] on div "Date" at bounding box center [511, 372] width 273 height 19
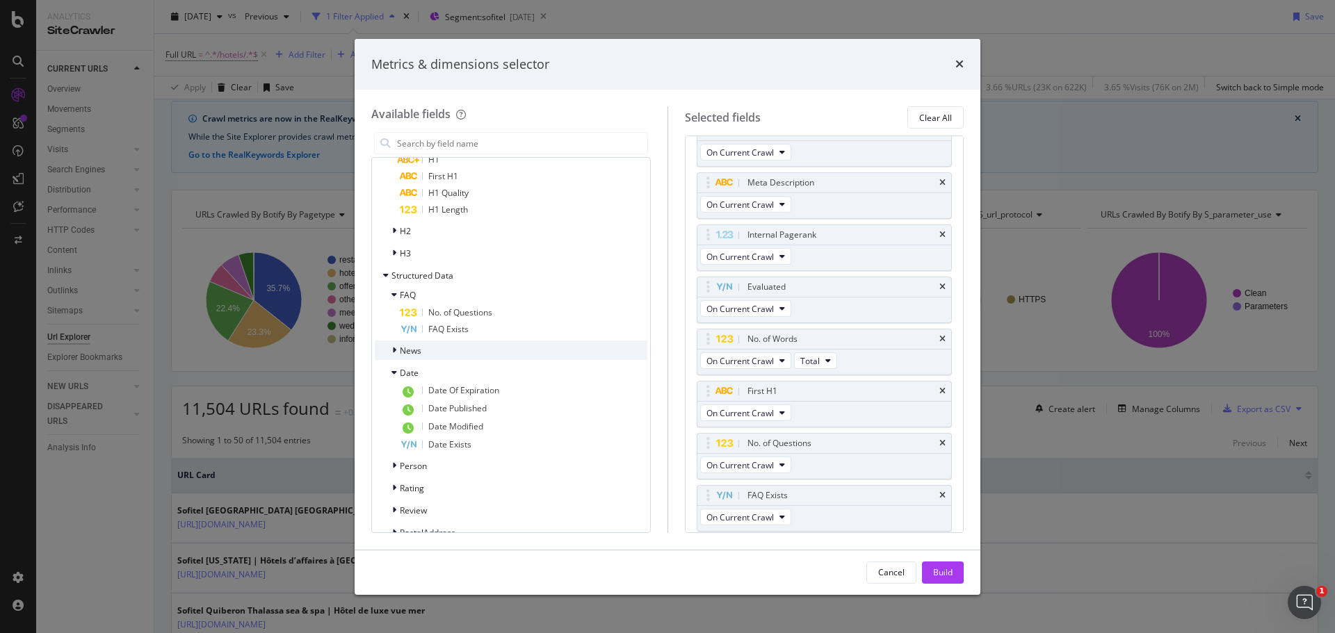
click at [479, 357] on div "News" at bounding box center [511, 350] width 273 height 19
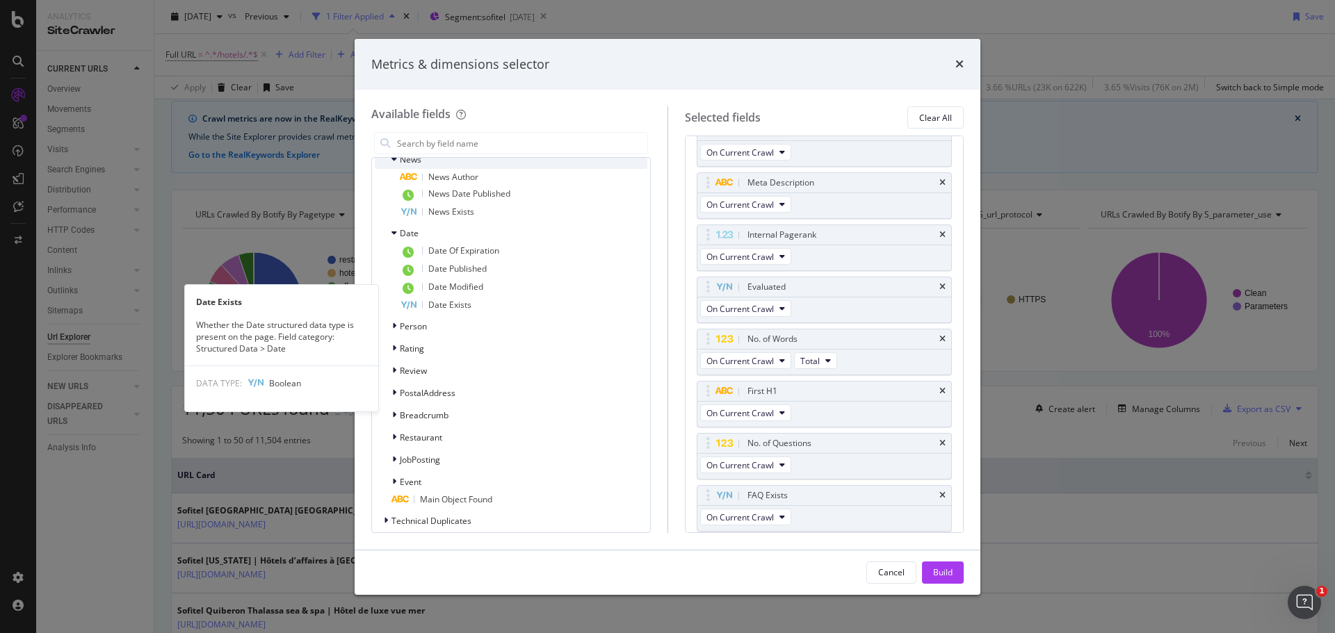
scroll to position [1367, 0]
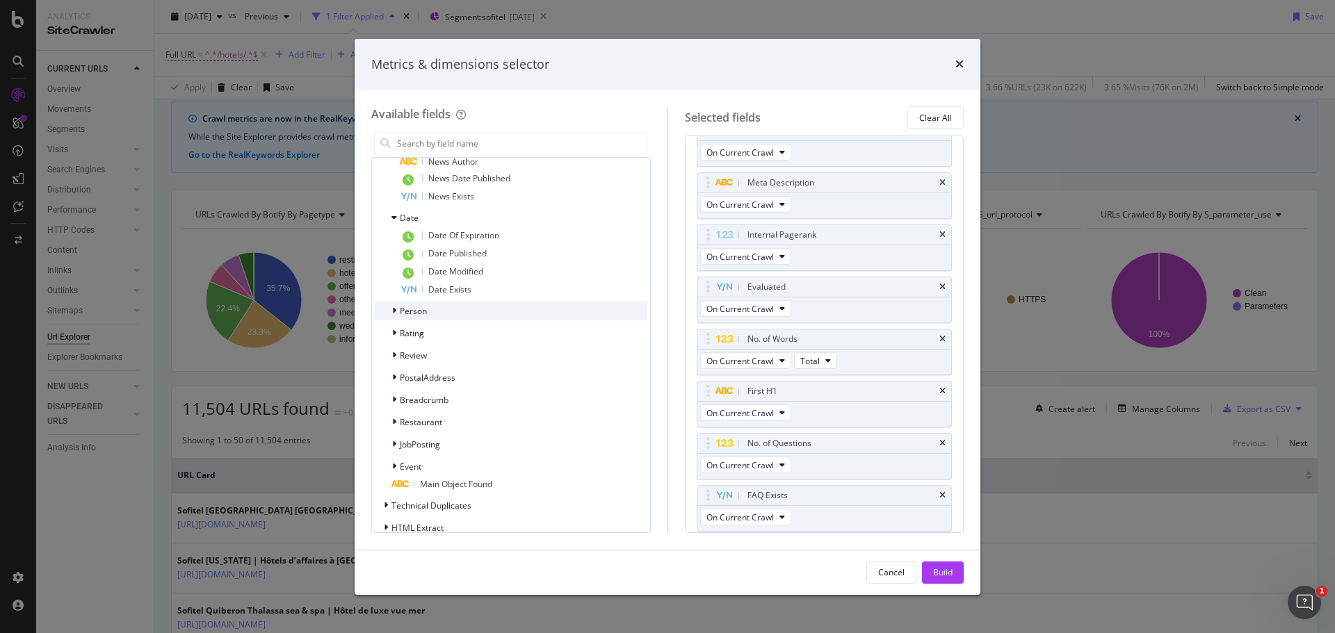
click at [435, 308] on div "Person" at bounding box center [511, 310] width 273 height 19
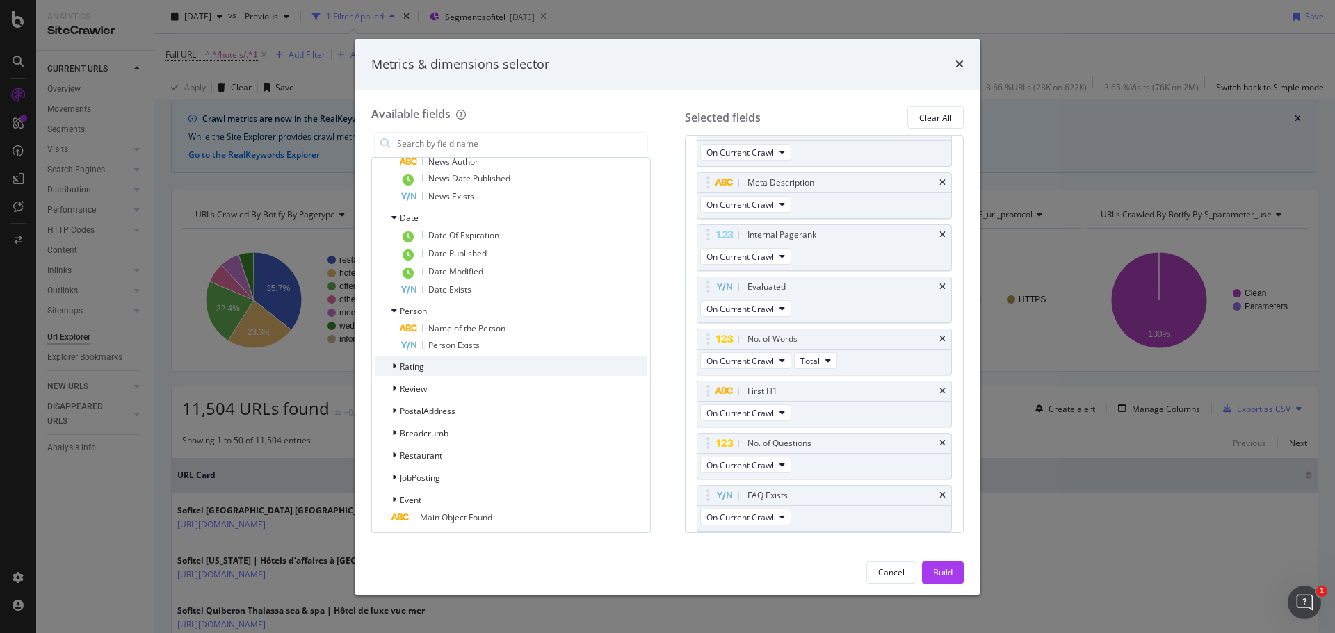
click at [428, 366] on div "Rating" at bounding box center [511, 366] width 273 height 19
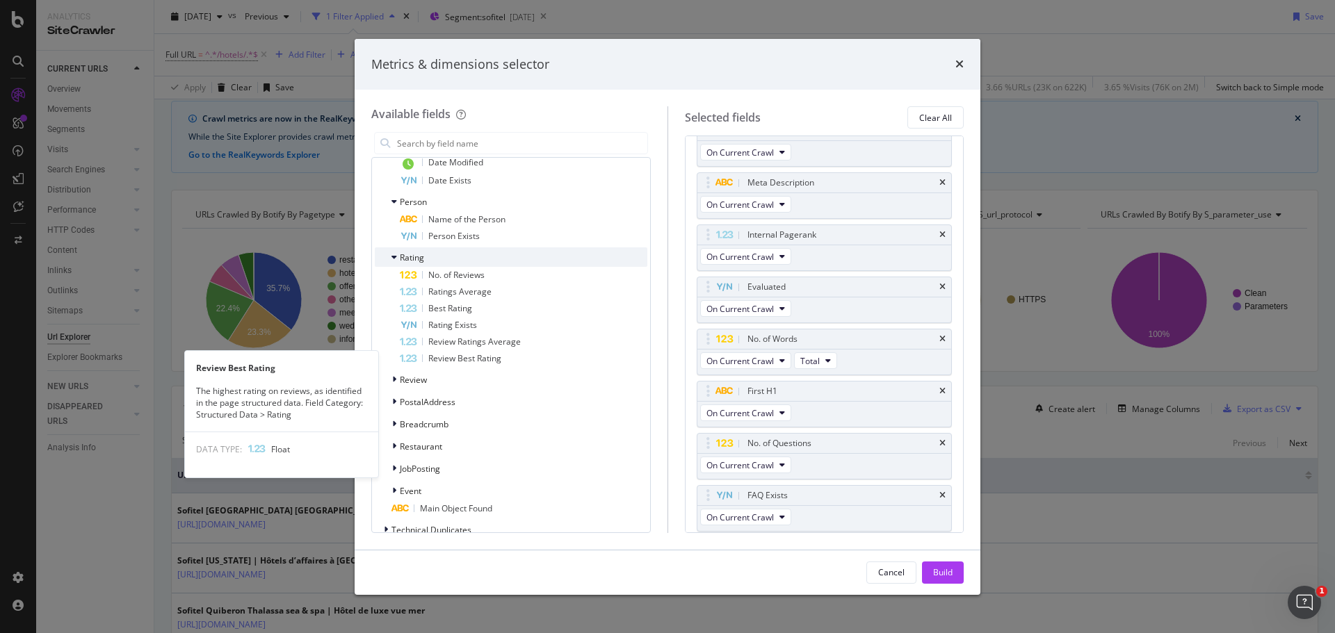
scroll to position [1477, 0]
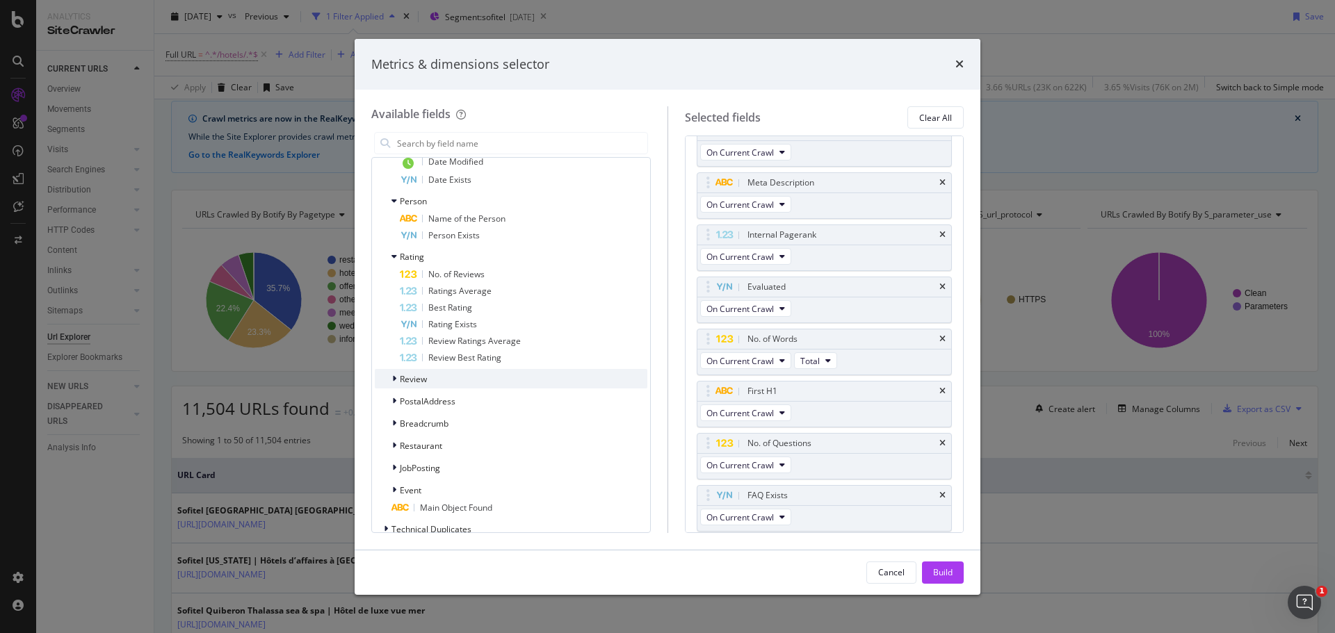
click at [430, 382] on div "Review" at bounding box center [511, 378] width 273 height 19
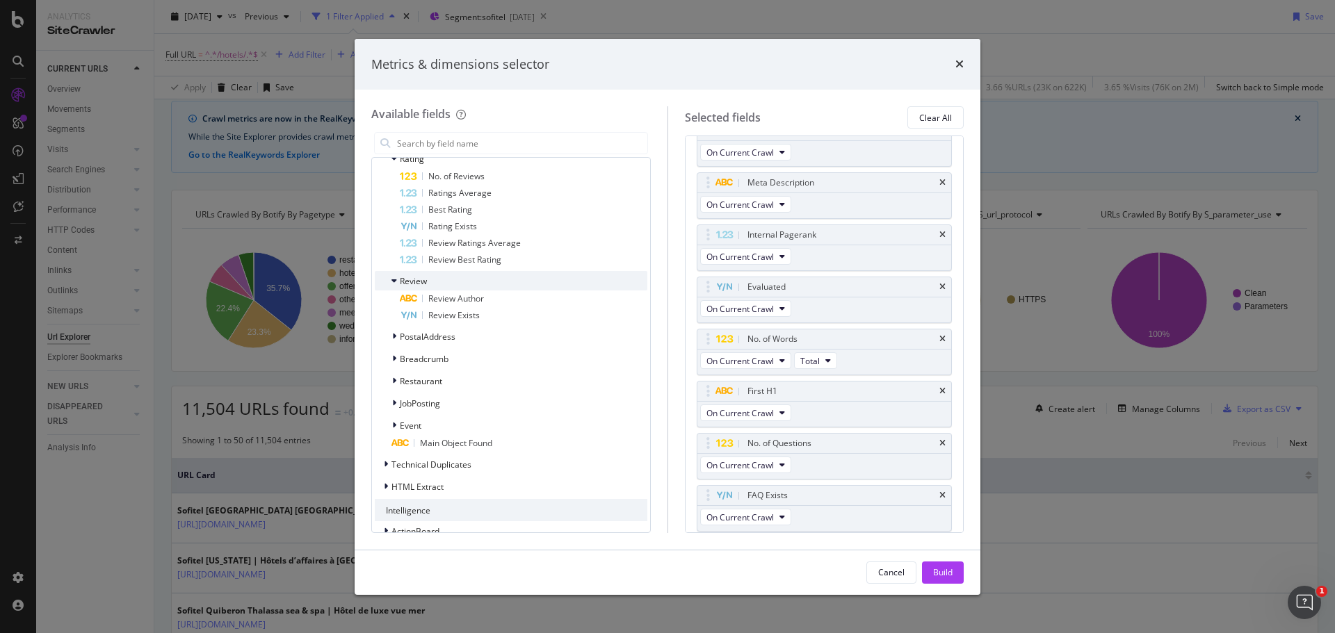
scroll to position [1594, 0]
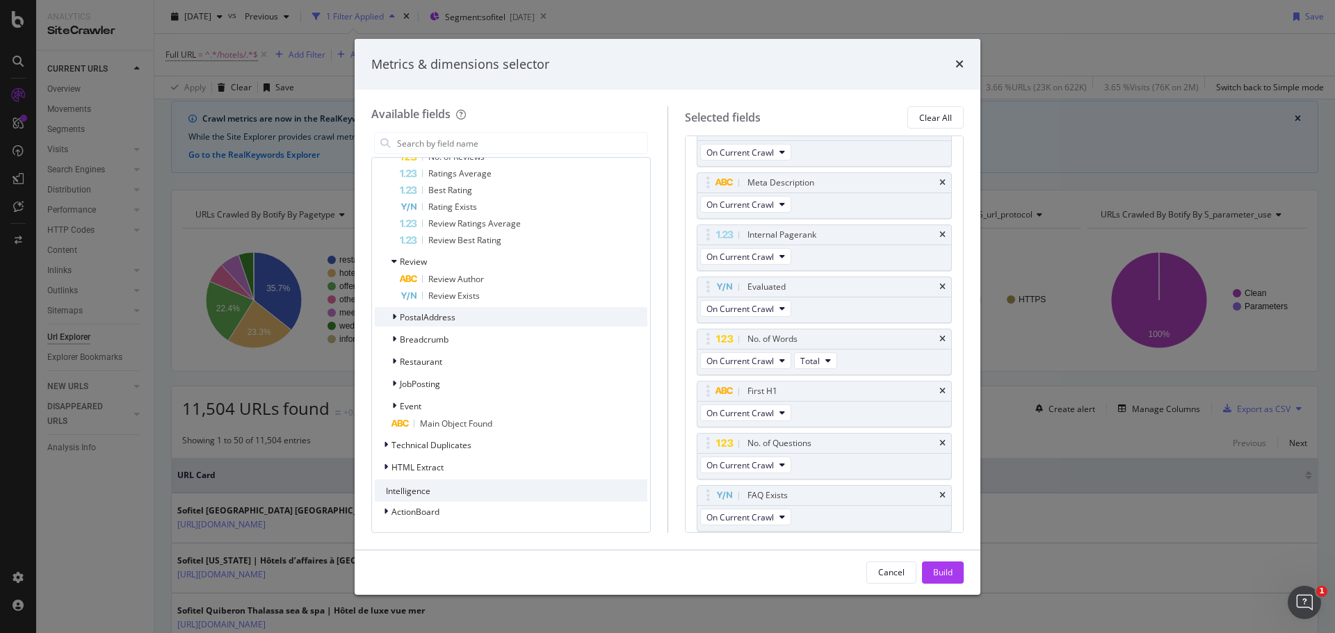
click at [435, 316] on span "PostalAddress" at bounding box center [428, 317] width 56 height 12
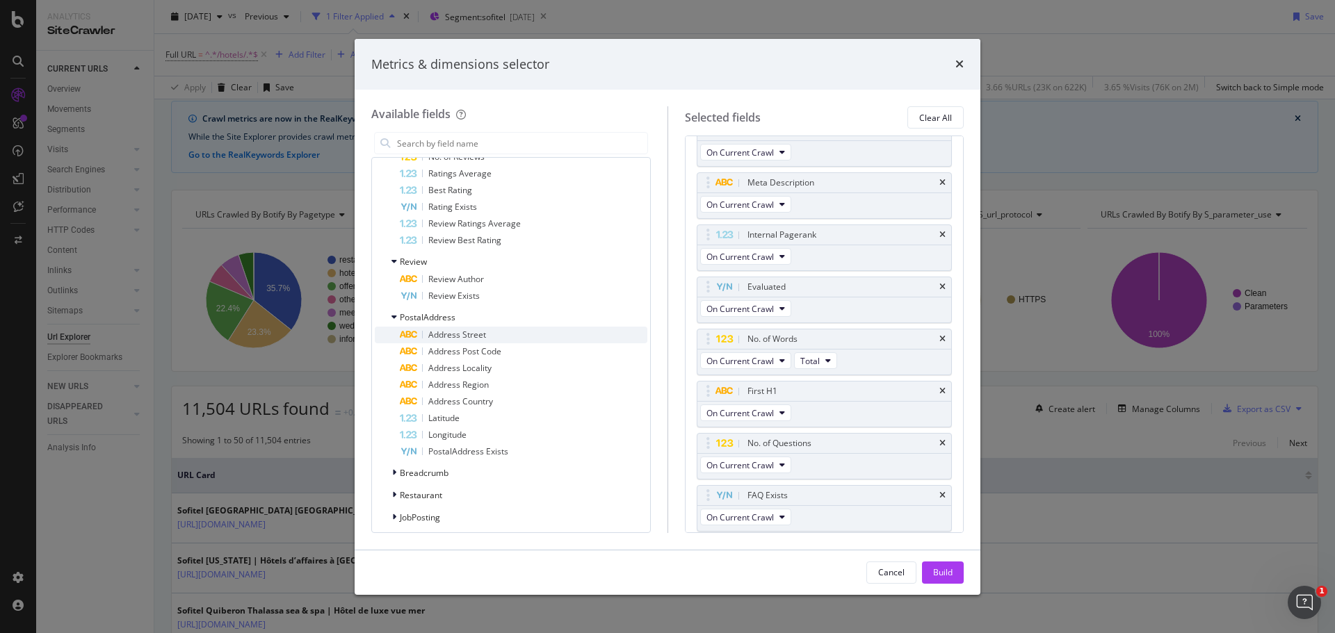
click at [505, 335] on div "Address Street" at bounding box center [524, 335] width 248 height 17
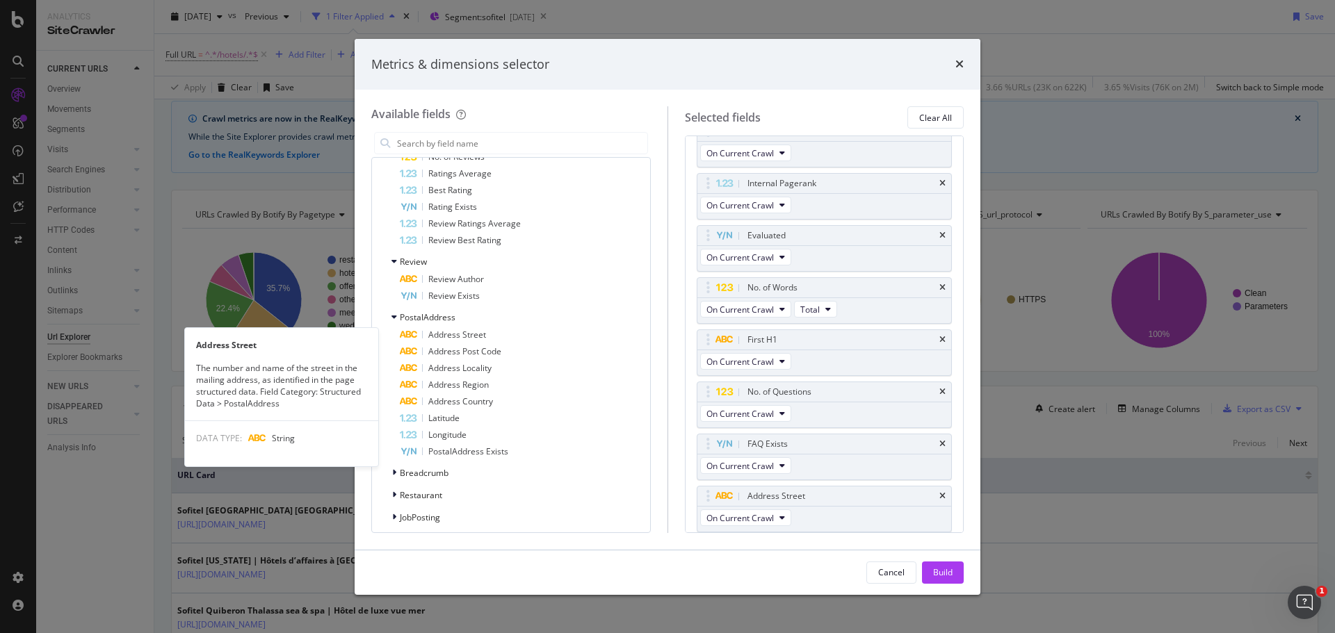
scroll to position [288, 0]
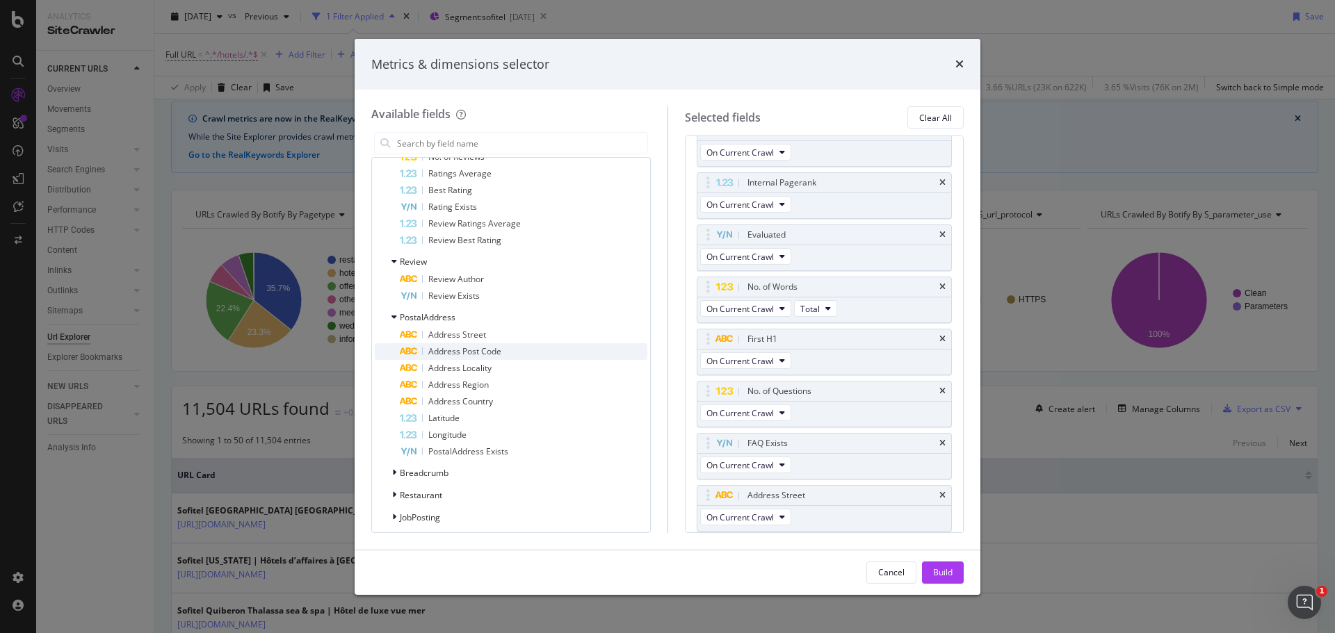
click at [498, 350] on span "Address Post Code" at bounding box center [464, 352] width 73 height 12
click at [485, 371] on span "Address Locality" at bounding box center [459, 368] width 63 height 12
click at [473, 390] on span "Address Region" at bounding box center [458, 385] width 60 height 12
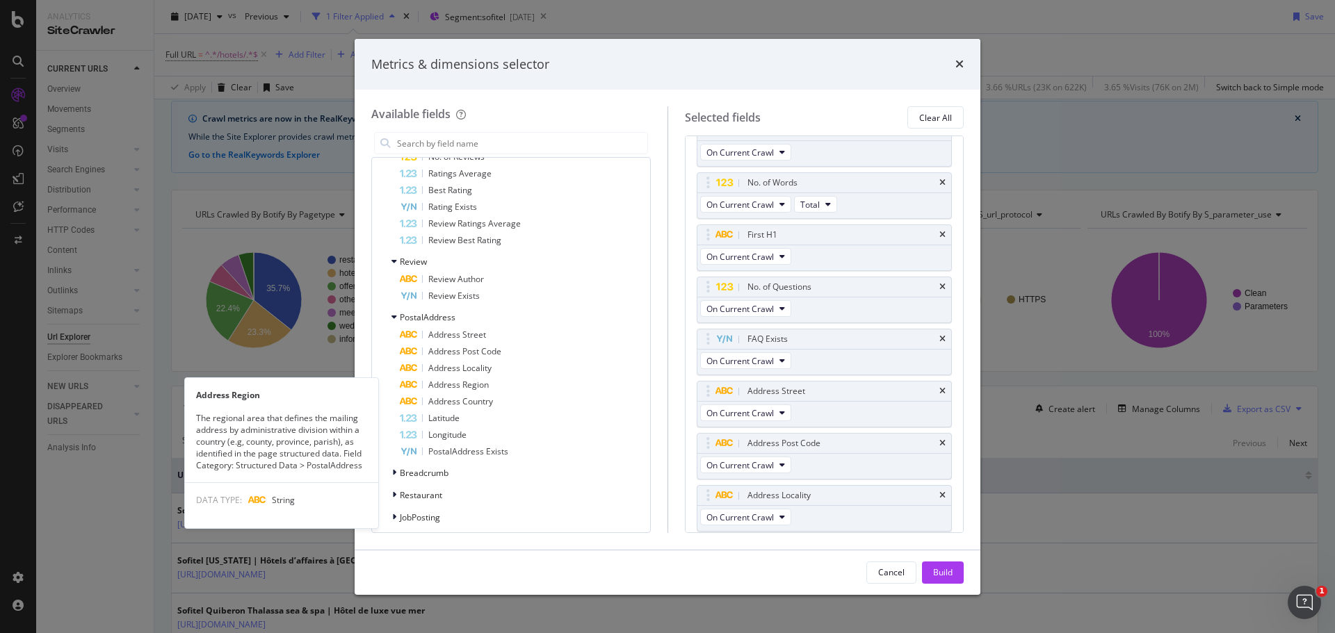
scroll to position [444, 0]
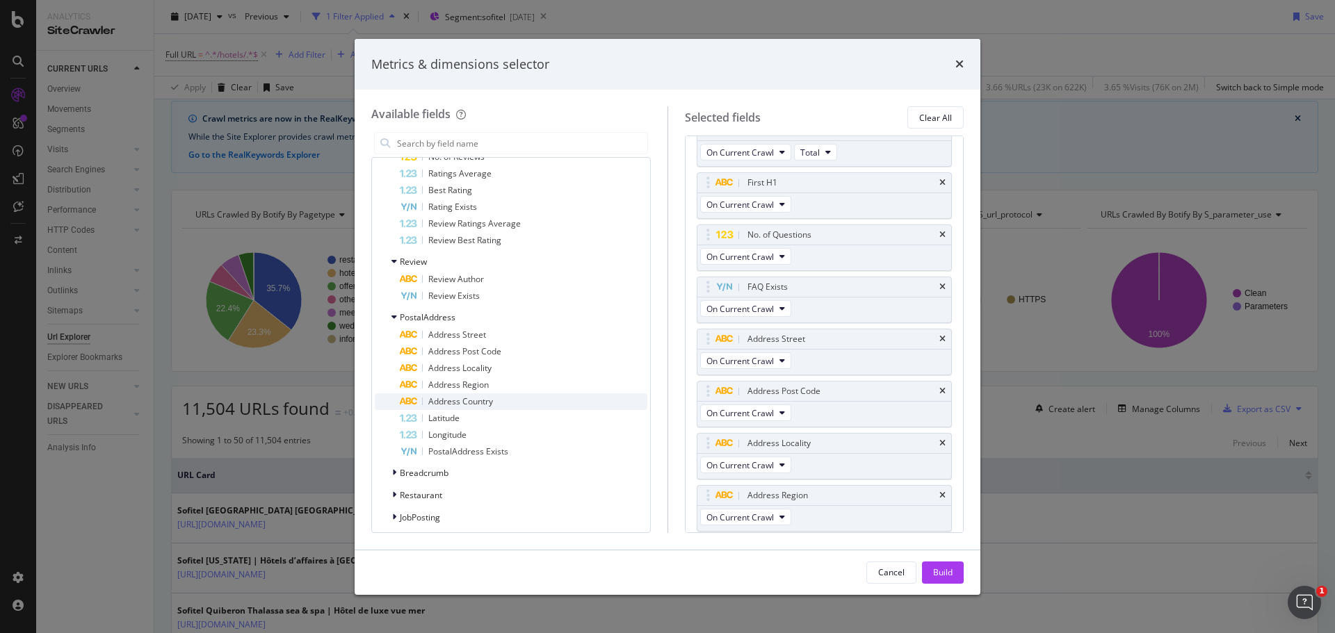
click at [477, 401] on span "Address Country" at bounding box center [460, 402] width 65 height 12
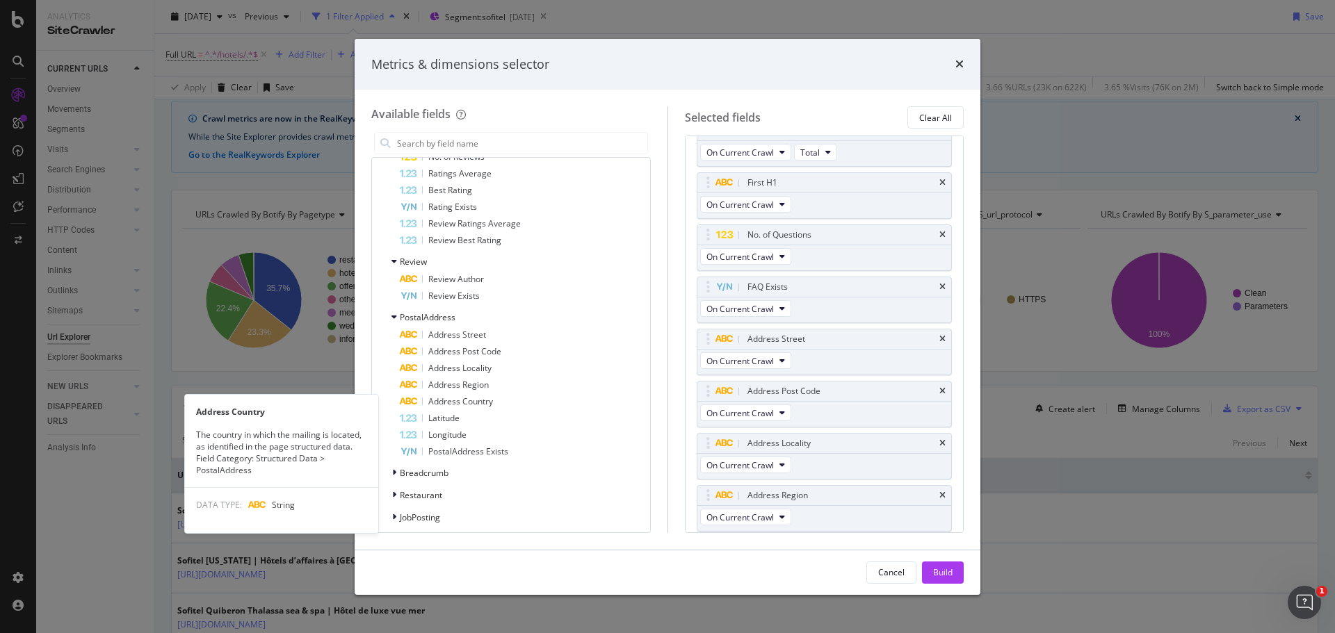
scroll to position [496, 0]
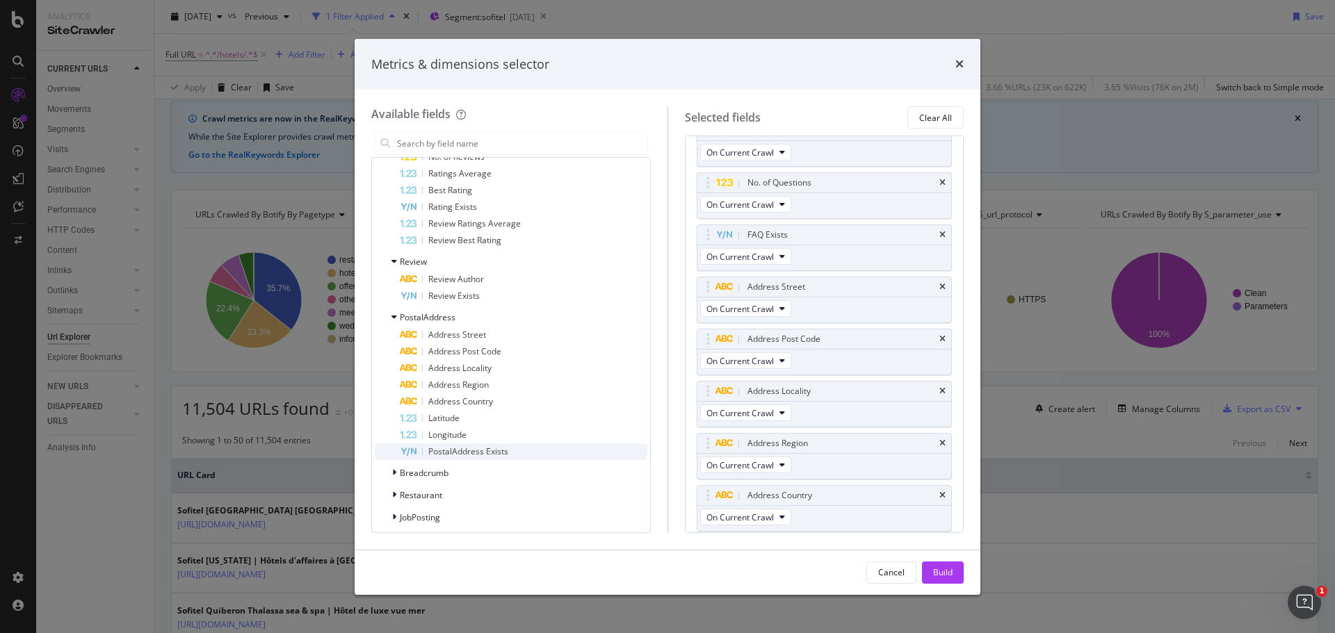
click at [488, 451] on span "PostalAddress Exists" at bounding box center [468, 452] width 80 height 12
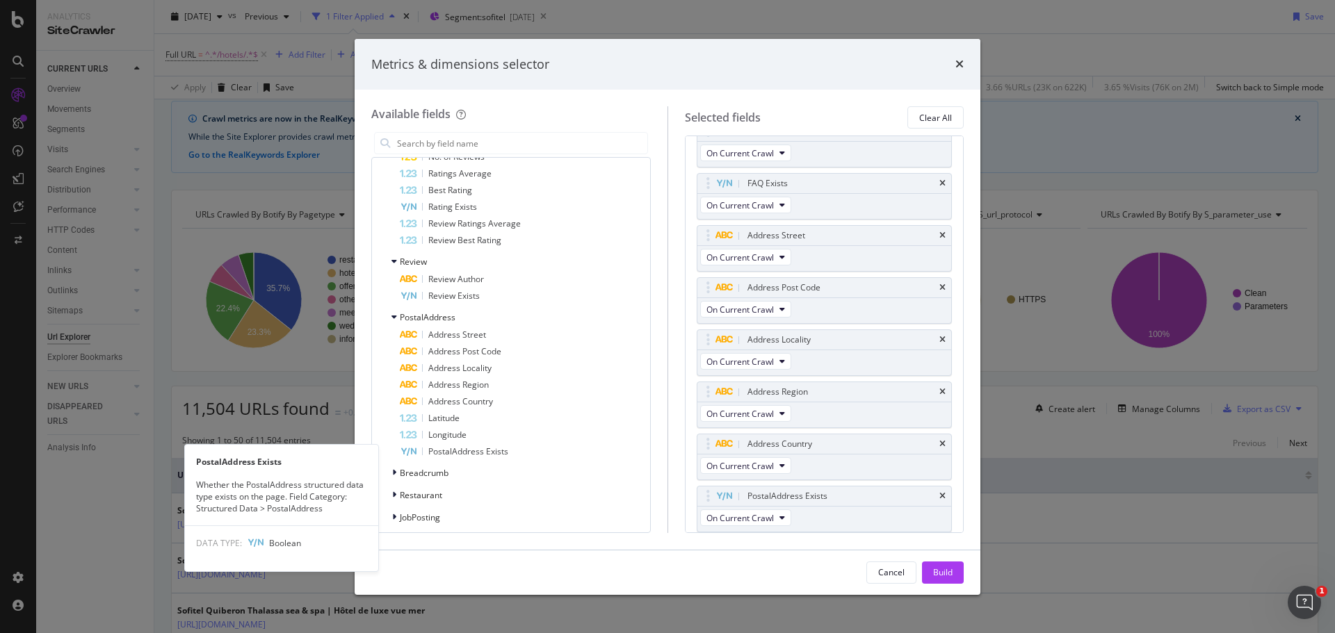
scroll to position [549, 0]
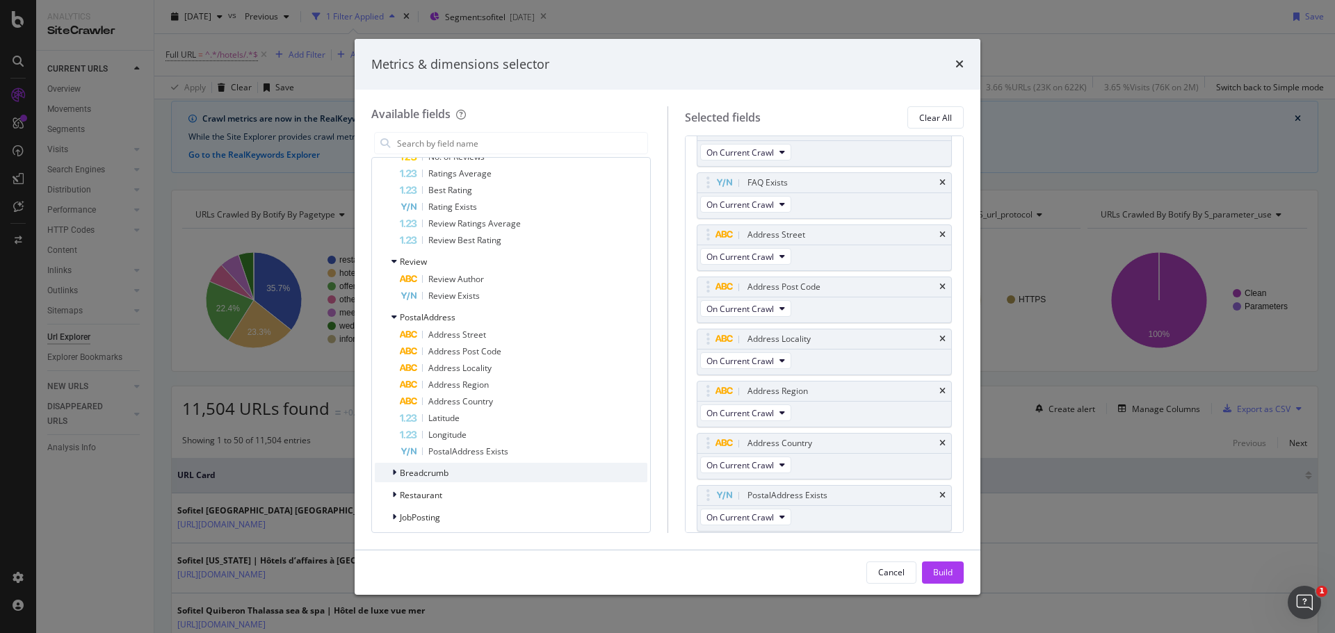
click at [433, 473] on span "Breadcrumb" at bounding box center [424, 473] width 49 height 12
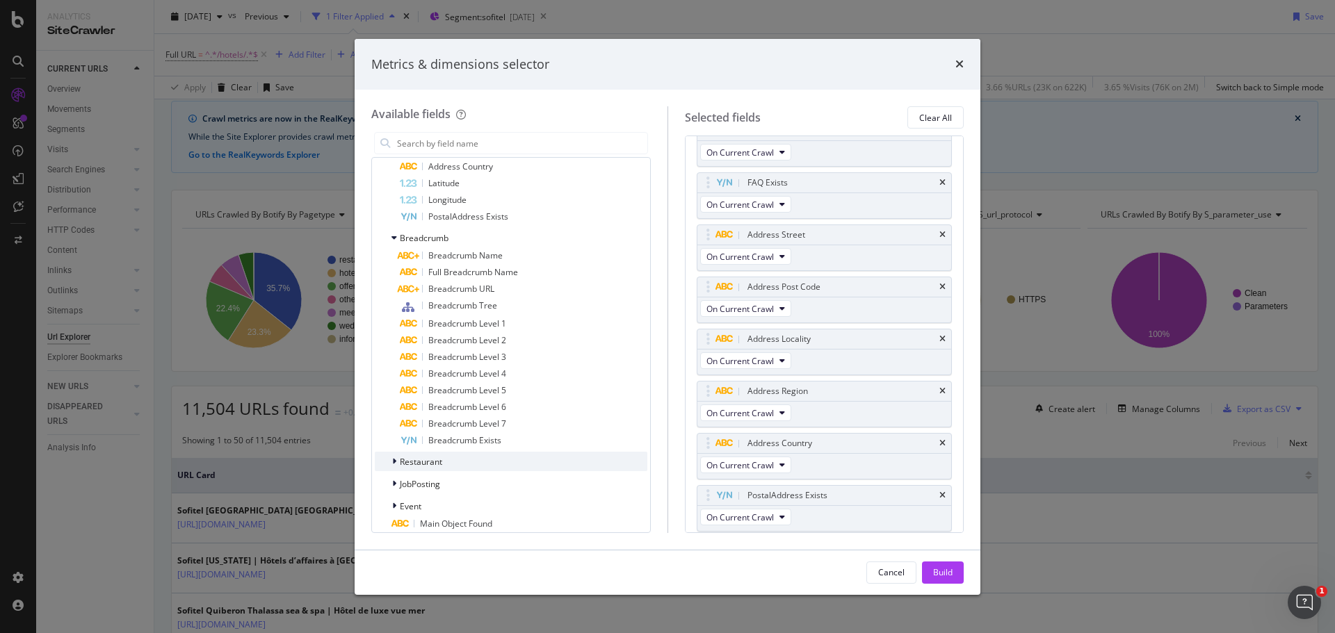
scroll to position [1920, 0]
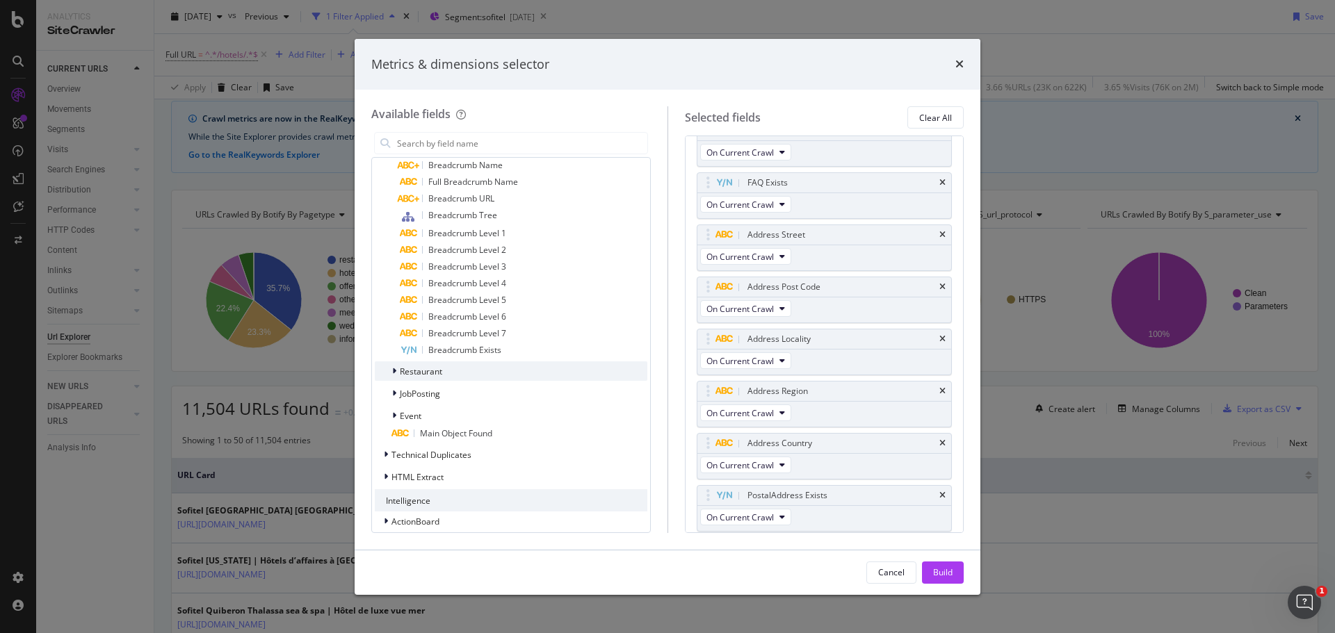
click at [453, 377] on div "Restaurant" at bounding box center [511, 371] width 273 height 19
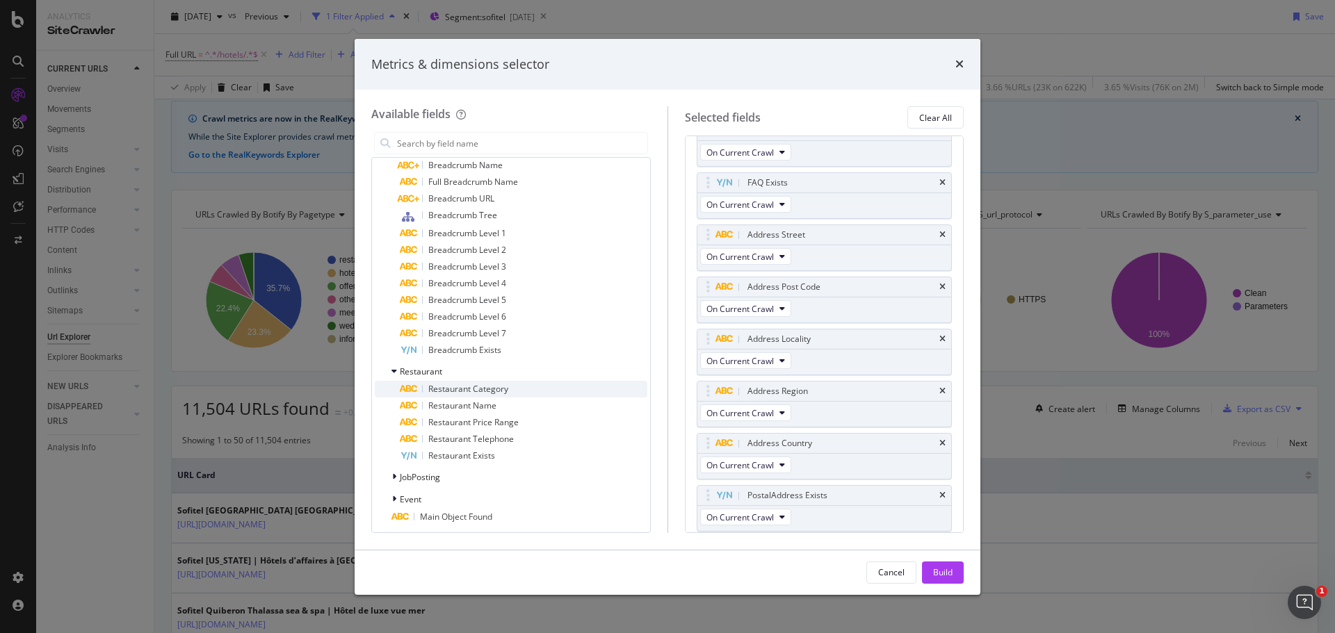
click at [540, 386] on div "Restaurant Category" at bounding box center [524, 389] width 248 height 17
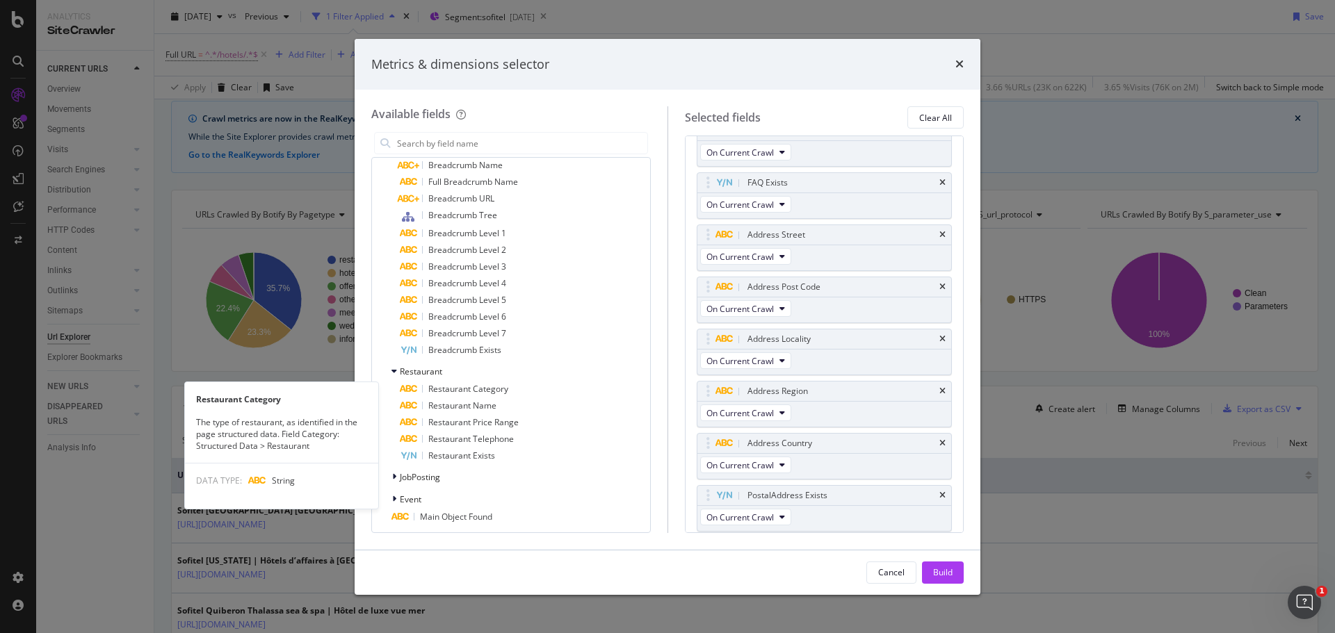
scroll to position [601, 0]
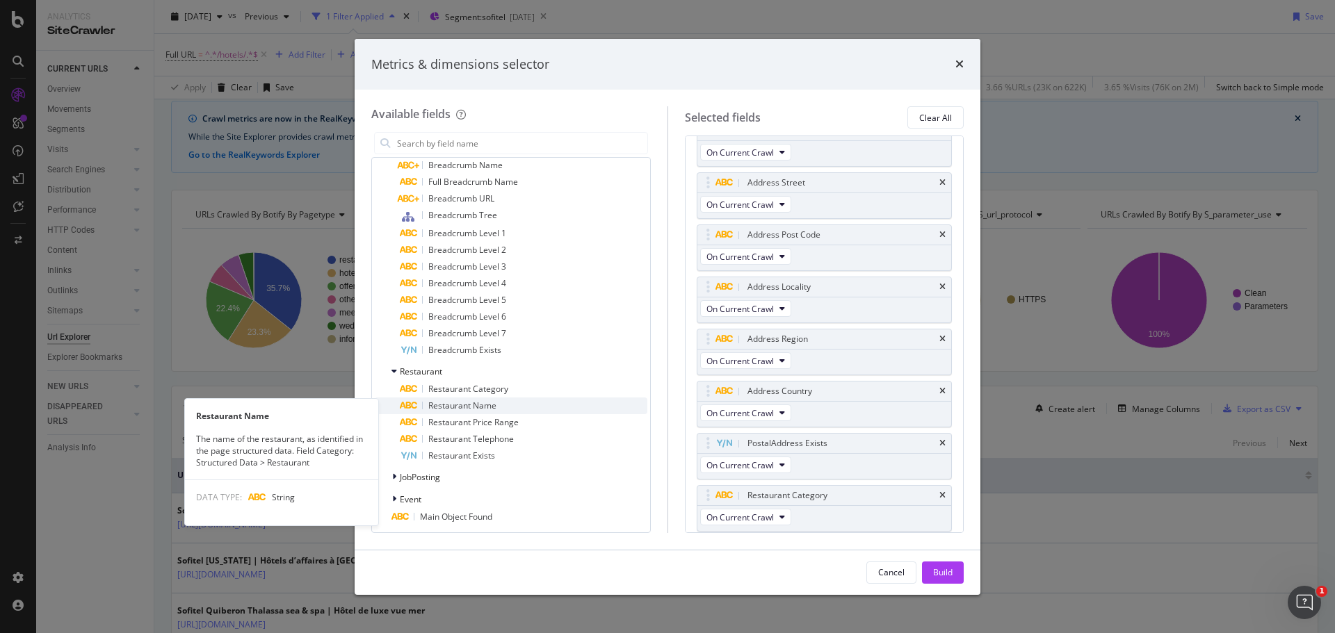
click at [523, 401] on div "Restaurant Name" at bounding box center [524, 406] width 248 height 17
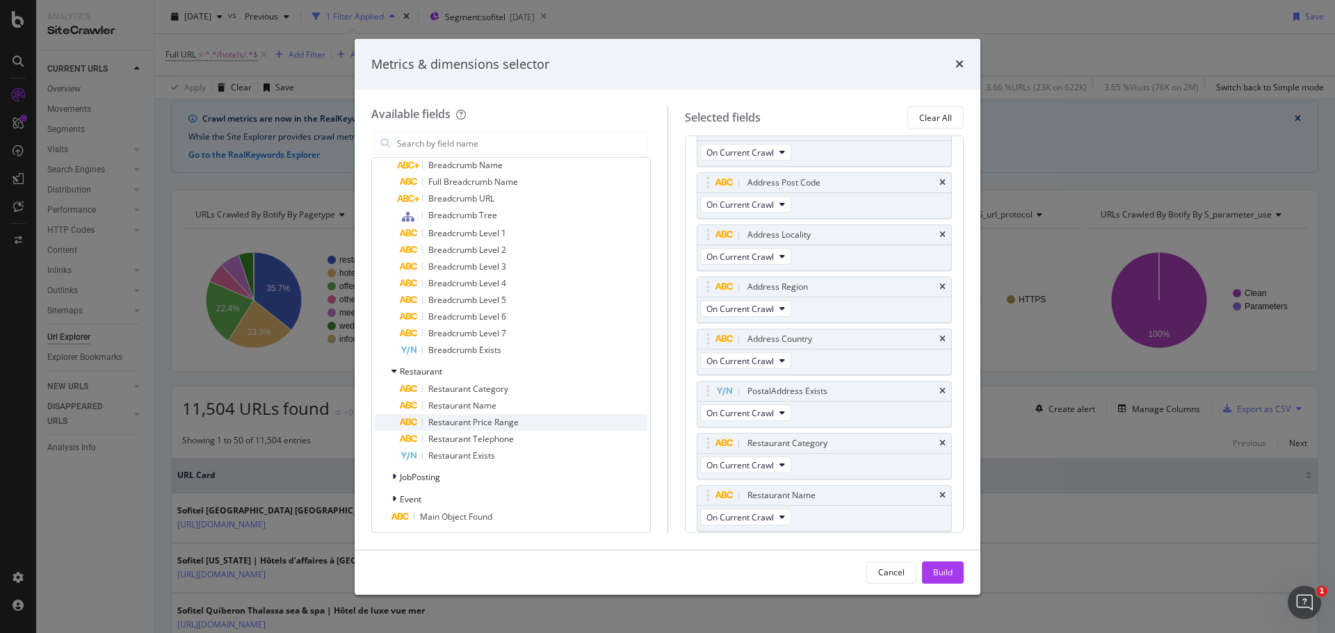
click at [514, 419] on span "Restaurant Price Range" at bounding box center [473, 422] width 90 height 12
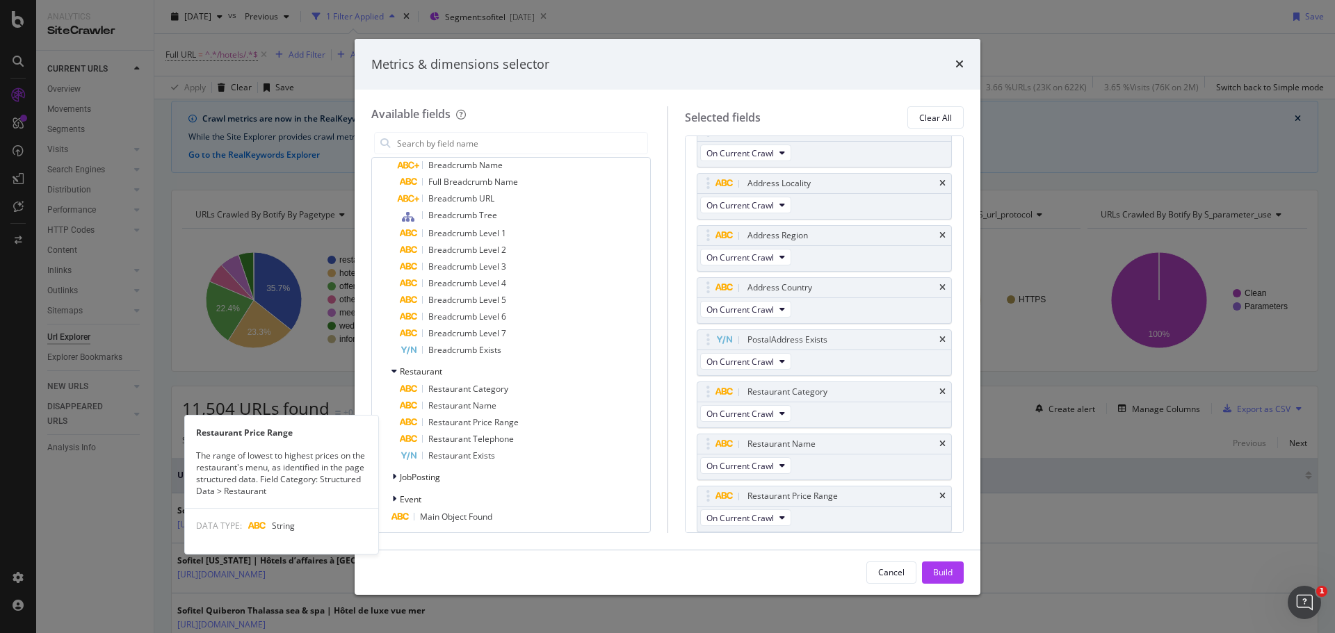
scroll to position [705, 0]
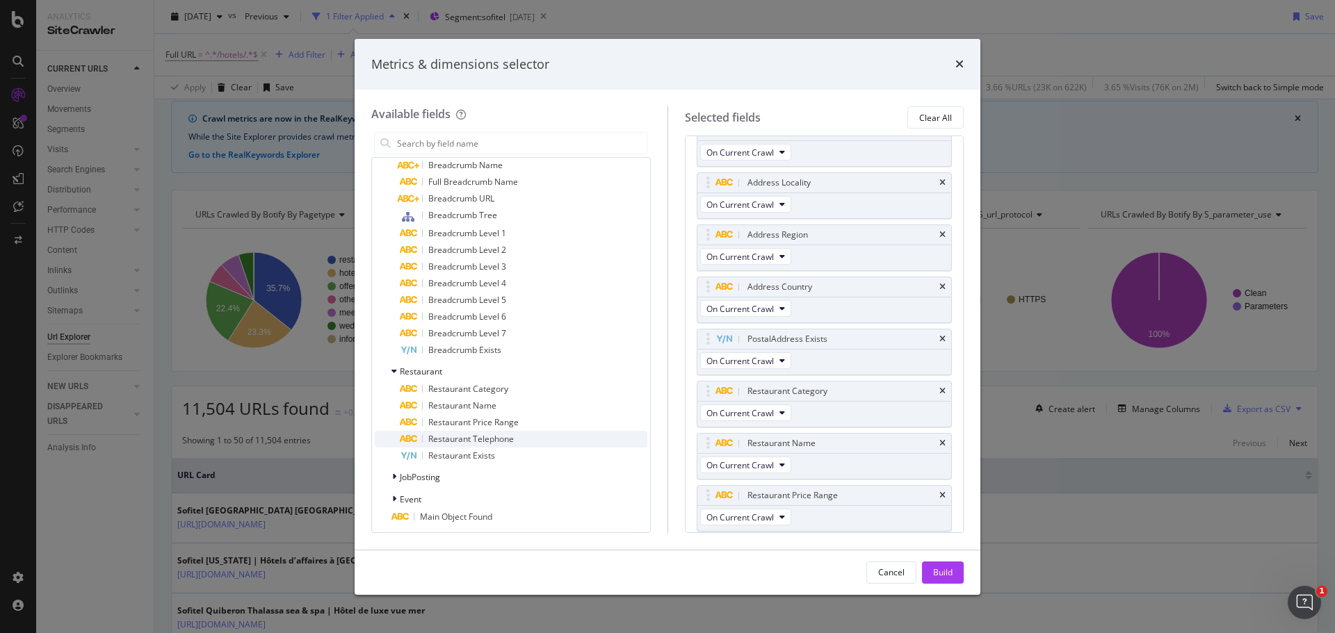
click at [508, 434] on span "Restaurant Telephone" at bounding box center [471, 439] width 86 height 12
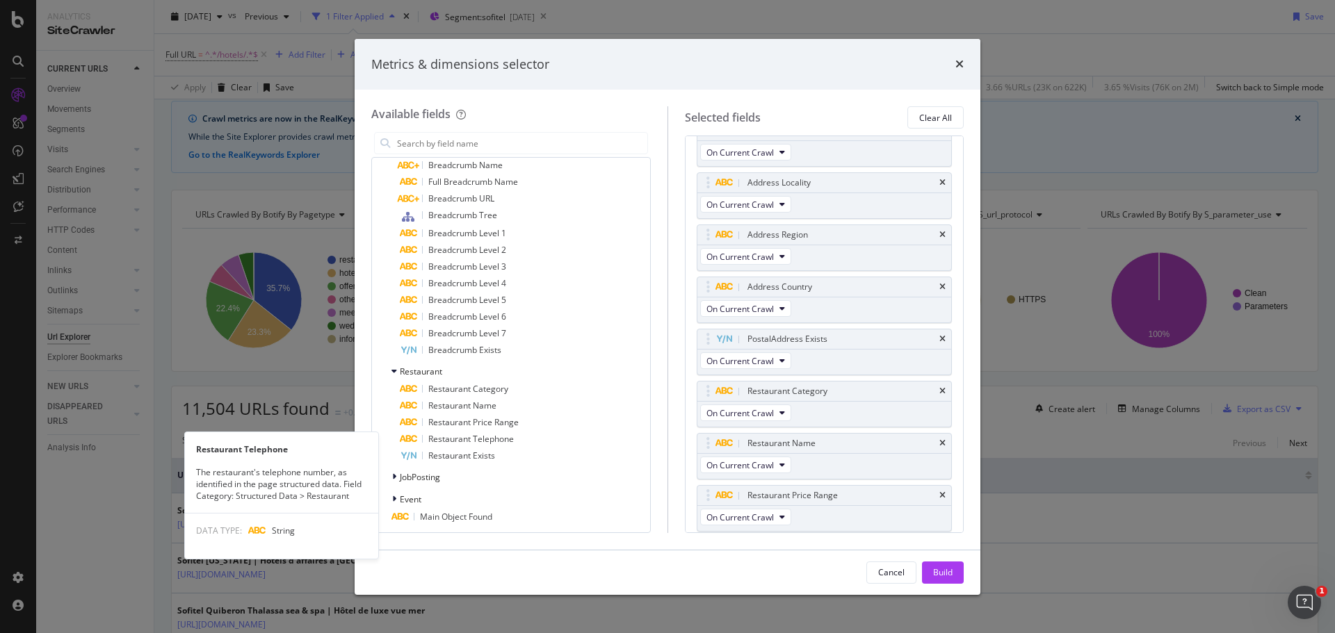
scroll to position [757, 0]
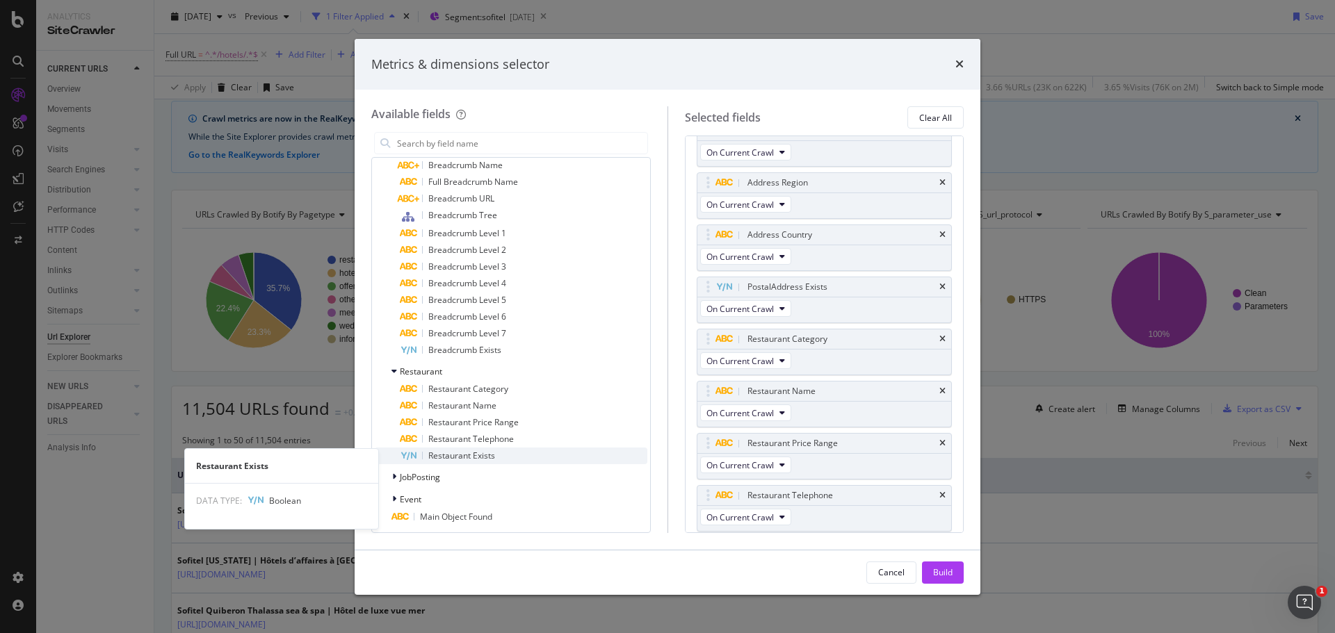
click at [496, 457] on div "Restaurant Exists" at bounding box center [524, 456] width 248 height 17
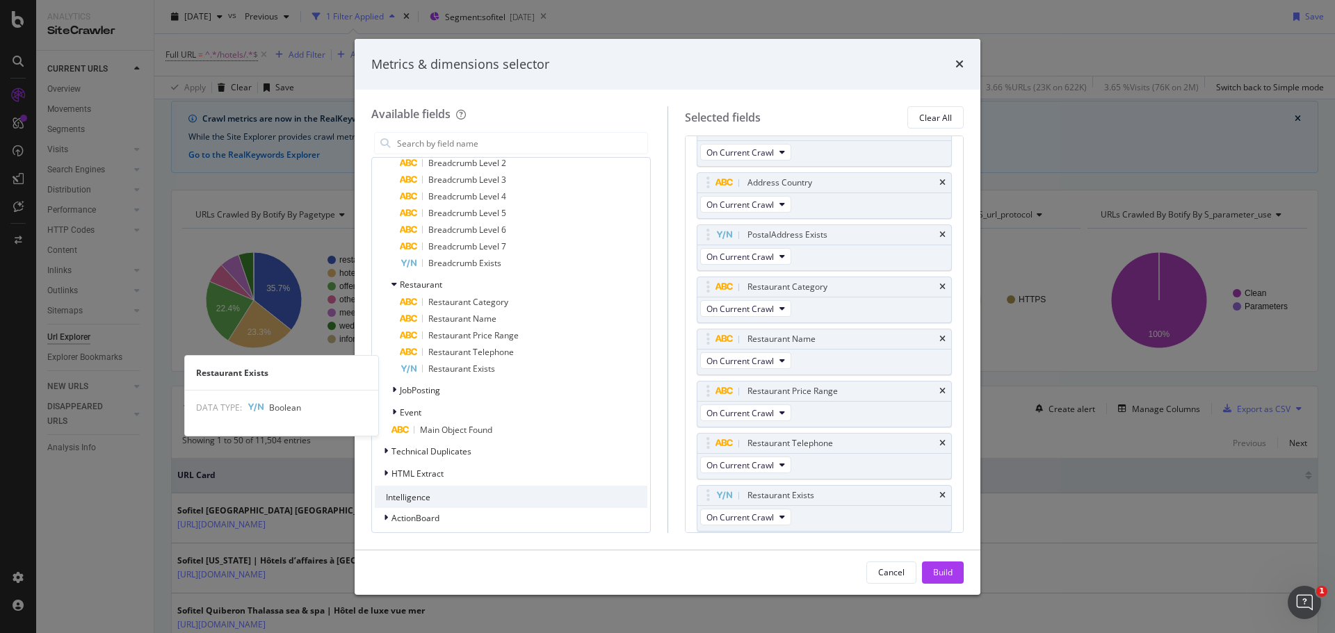
scroll to position [2013, 0]
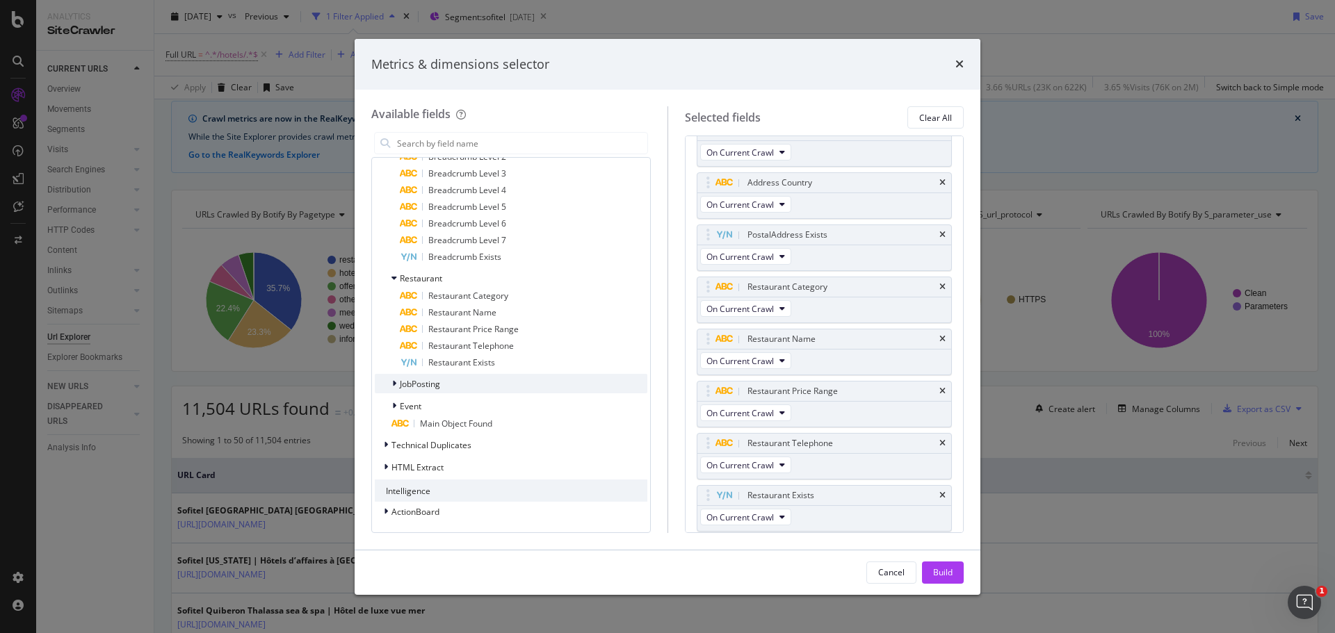
click at [423, 384] on span "JobPosting" at bounding box center [420, 384] width 40 height 12
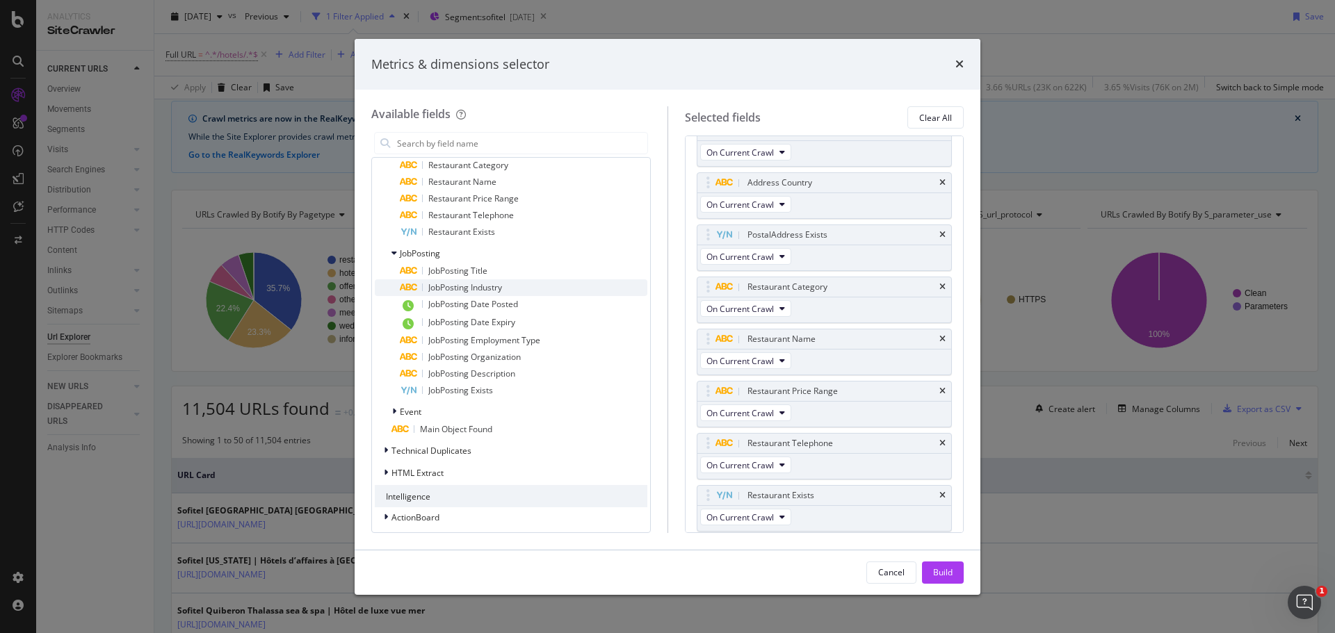
scroll to position [2149, 0]
click at [470, 412] on div "Event" at bounding box center [511, 405] width 273 height 19
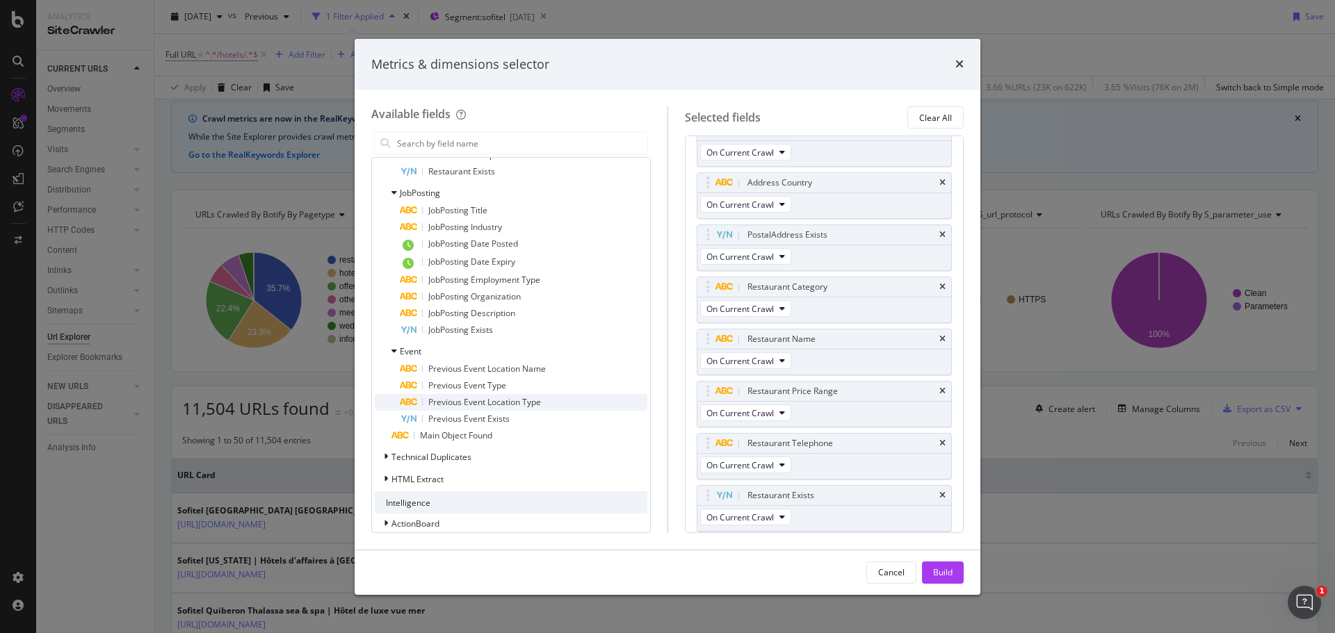
scroll to position [2216, 0]
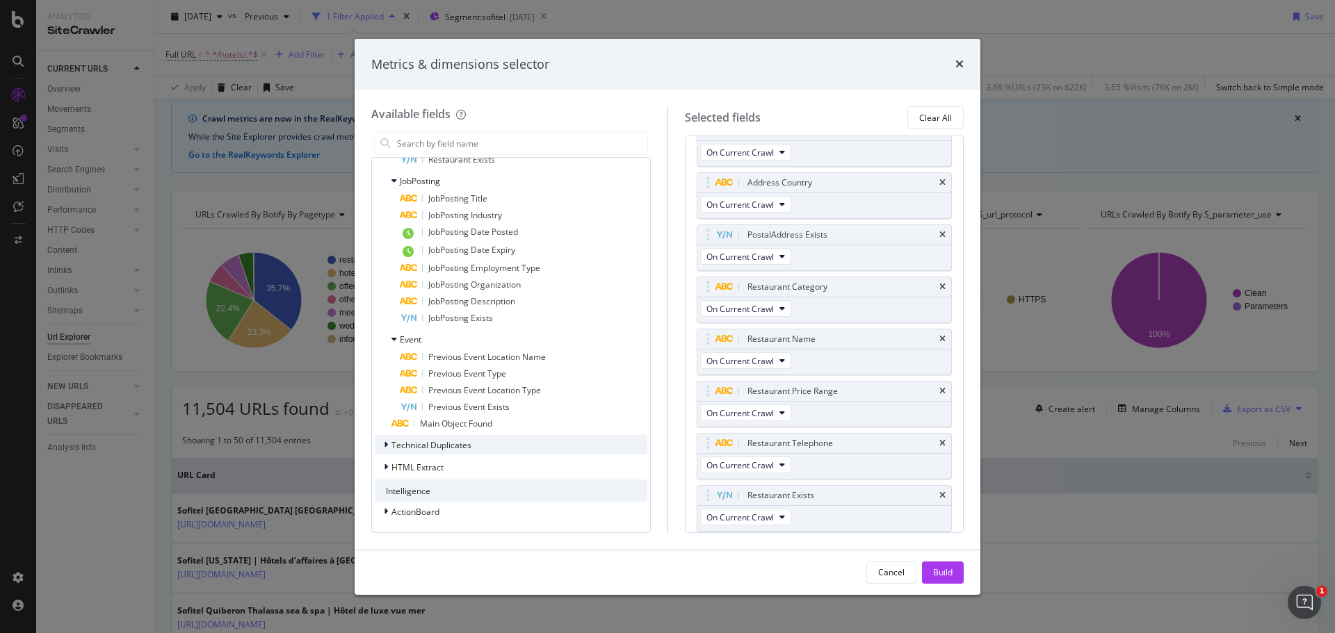
click at [513, 447] on div "Technical Duplicates" at bounding box center [511, 444] width 273 height 19
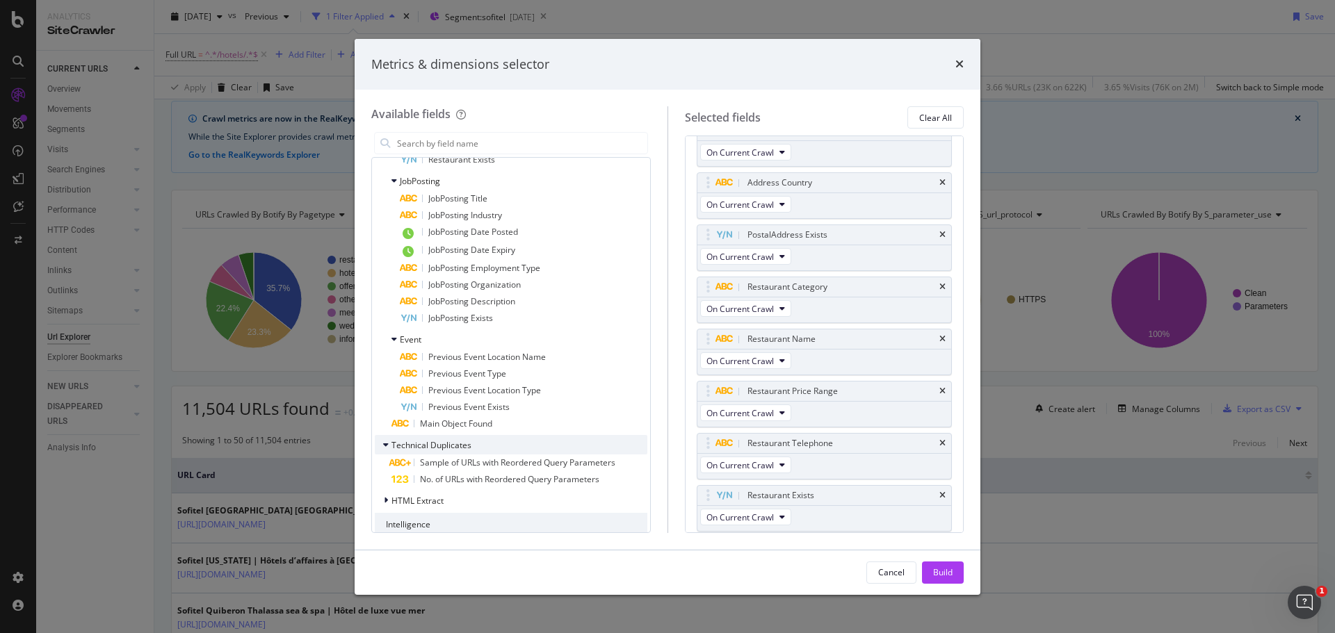
scroll to position [2249, 0]
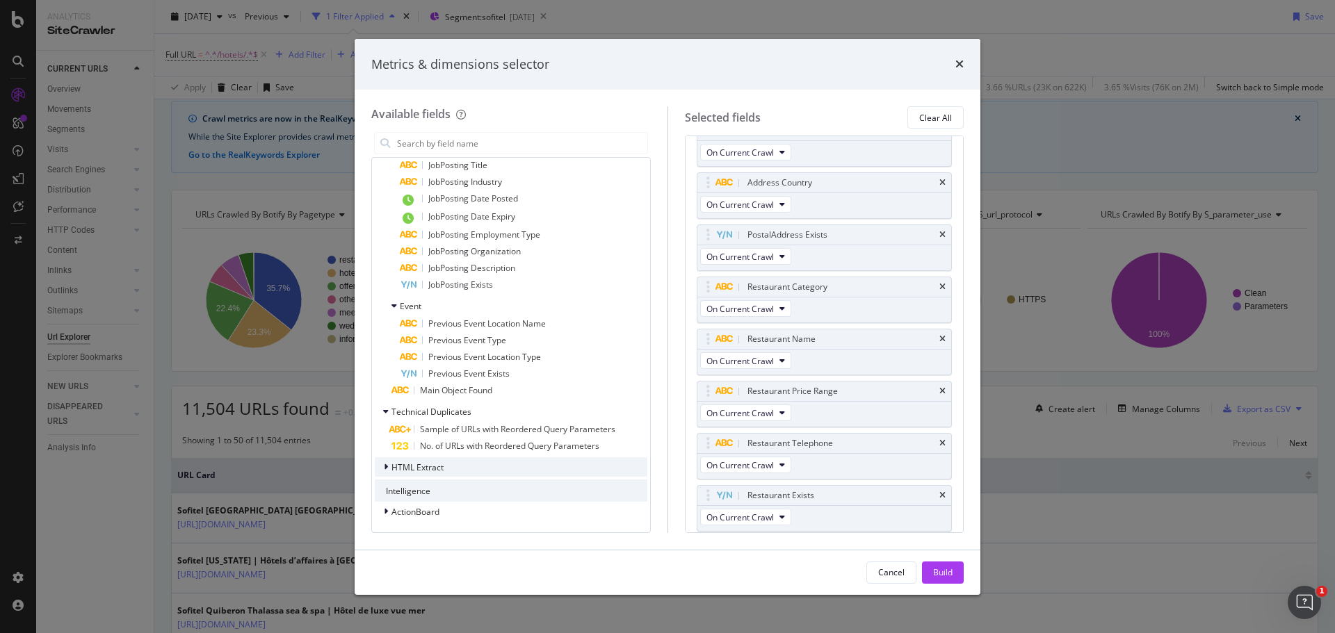
click at [483, 460] on div "HTML Extract" at bounding box center [511, 466] width 273 height 19
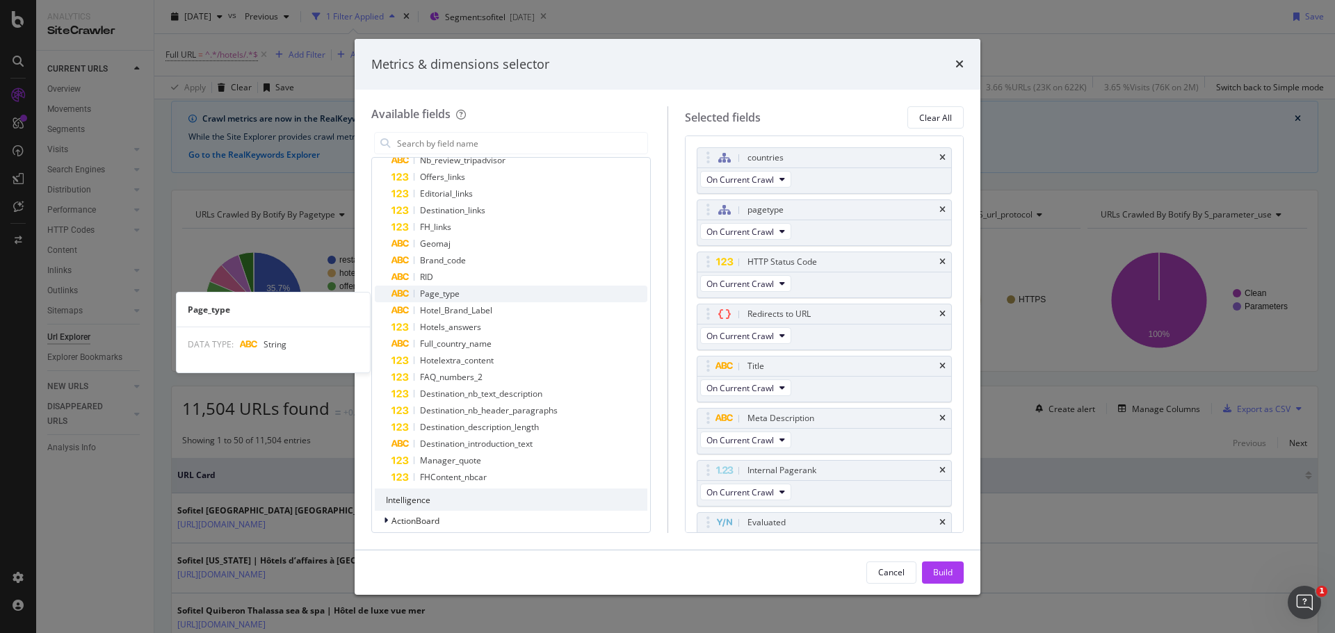
scroll to position [2633, 0]
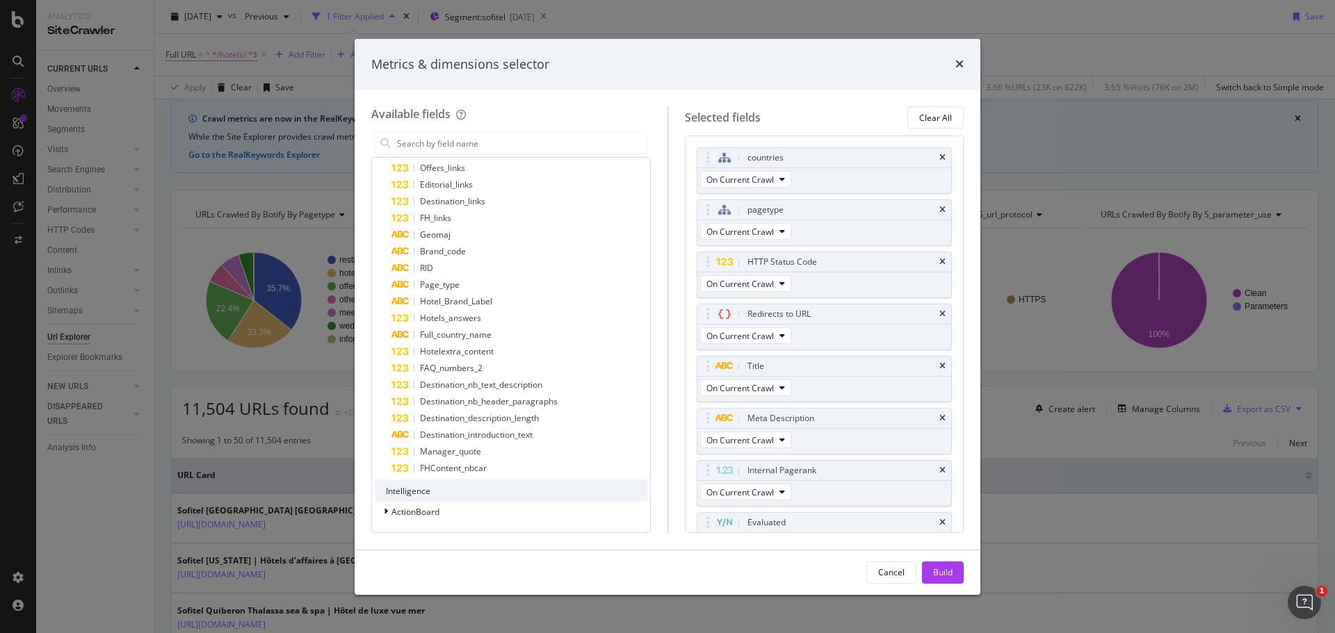
click at [464, 492] on div "Intelligence" at bounding box center [511, 491] width 273 height 22
click at [420, 510] on span "ActionBoard" at bounding box center [415, 512] width 48 height 12
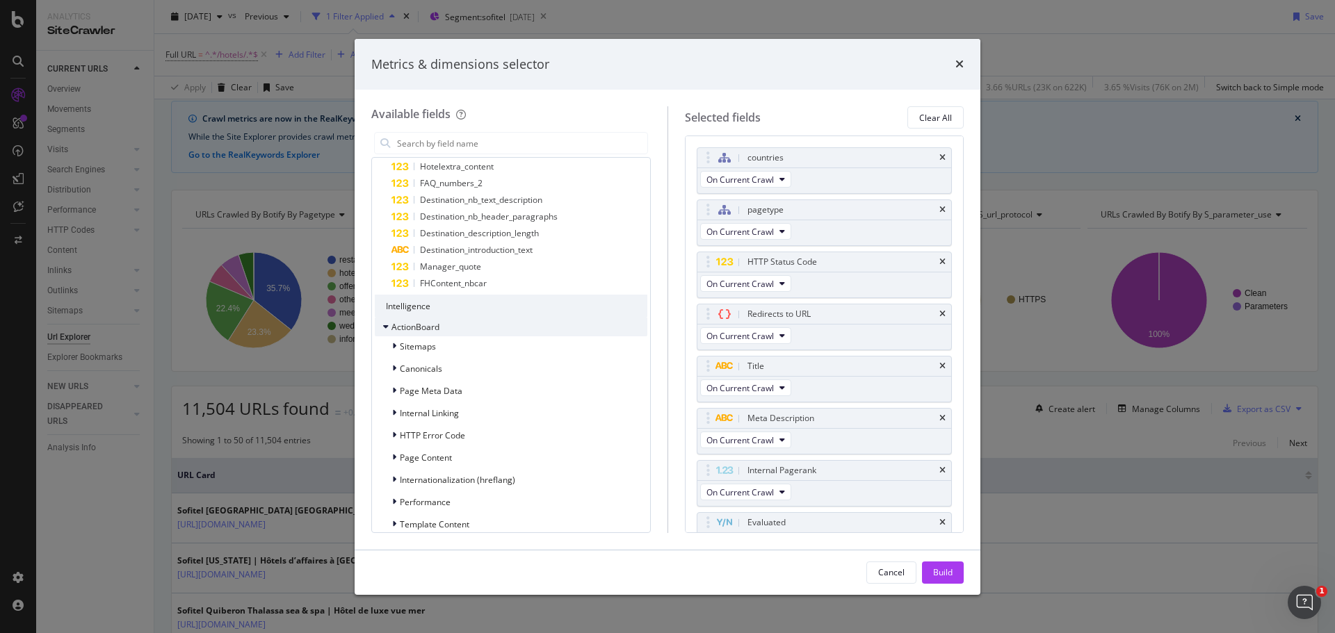
scroll to position [2880, 0]
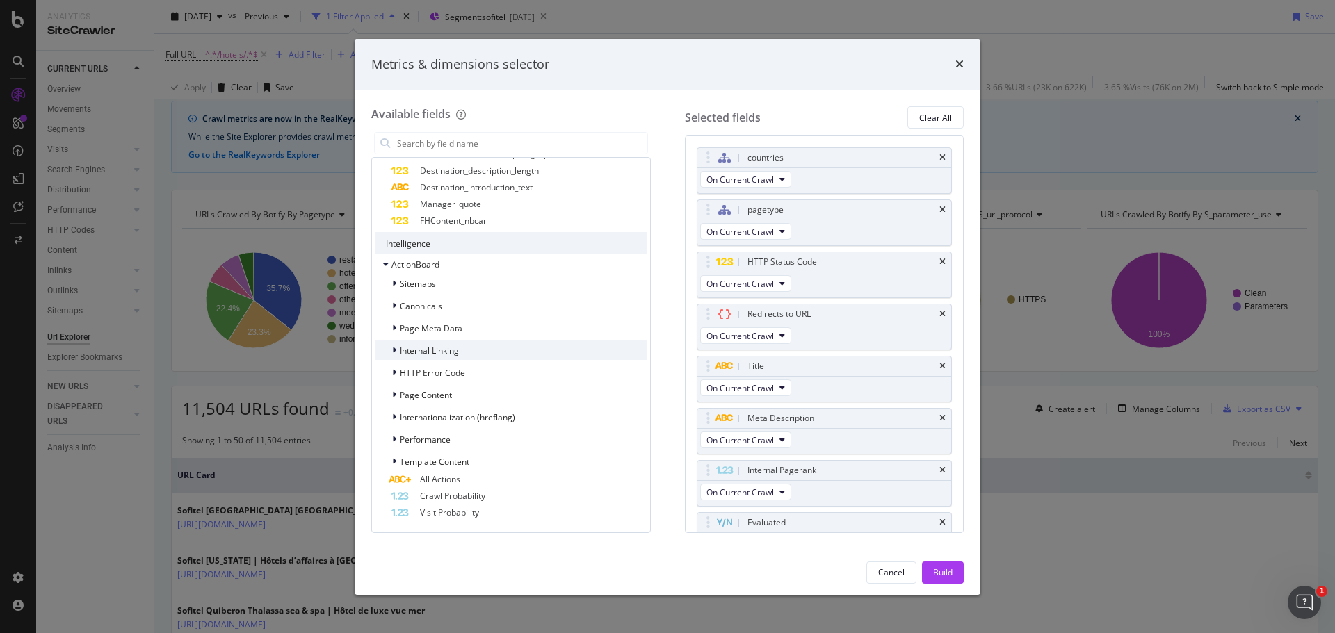
click at [447, 346] on span "Internal Linking" at bounding box center [429, 351] width 59 height 12
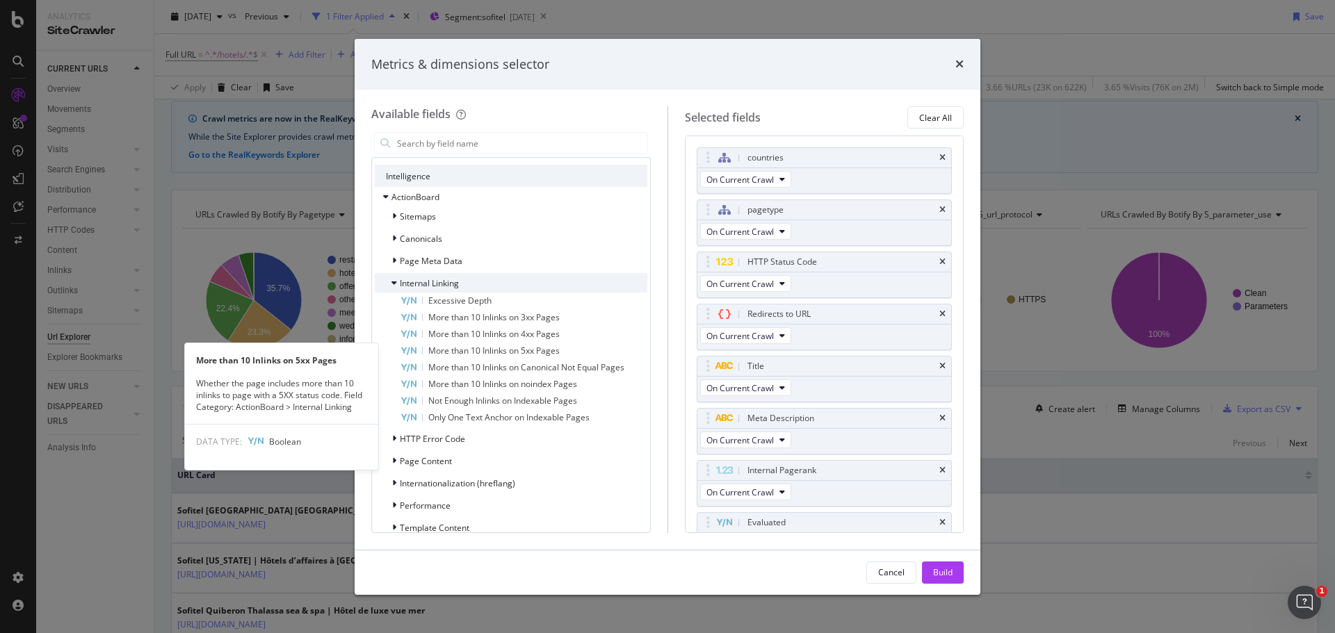
scroll to position [3014, 0]
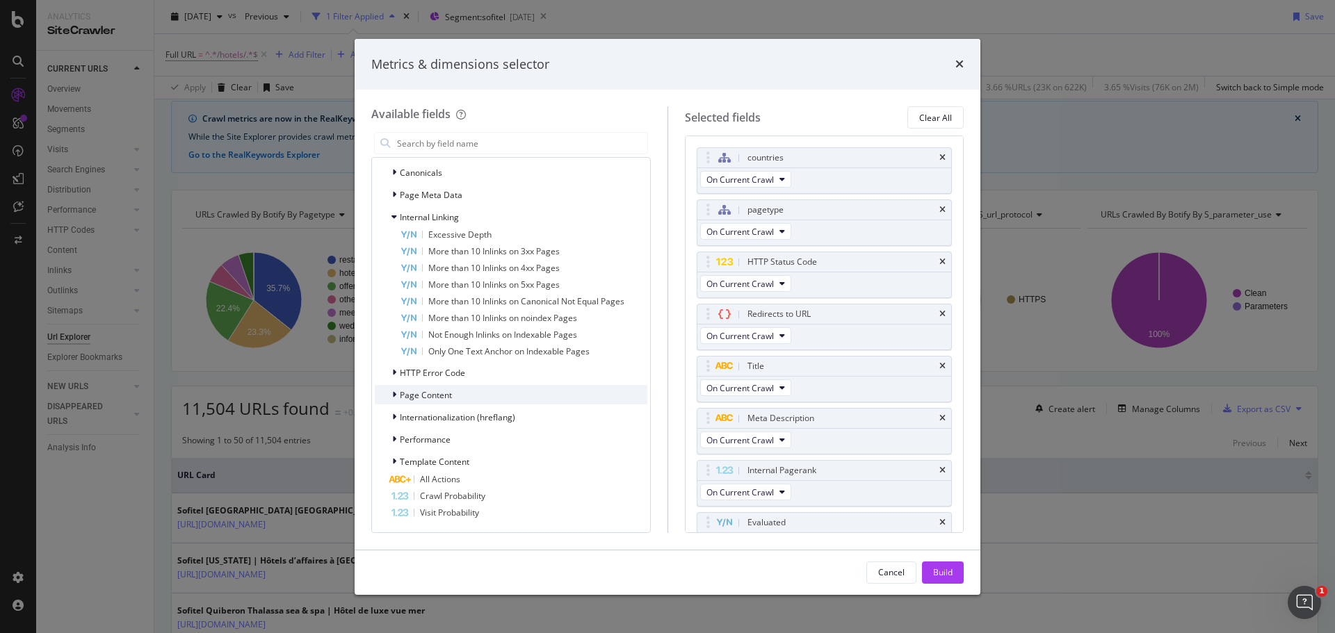
click at [428, 395] on span "Page Content" at bounding box center [426, 395] width 52 height 12
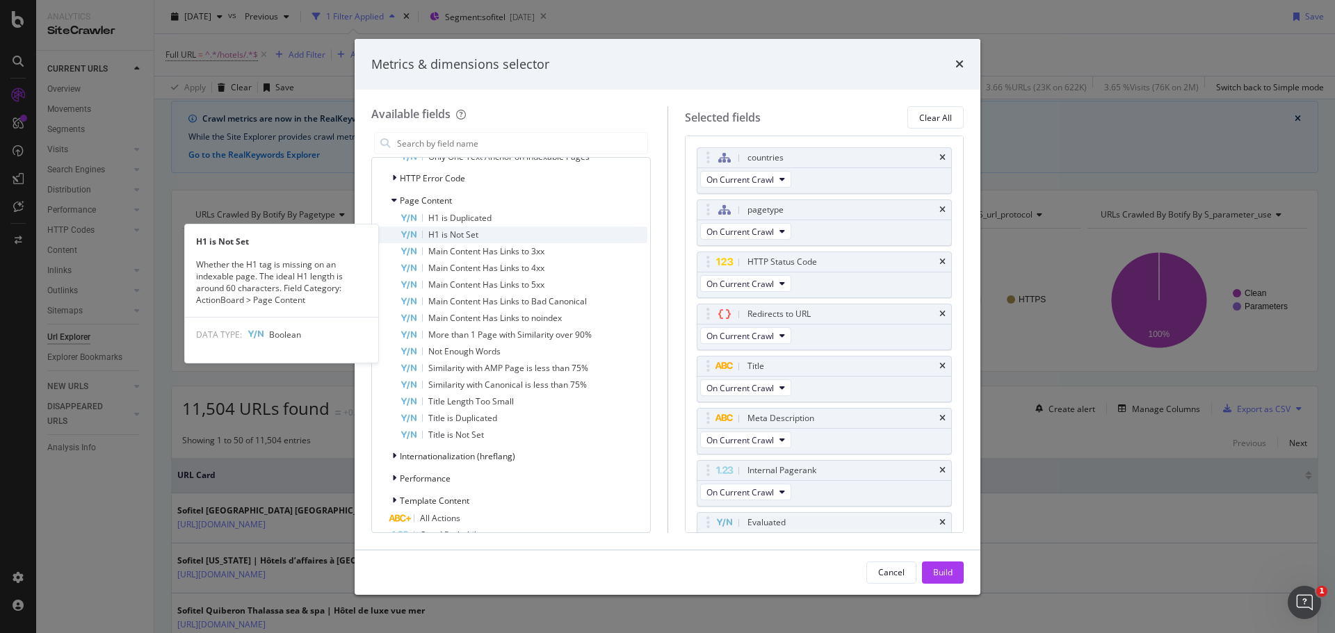
scroll to position [3248, 0]
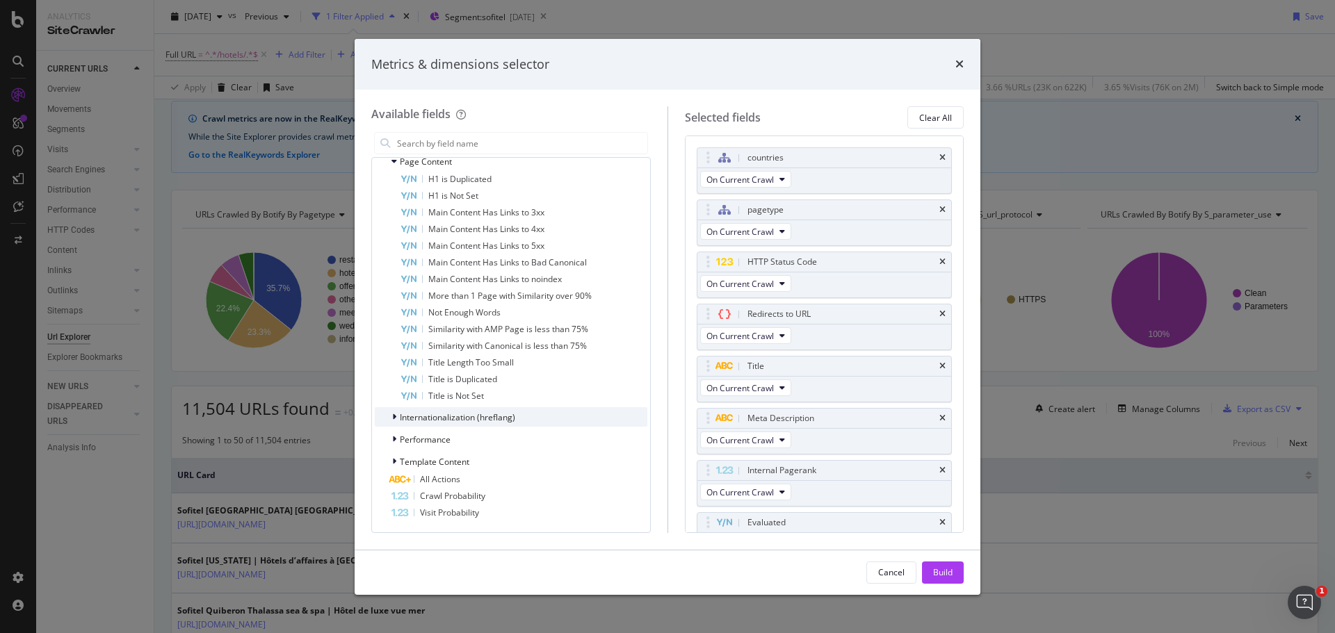
click at [487, 416] on span "Internationalization (hreflang)" at bounding box center [457, 418] width 115 height 12
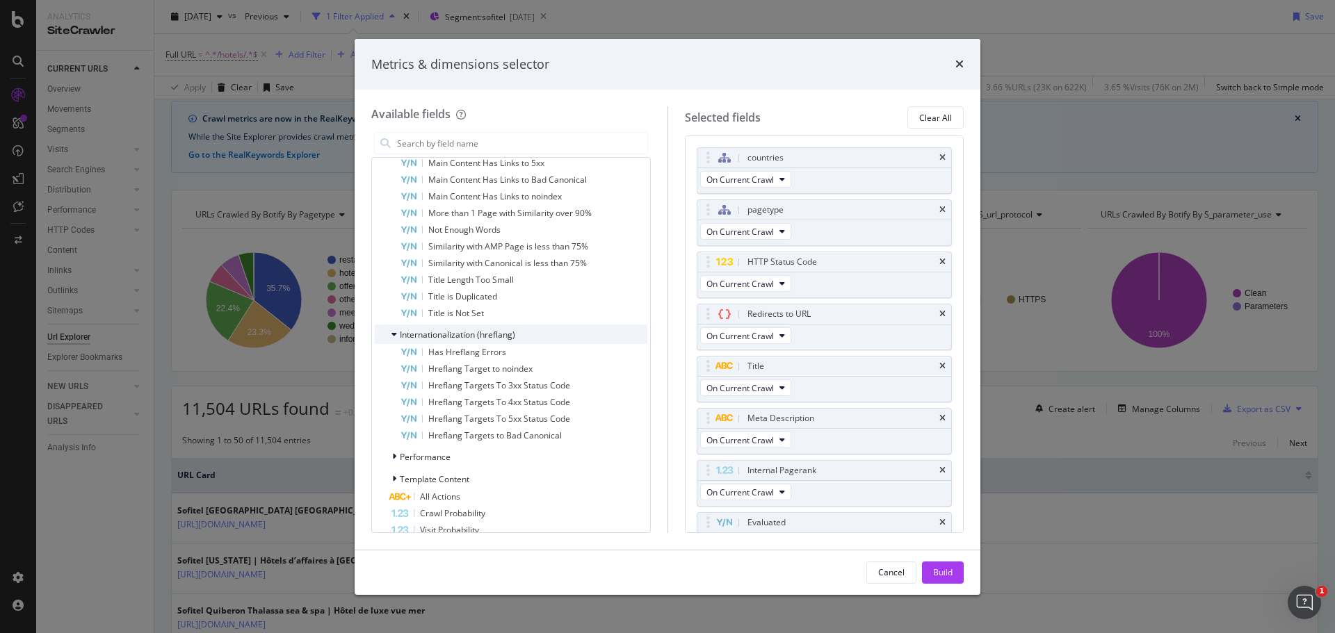
scroll to position [3348, 0]
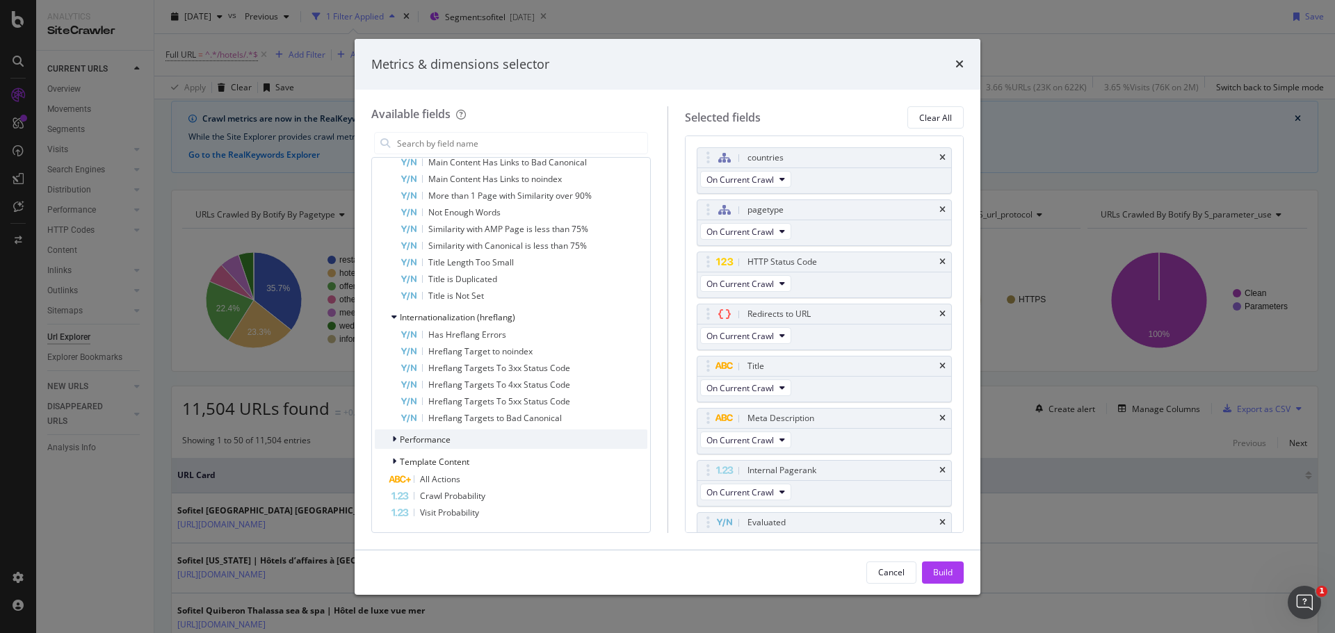
click at [505, 443] on div "Performance" at bounding box center [511, 439] width 273 height 19
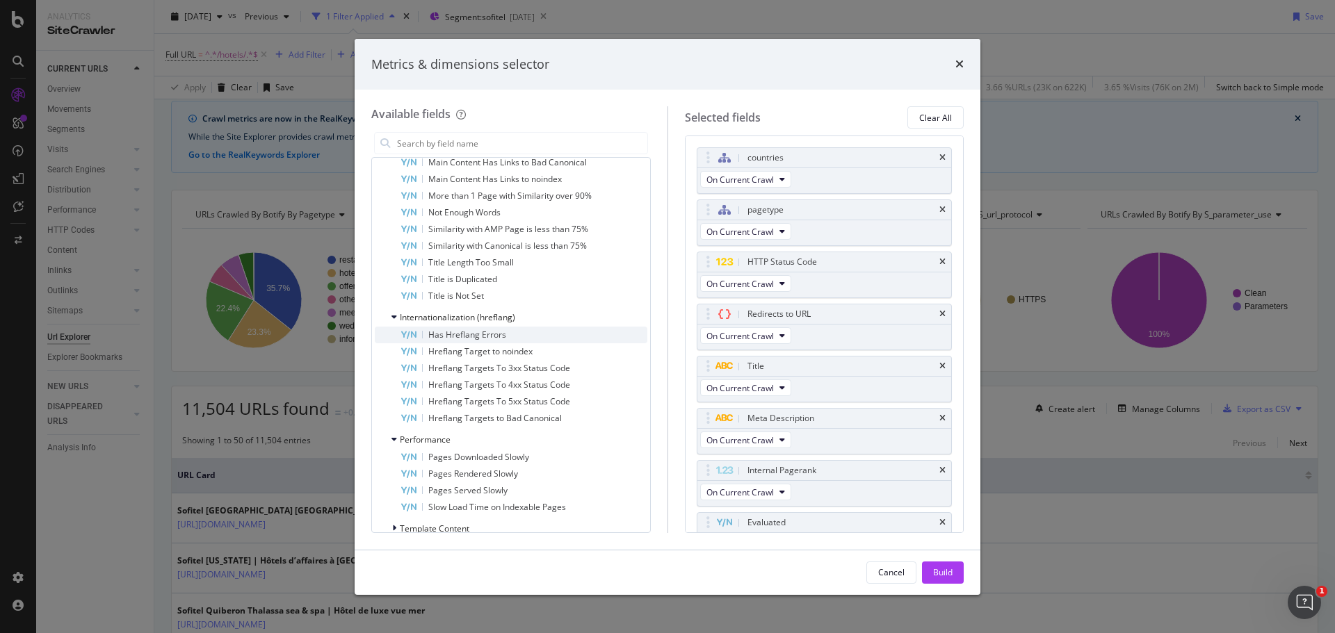
click at [503, 329] on div "Has Hreflang Errors" at bounding box center [524, 335] width 248 height 17
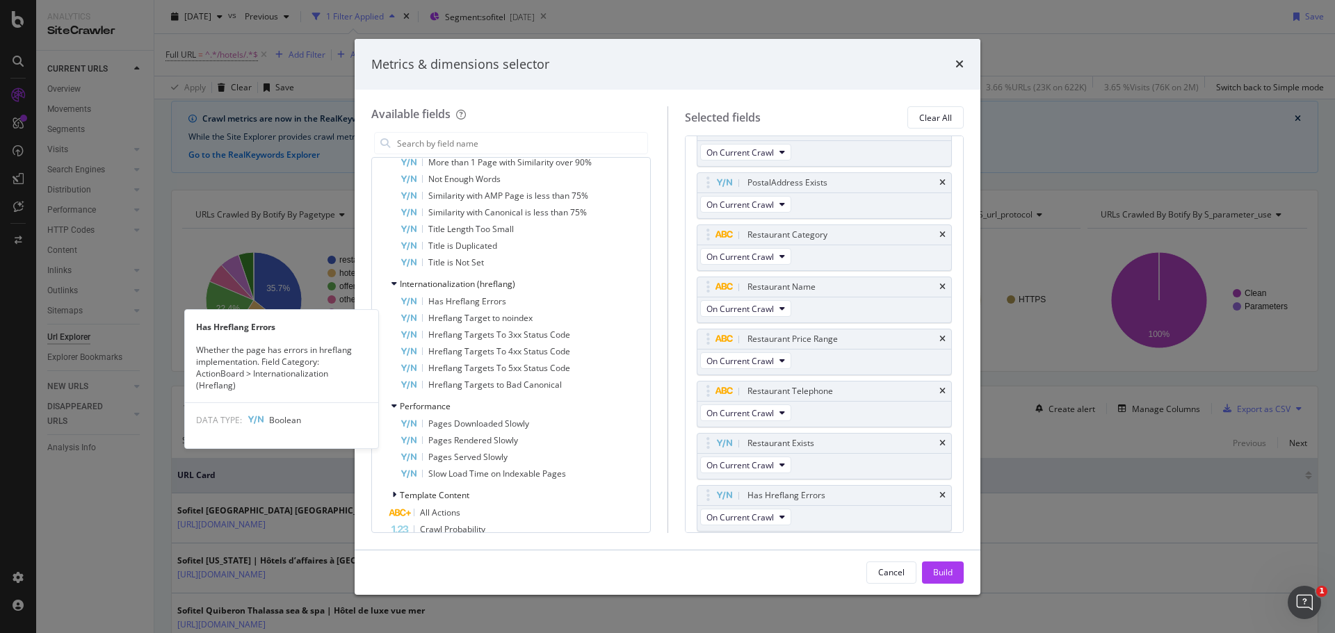
scroll to position [3414, 0]
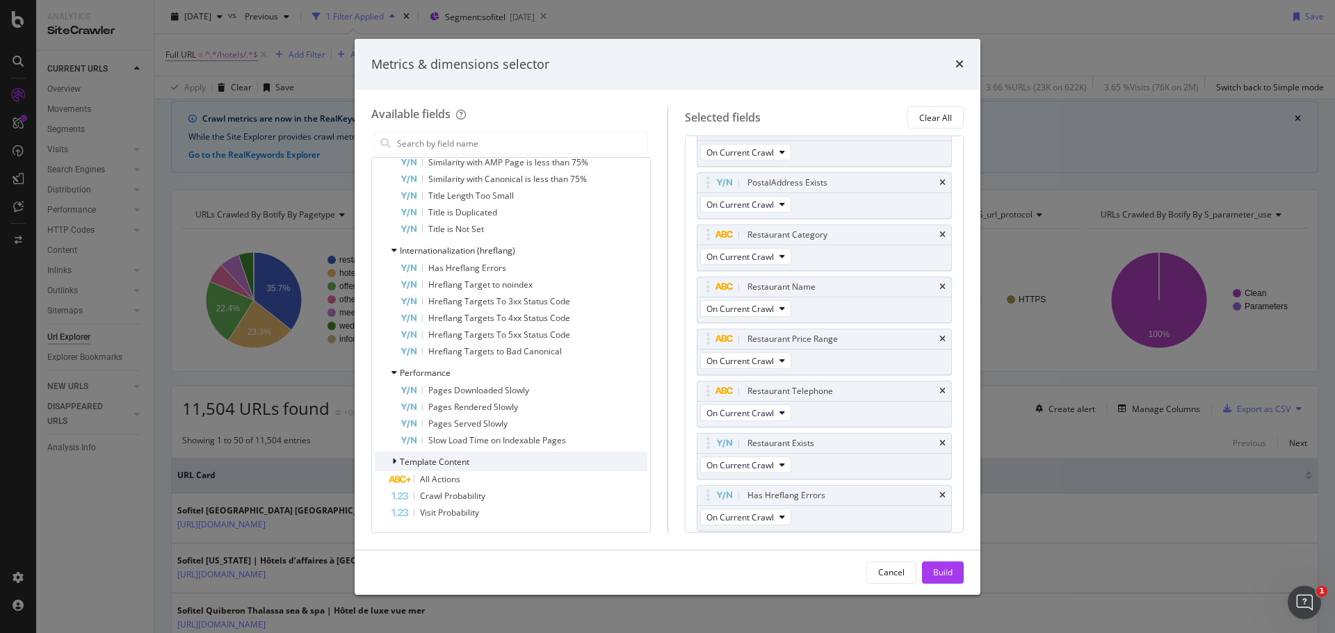
click at [529, 462] on div "Template Content" at bounding box center [511, 461] width 273 height 19
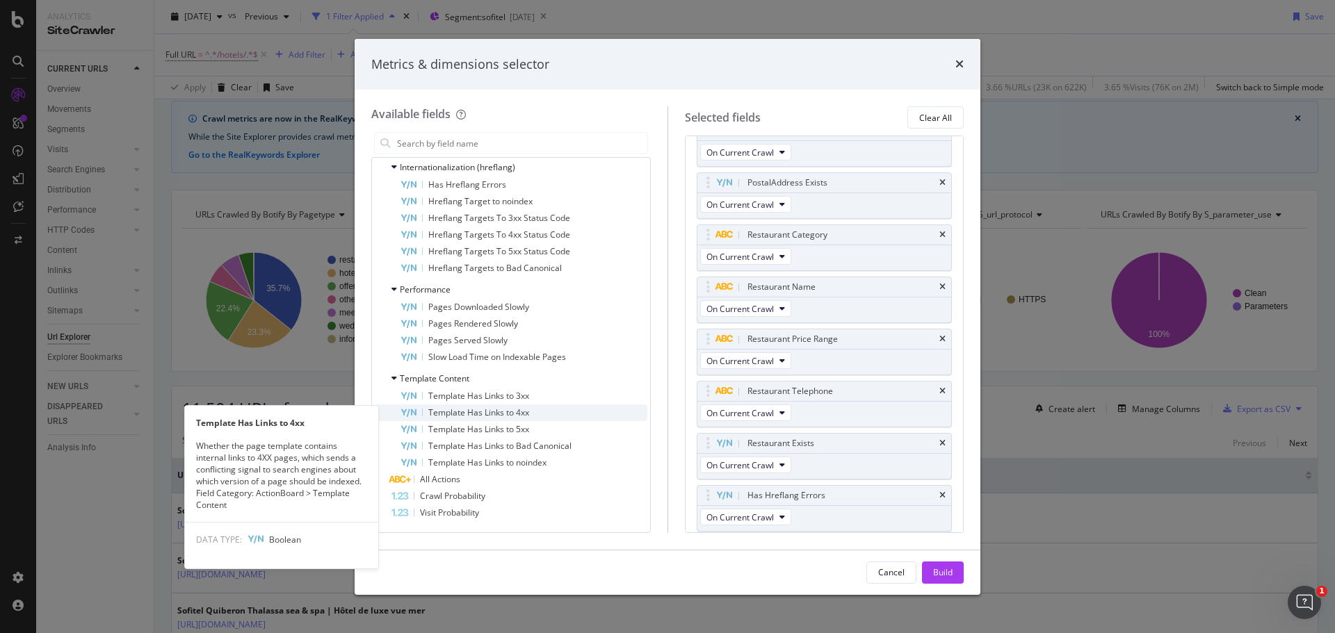
click at [533, 414] on div "Template Has Links to 4xx" at bounding box center [524, 413] width 248 height 17
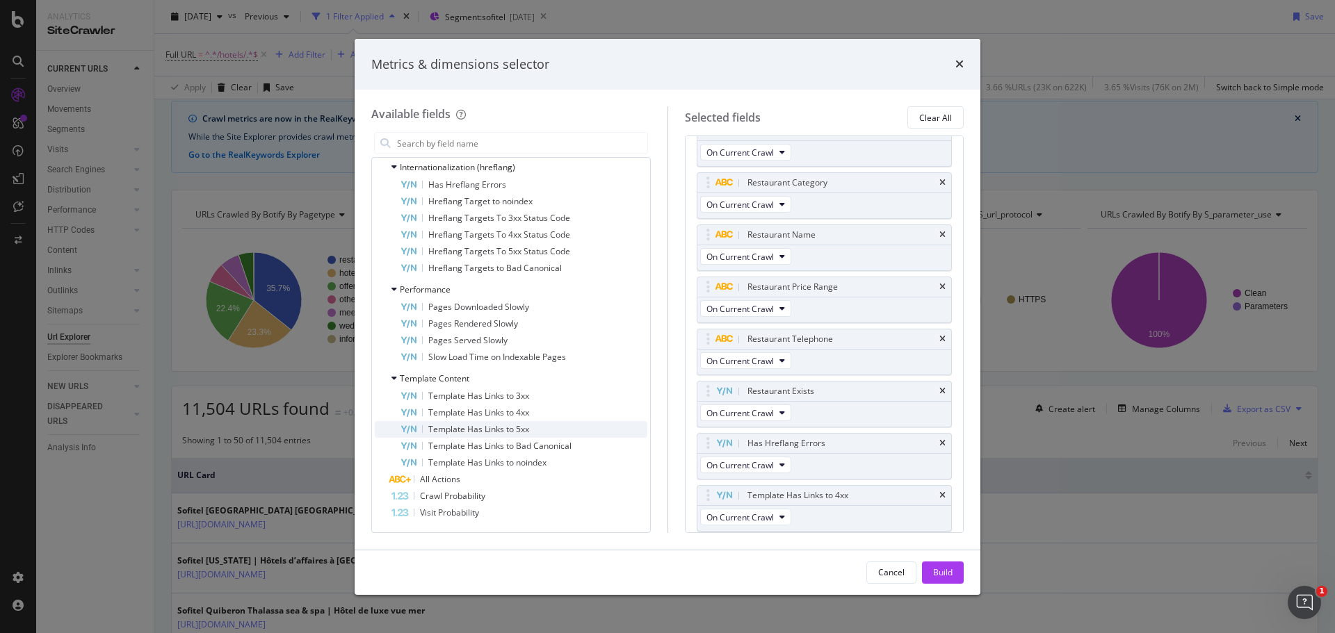
click at [528, 429] on span "Template Has Links to 5xx" at bounding box center [478, 429] width 101 height 12
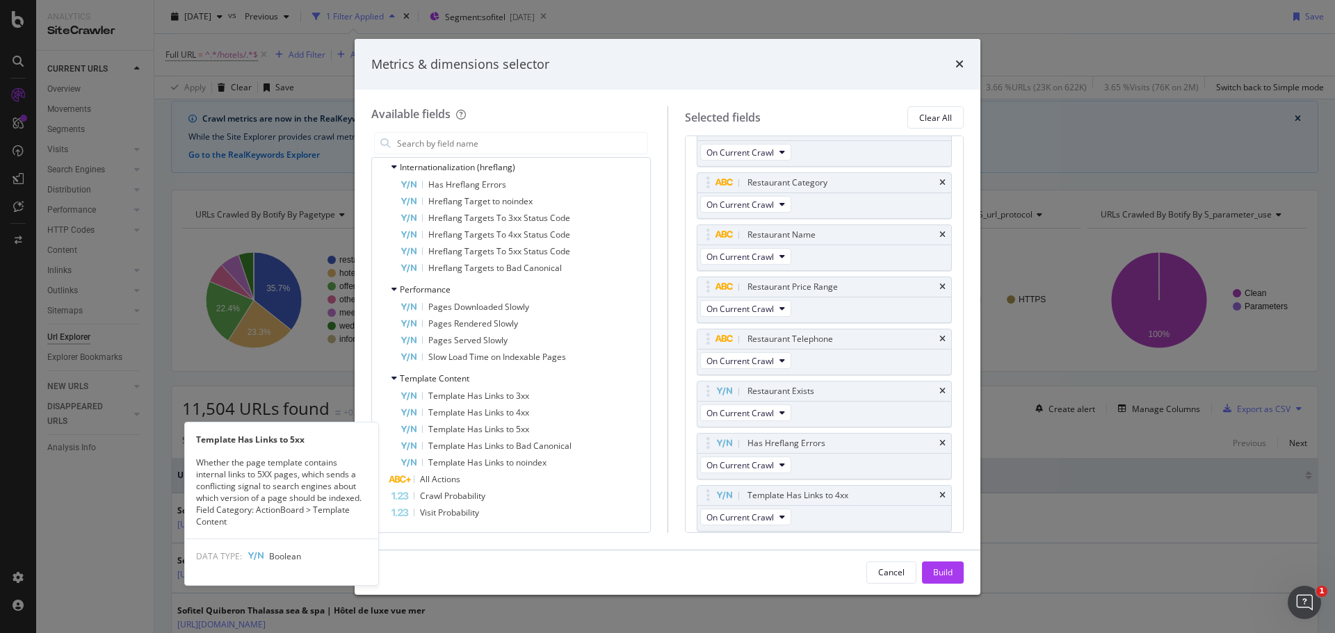
scroll to position [966, 0]
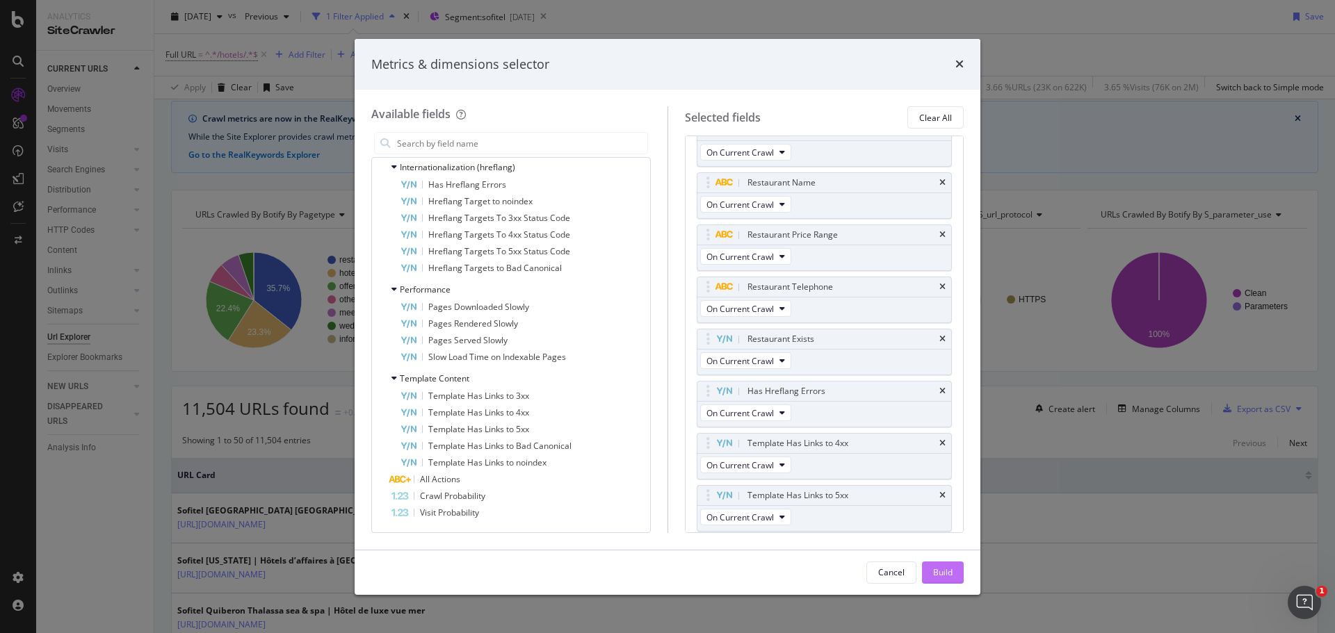
click at [940, 570] on div "Build" at bounding box center [942, 573] width 19 height 12
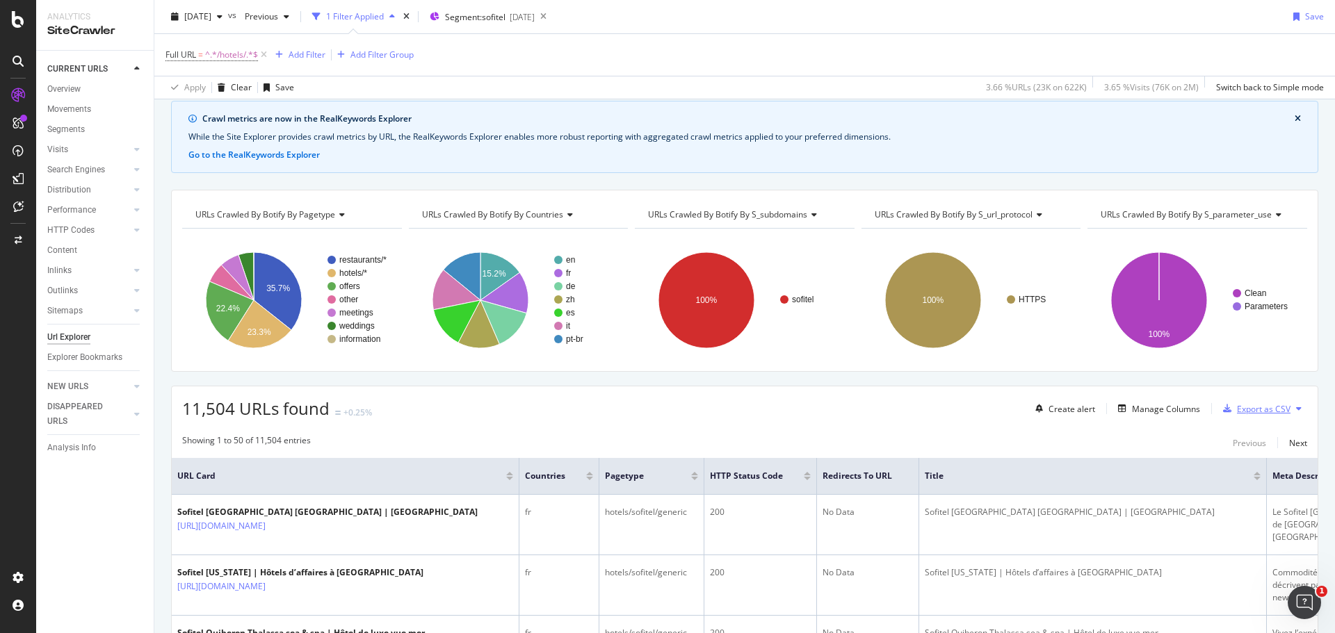
click at [1254, 410] on div "Export as CSV" at bounding box center [1264, 409] width 54 height 12
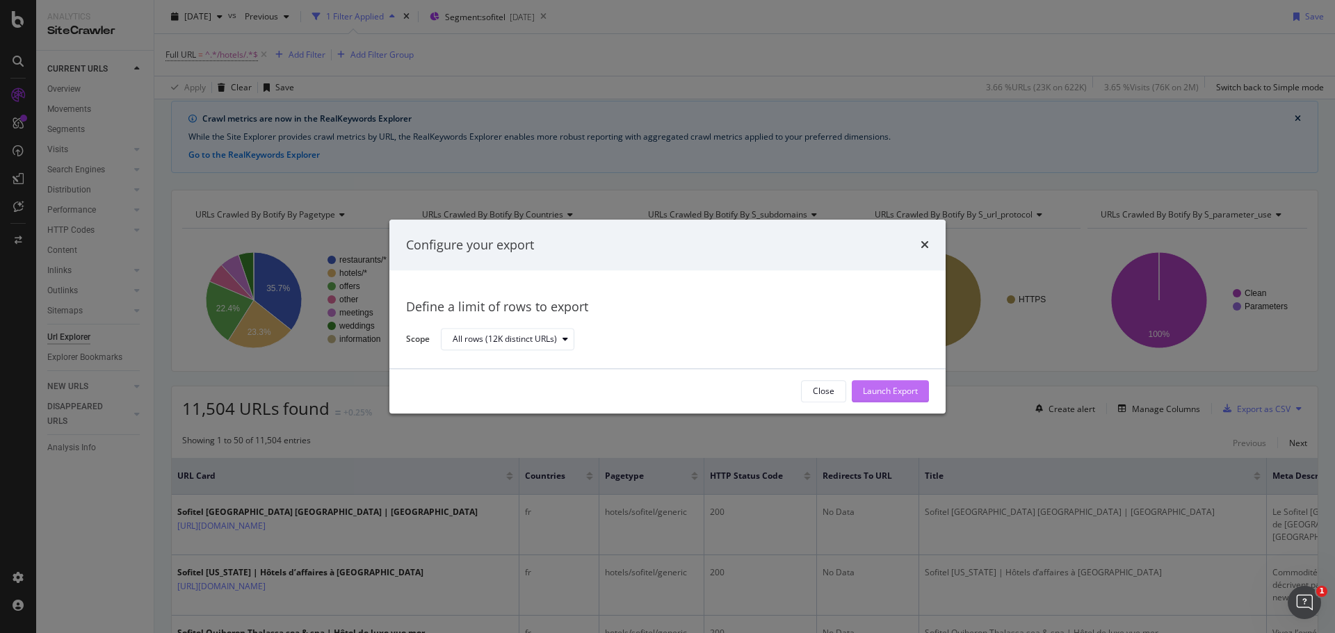
click at [884, 386] on div "Launch Export" at bounding box center [890, 392] width 55 height 12
